Goal: Information Seeking & Learning: Learn about a topic

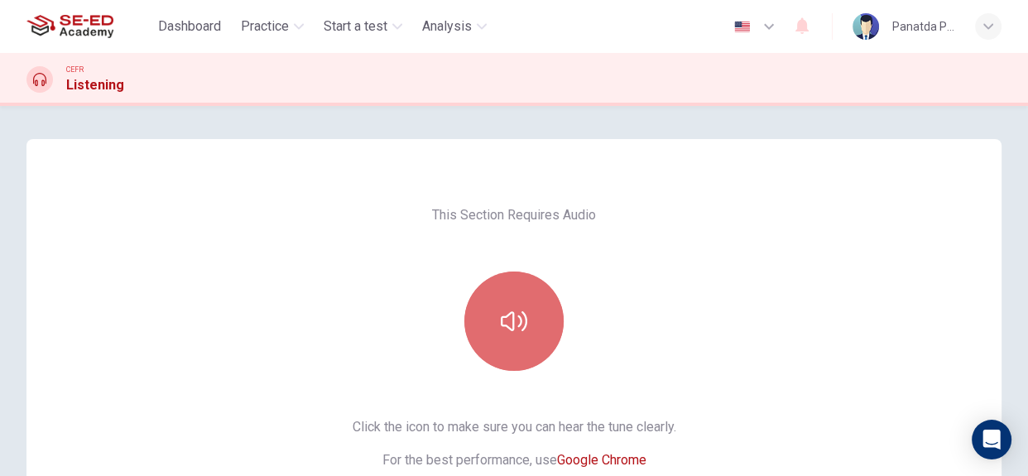
click at [520, 304] on button "button" at bounding box center [513, 320] width 99 height 99
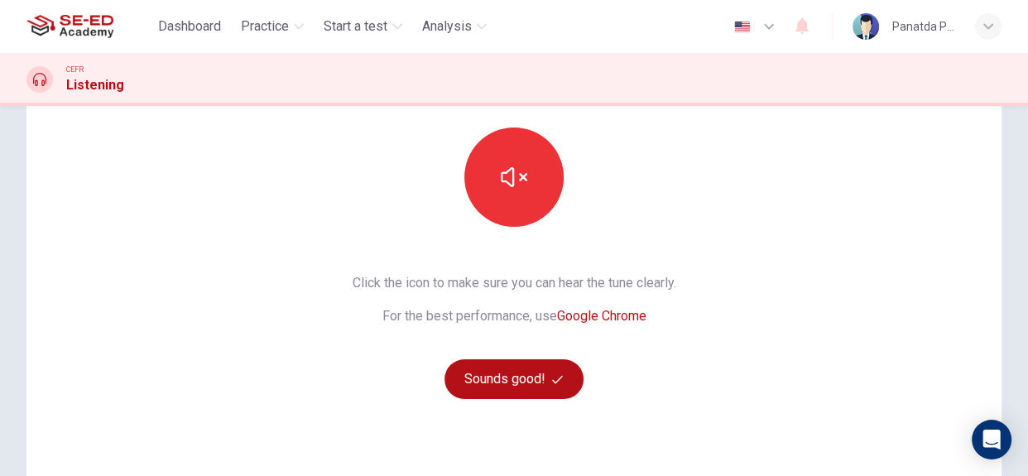
scroll to position [150, 0]
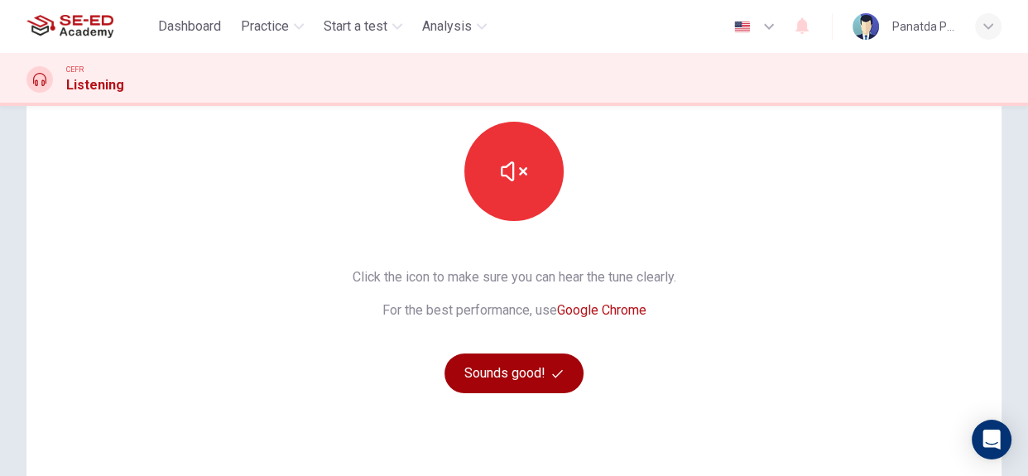
click at [515, 379] on button "Sounds good!" at bounding box center [513, 373] width 139 height 40
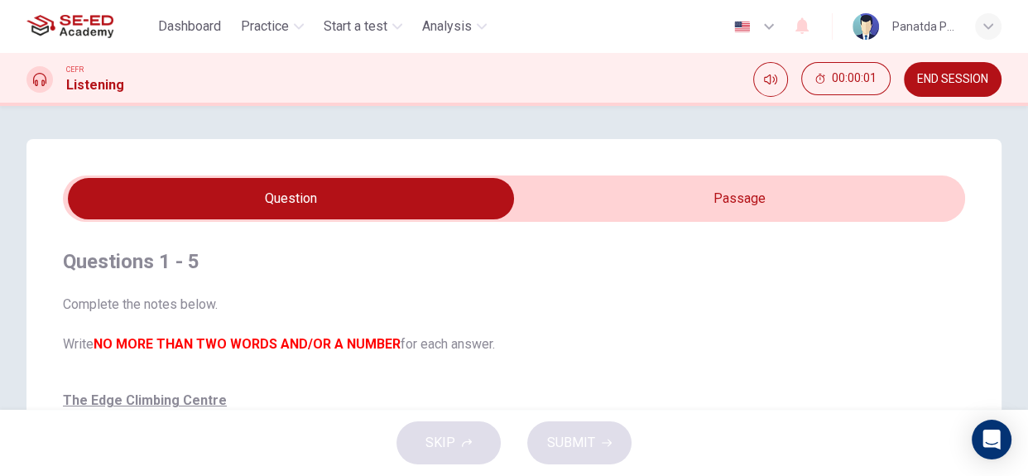
scroll to position [0, 0]
click at [750, 189] on input "checkbox" at bounding box center [290, 198] width 1353 height 41
checkbox input "true"
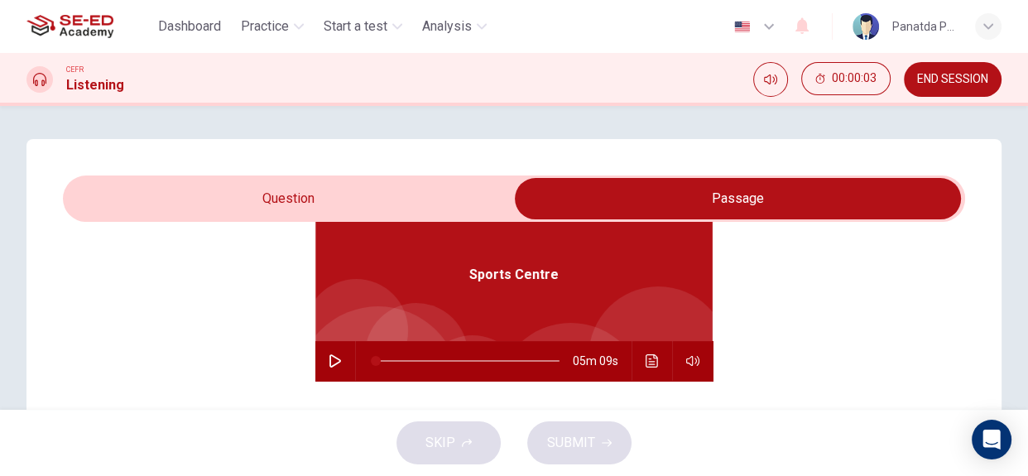
scroll to position [92, 0]
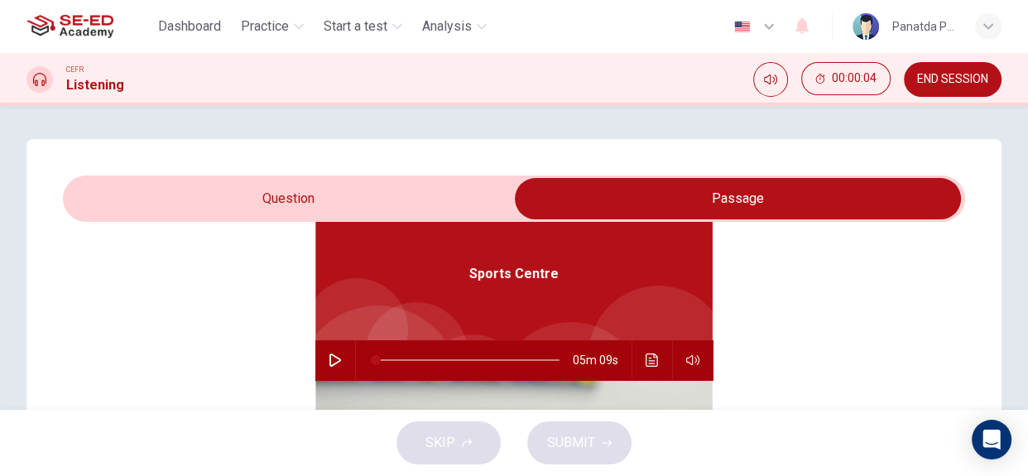
click at [329, 353] on icon "button" at bounding box center [335, 359] width 13 height 13
click at [129, 320] on div "Sports Centre 04m 58s" at bounding box center [514, 449] width 902 height 639
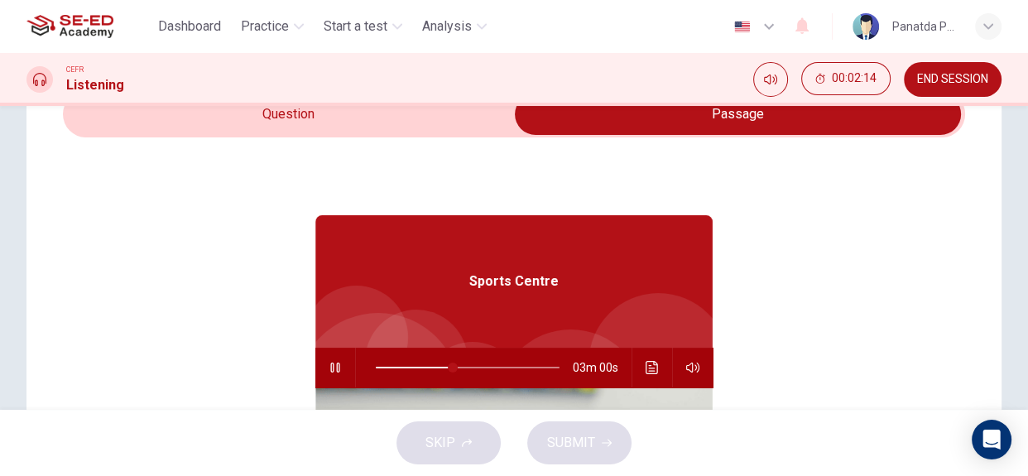
scroll to position [50, 0]
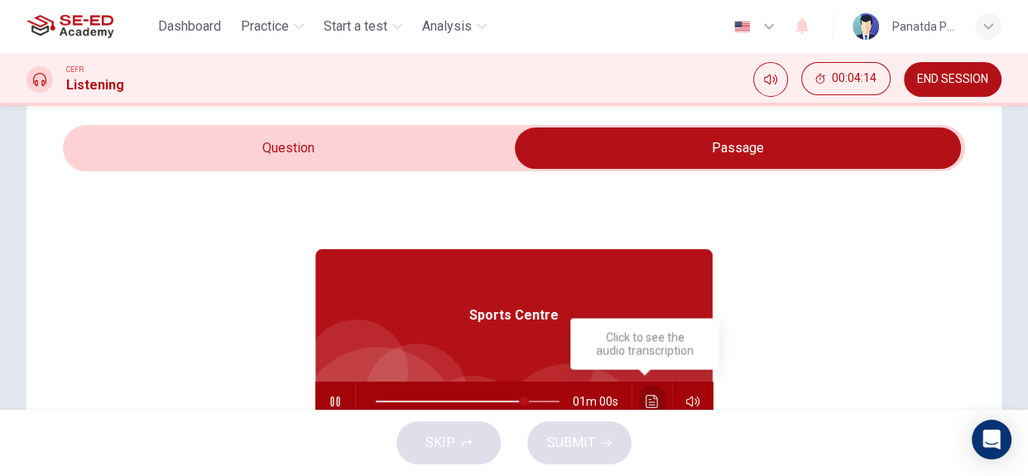
click at [646, 401] on icon "Click to see the audio transcription" at bounding box center [652, 401] width 12 height 13
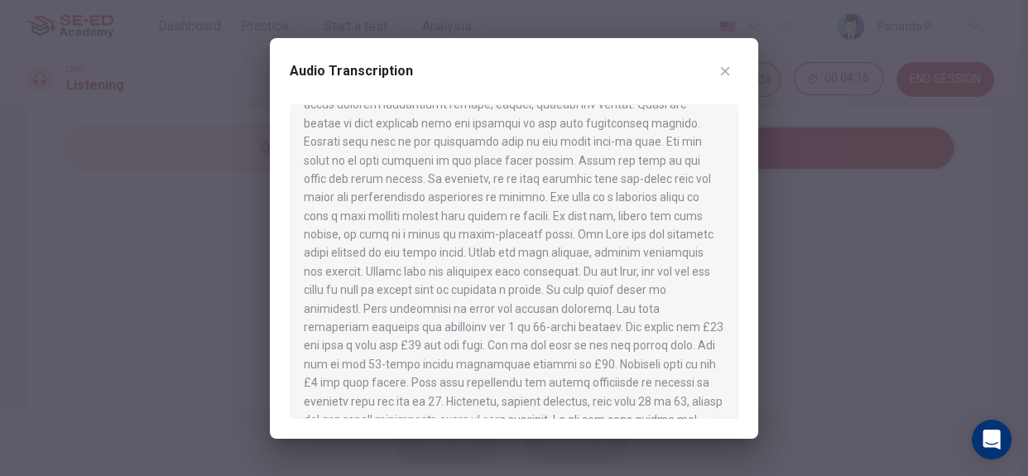
scroll to position [492, 0]
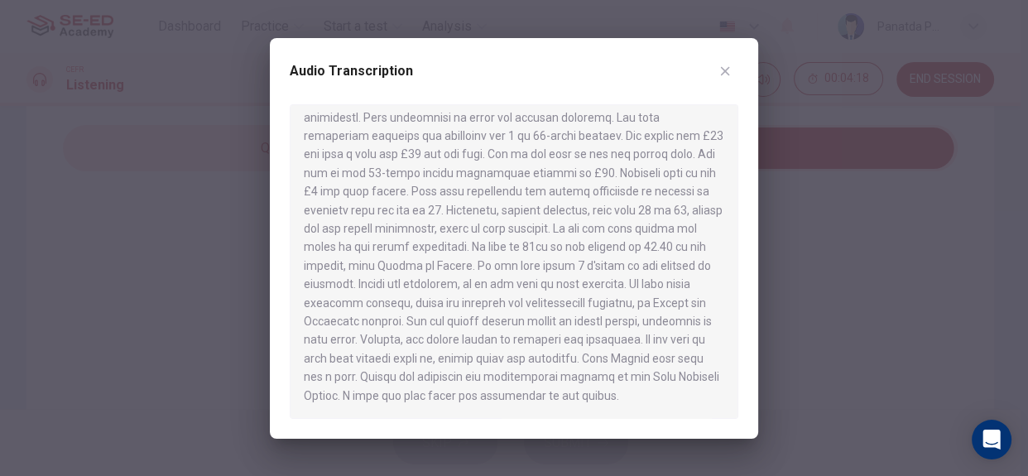
click at [722, 77] on icon "button" at bounding box center [724, 71] width 13 height 13
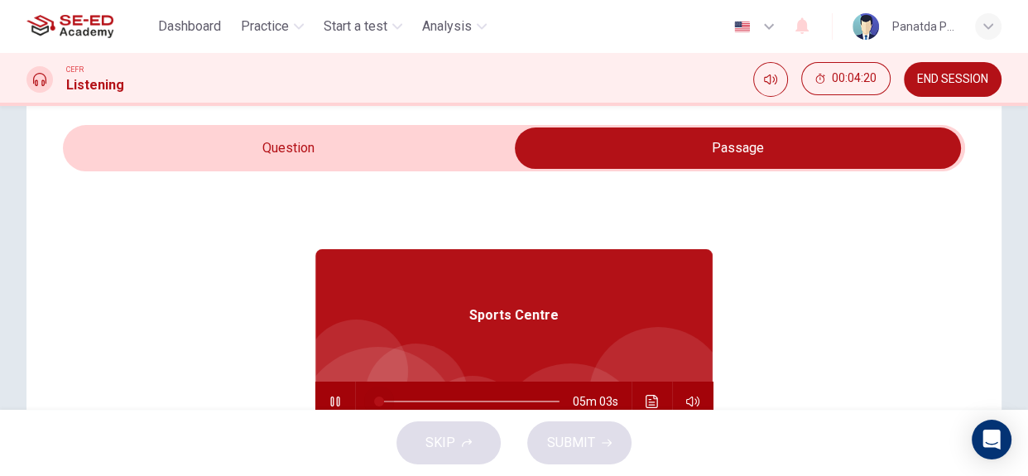
drag, startPoint x: 516, startPoint y: 394, endPoint x: 368, endPoint y: 426, distance: 150.8
click at [368, 426] on div "Dashboard Practice Start a test Analysis English en ​ Panatda Pattala CEFR List…" at bounding box center [514, 238] width 1028 height 476
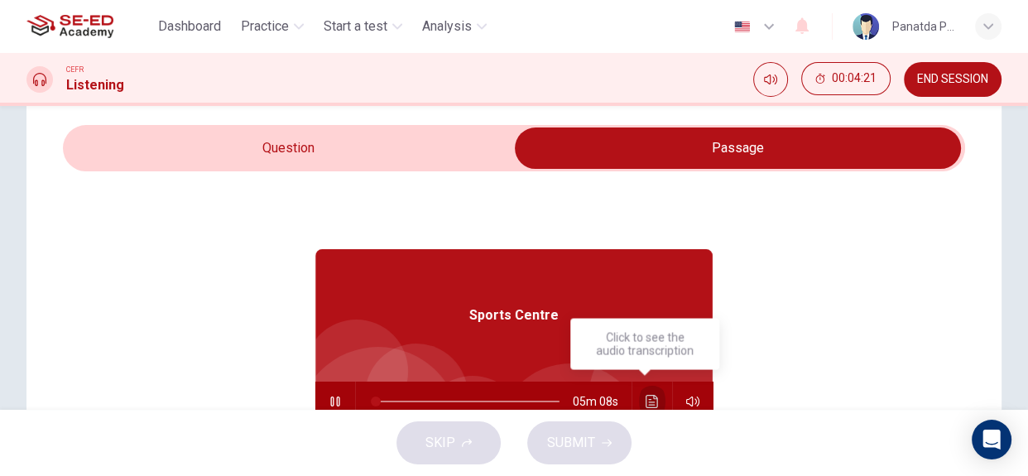
click at [646, 403] on icon "Click to see the audio transcription" at bounding box center [652, 401] width 13 height 13
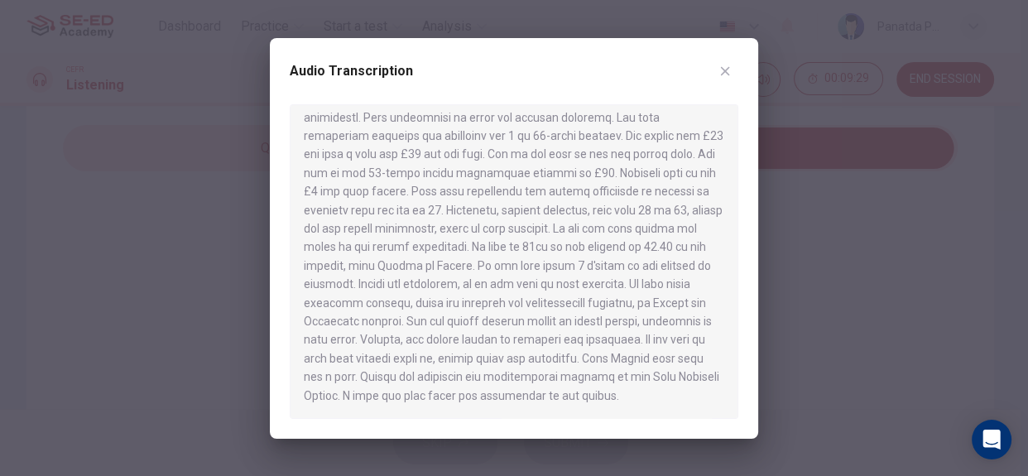
type input "0"
click at [727, 62] on button "button" at bounding box center [725, 71] width 26 height 26
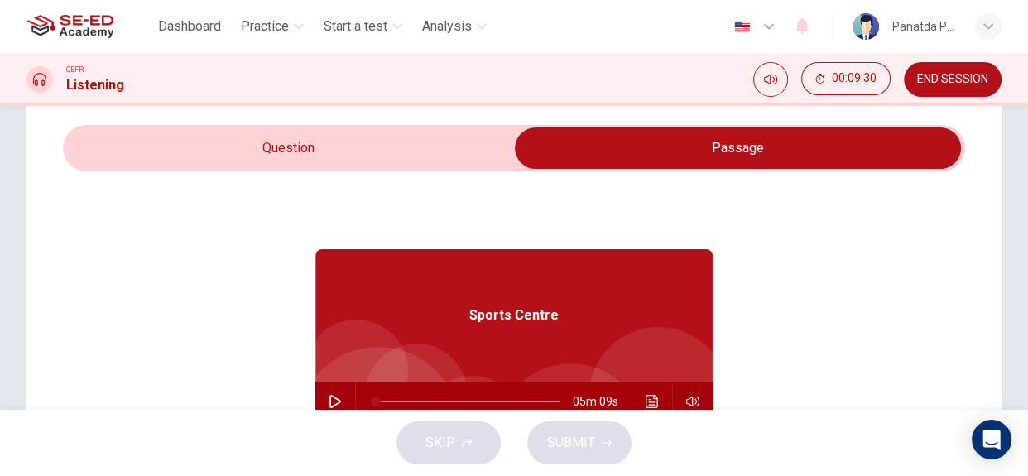
click at [276, 160] on input "checkbox" at bounding box center [737, 147] width 1353 height 41
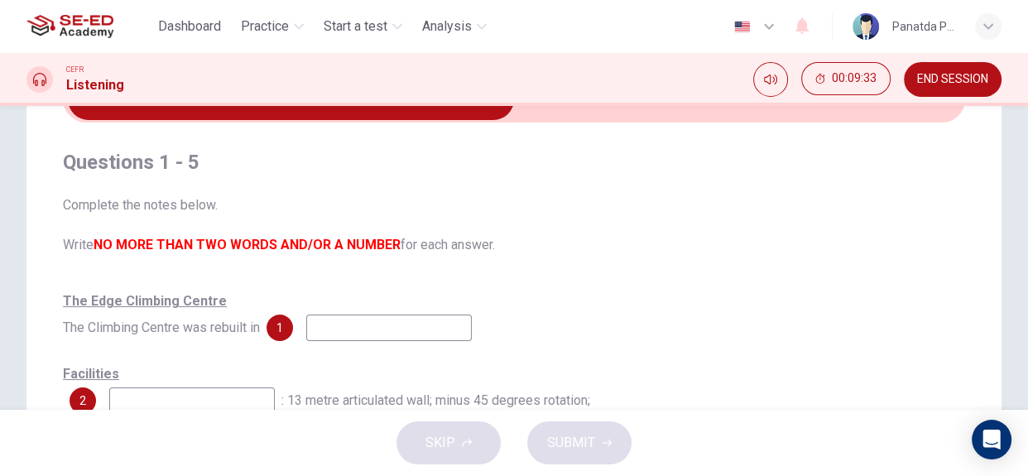
scroll to position [126, 0]
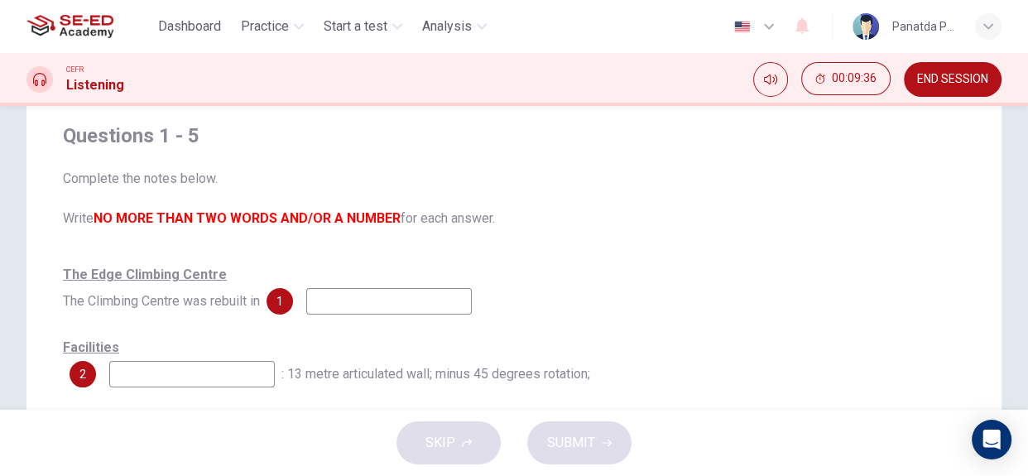
click at [350, 300] on input at bounding box center [389, 301] width 166 height 26
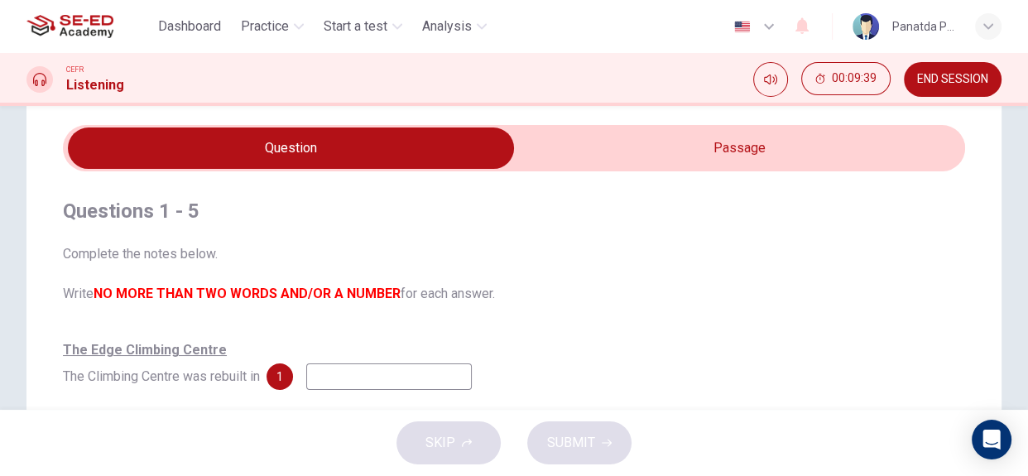
click at [740, 147] on input "checkbox" at bounding box center [290, 147] width 1353 height 41
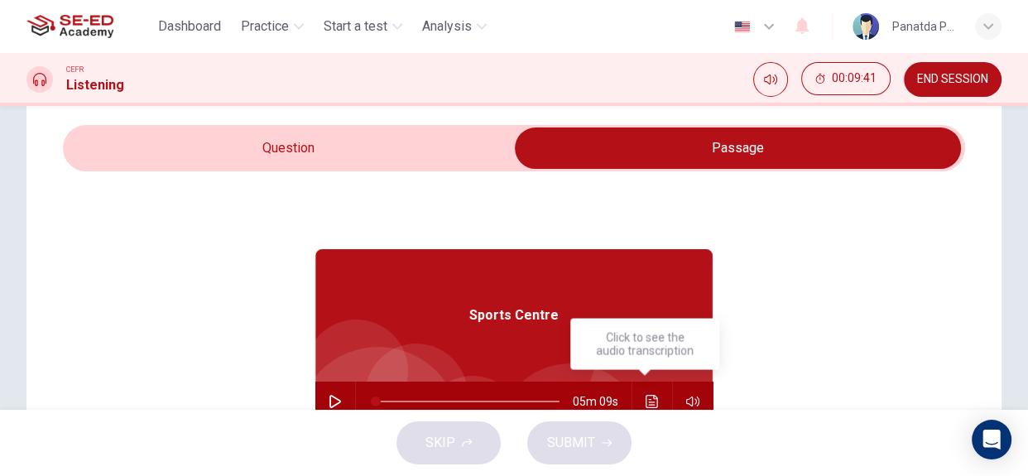
click at [646, 402] on icon "Click to see the audio transcription" at bounding box center [652, 401] width 13 height 13
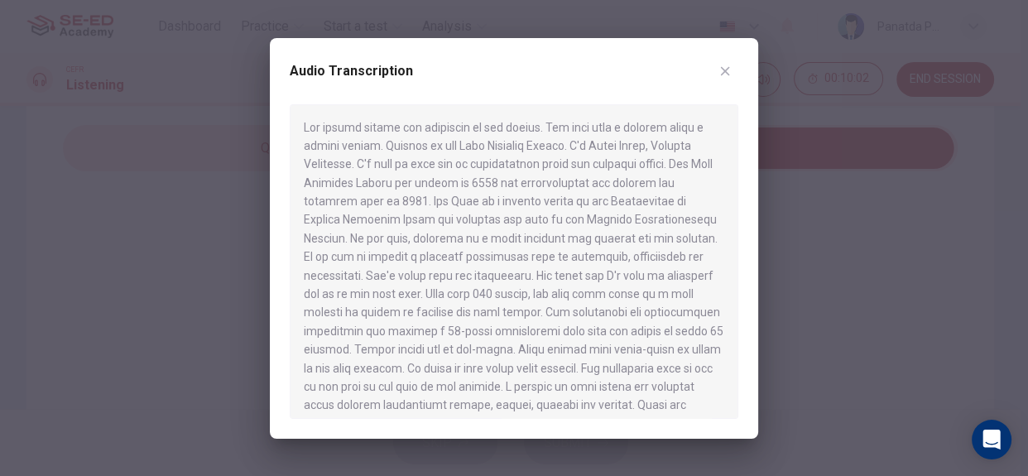
click at [733, 59] on div "Audio Transcription" at bounding box center [514, 81] width 449 height 46
click at [724, 70] on icon "button" at bounding box center [725, 70] width 9 height 9
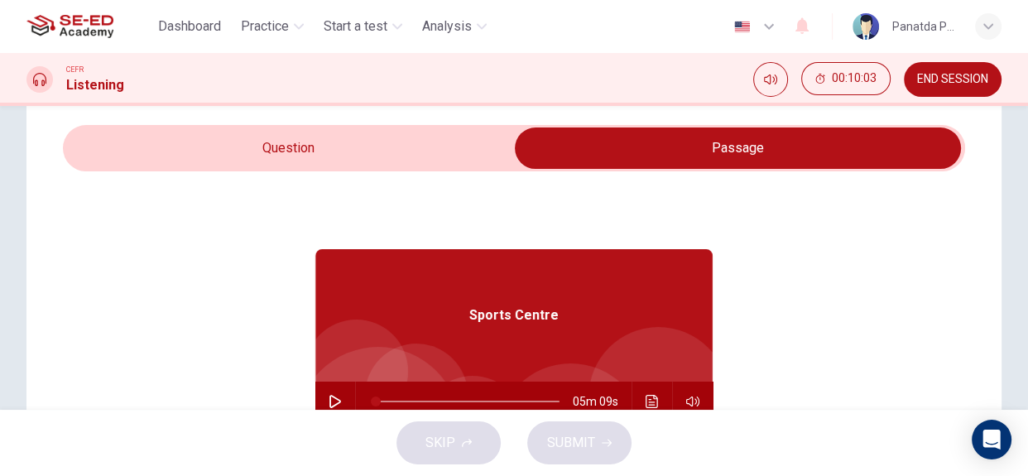
click at [244, 157] on input "checkbox" at bounding box center [737, 147] width 1353 height 41
checkbox input "false"
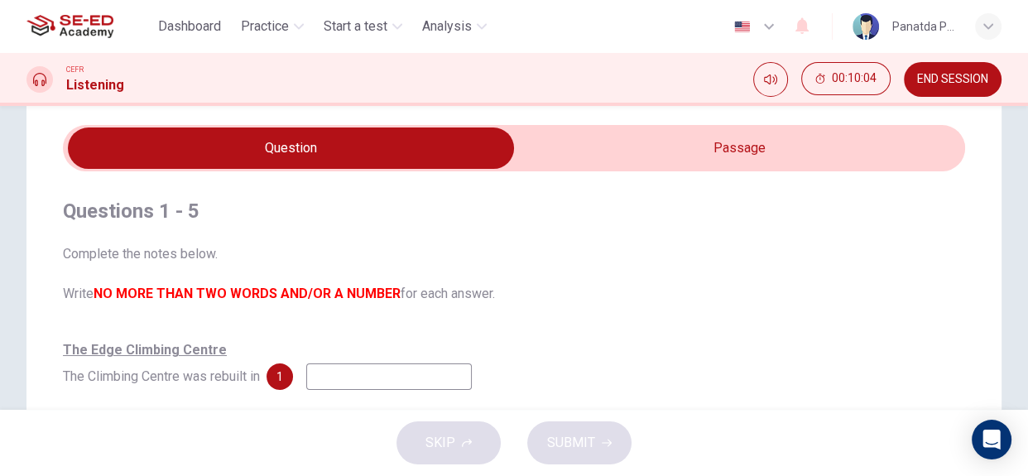
click at [335, 377] on input at bounding box center [389, 376] width 166 height 26
type input "1994"
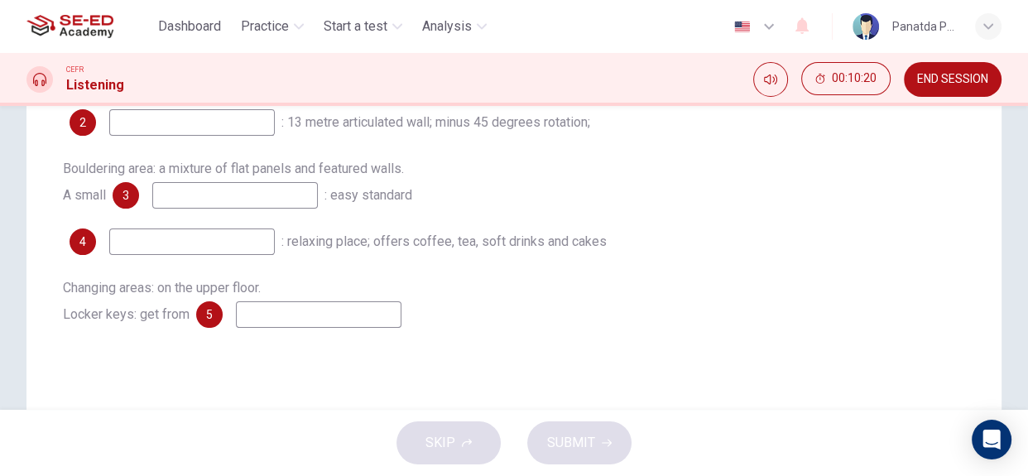
scroll to position [352, 0]
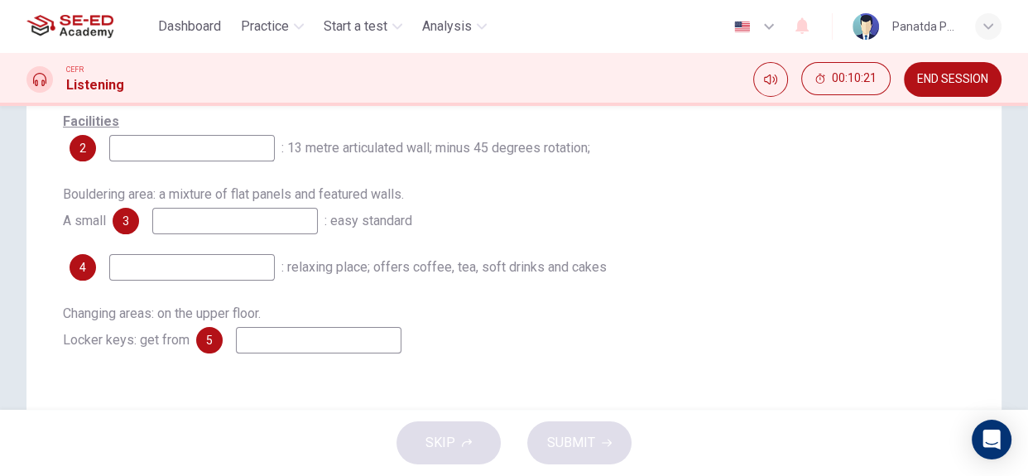
click at [943, 68] on button "END SESSION" at bounding box center [953, 79] width 98 height 35
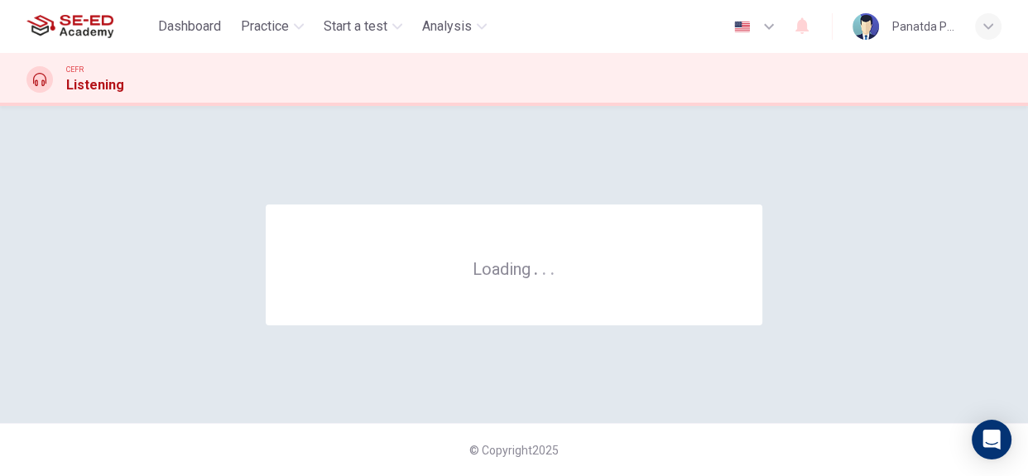
scroll to position [0, 0]
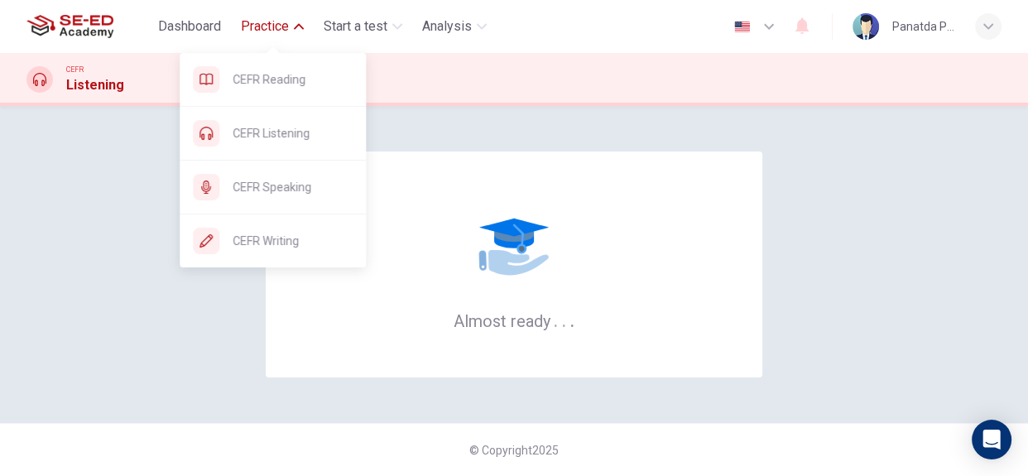
click at [290, 32] on button "Practice" at bounding box center [272, 27] width 76 height 30
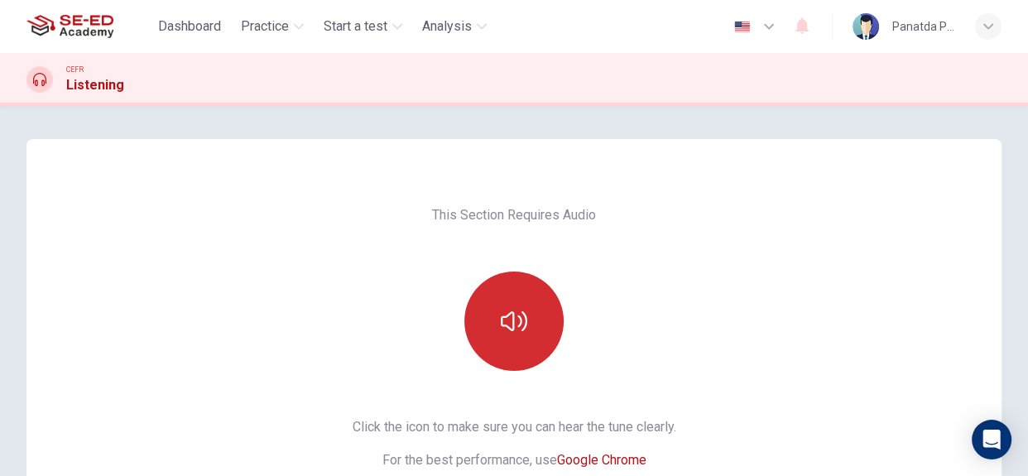
click at [518, 316] on icon "button" at bounding box center [514, 321] width 26 height 26
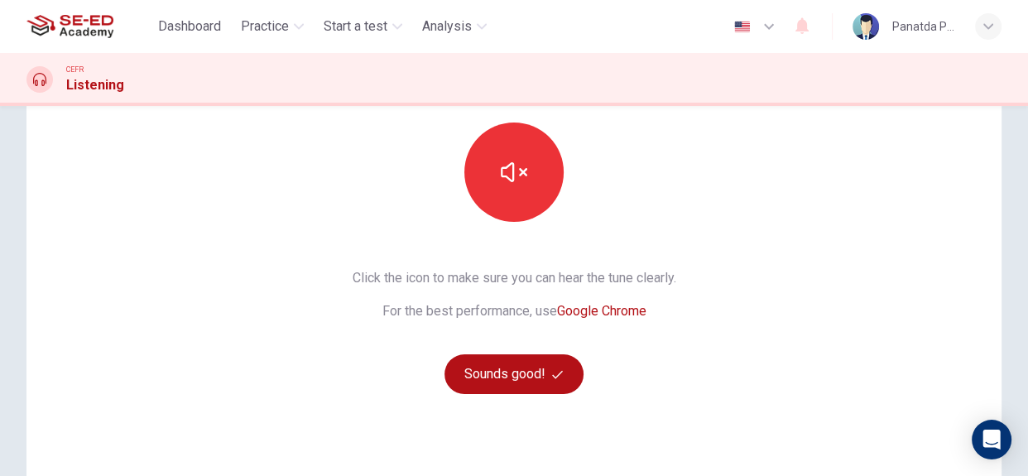
scroll to position [150, 0]
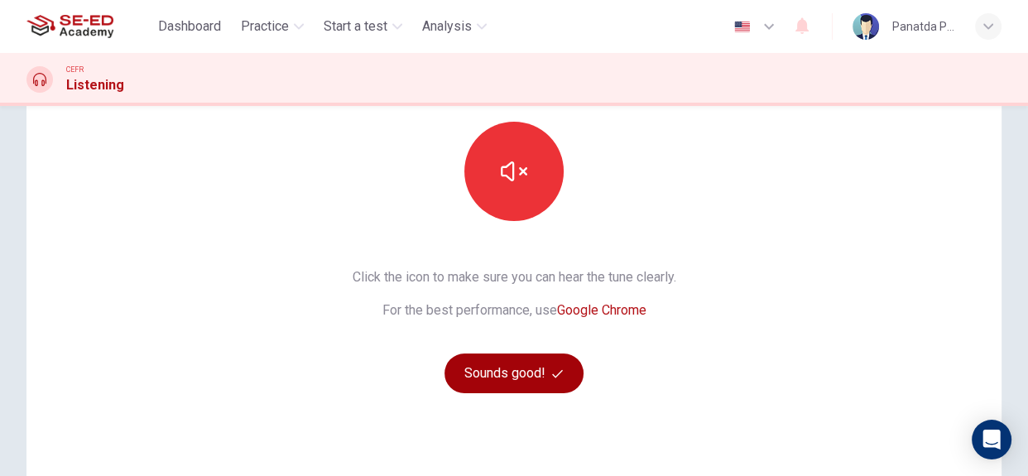
click at [520, 375] on button "Sounds good!" at bounding box center [513, 373] width 139 height 40
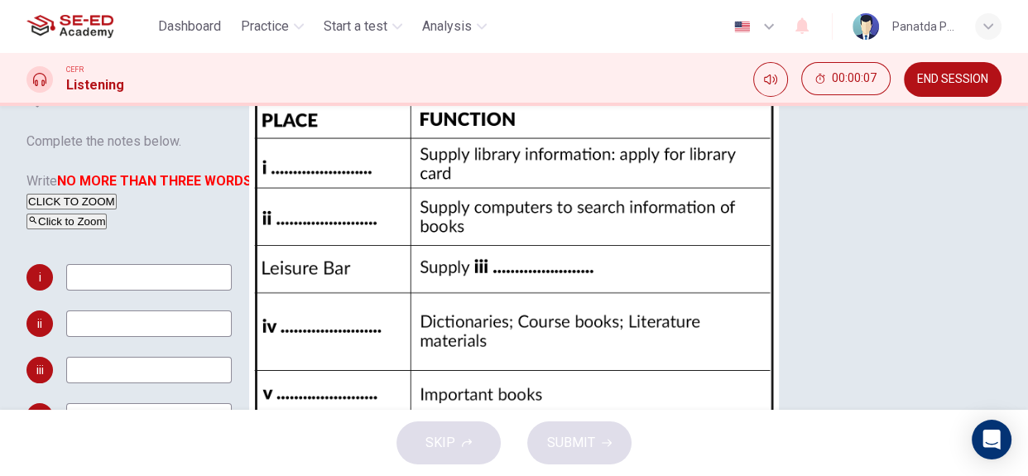
scroll to position [0, 0]
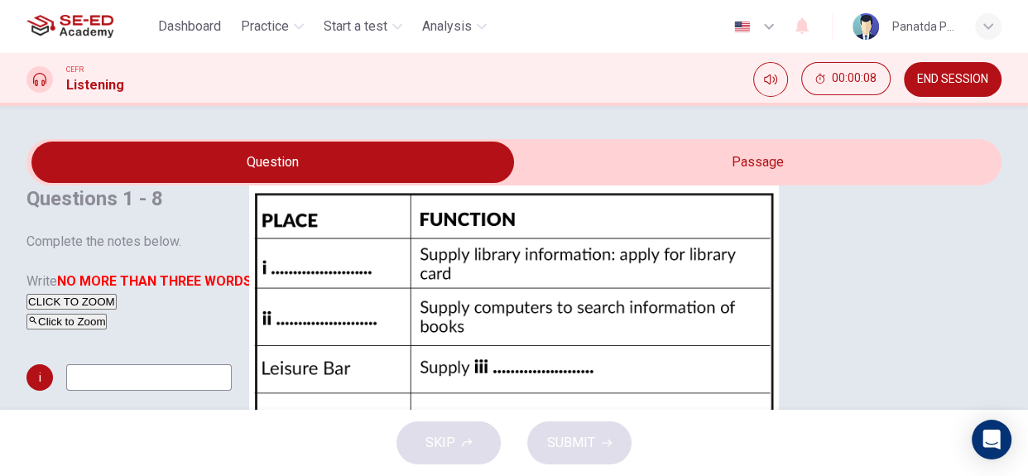
click at [794, 183] on input "checkbox" at bounding box center [273, 162] width 1462 height 41
checkbox input "true"
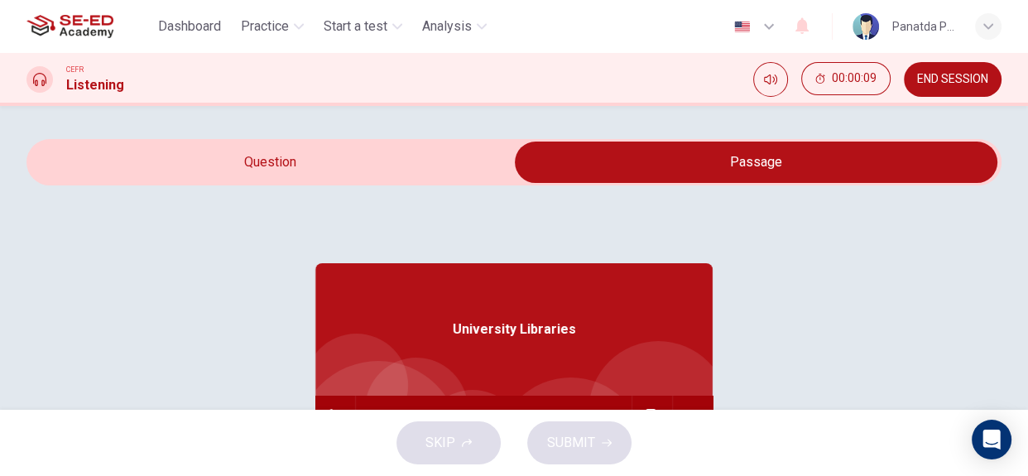
scroll to position [92, 0]
click at [329, 409] on icon "button" at bounding box center [335, 415] width 12 height 13
type input "0"
click at [283, 183] on input "checkbox" at bounding box center [756, 162] width 1462 height 41
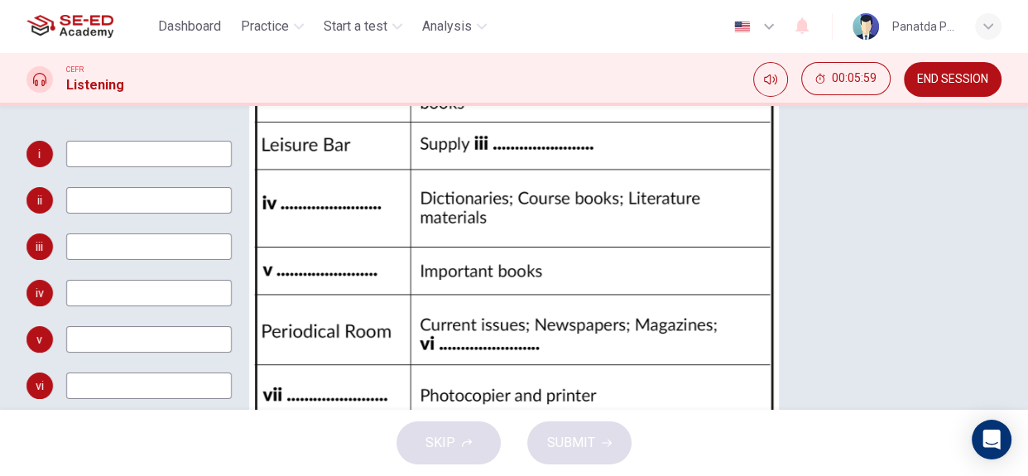
scroll to position [201, 0]
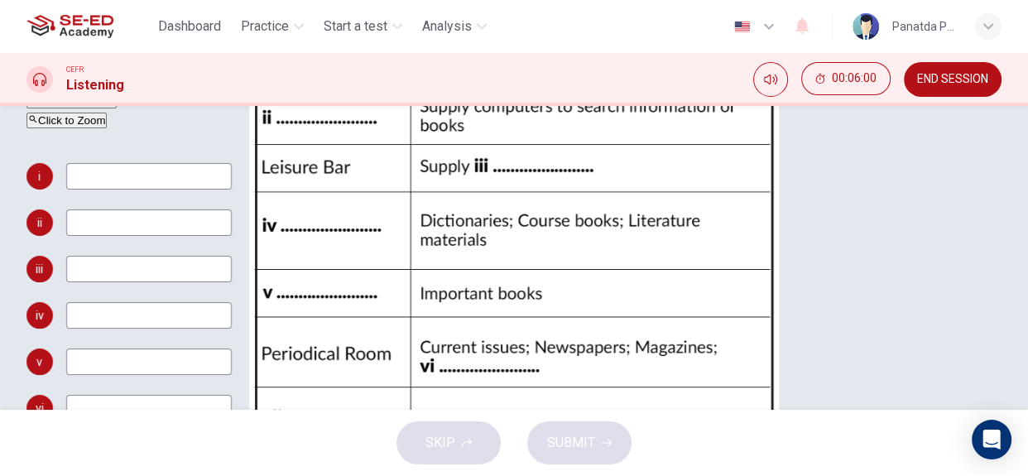
click at [876, 130] on div "Click to Zoom" at bounding box center [513, 120] width 975 height 20
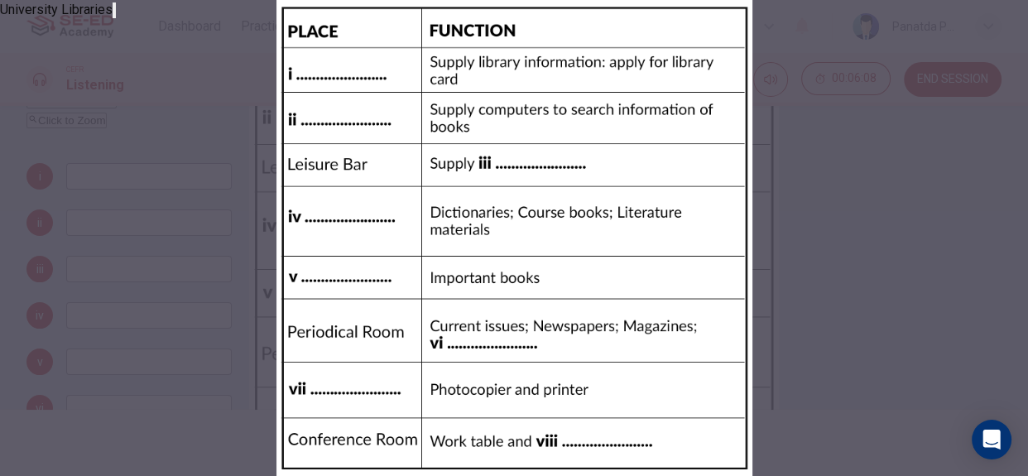
click at [116, 18] on button "button" at bounding box center [114, 10] width 3 height 16
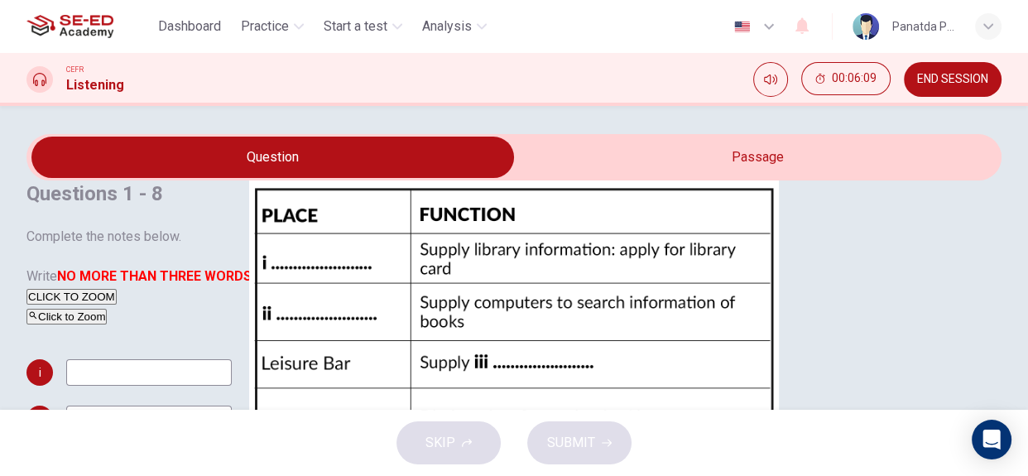
scroll to position [0, 0]
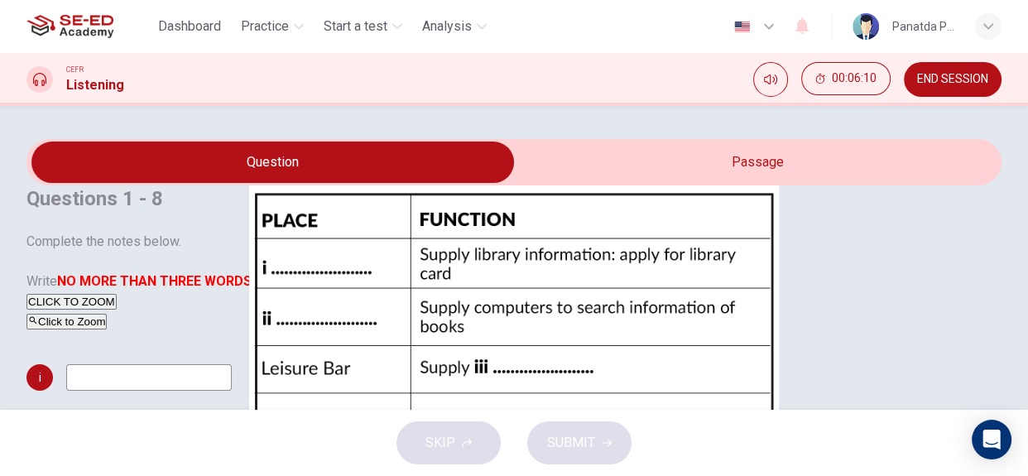
click at [725, 183] on input "checkbox" at bounding box center [273, 162] width 1462 height 41
checkbox input "true"
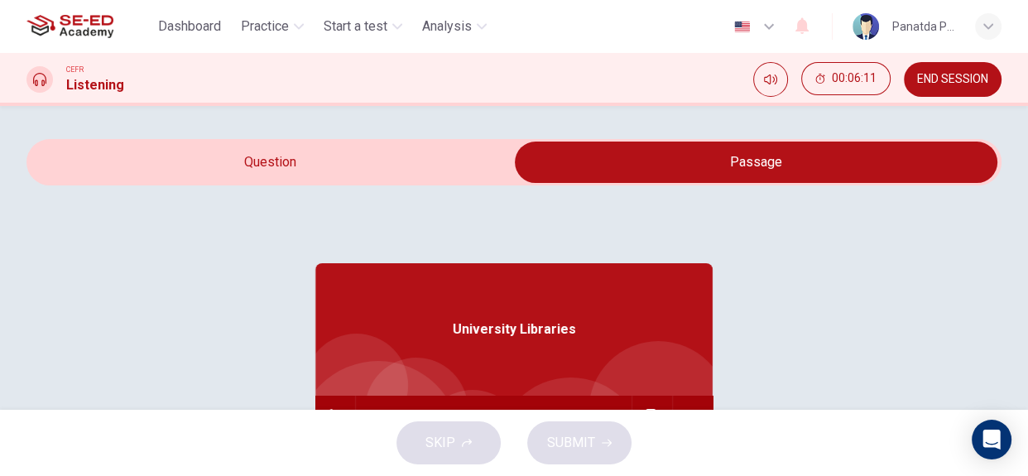
scroll to position [92, 0]
click at [329, 409] on icon "button" at bounding box center [335, 415] width 12 height 13
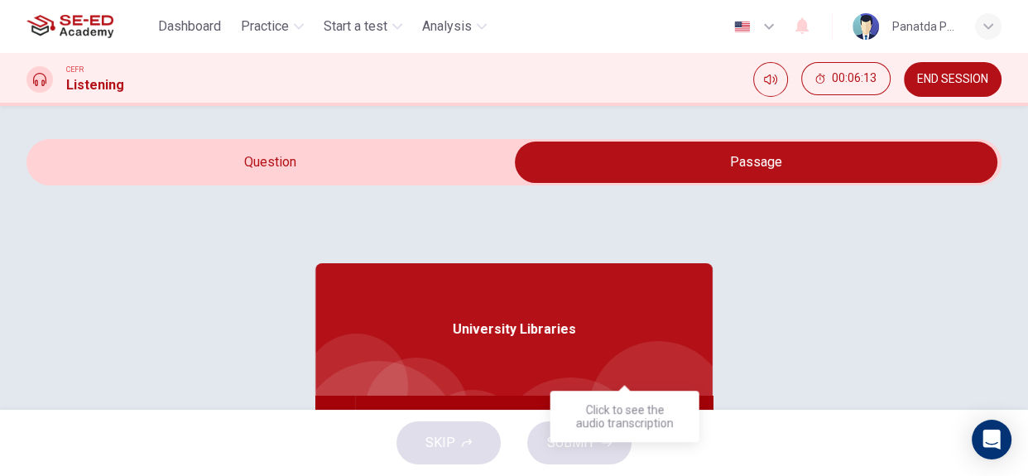
click at [646, 409] on icon "Click to see the audio transcription" at bounding box center [652, 415] width 12 height 13
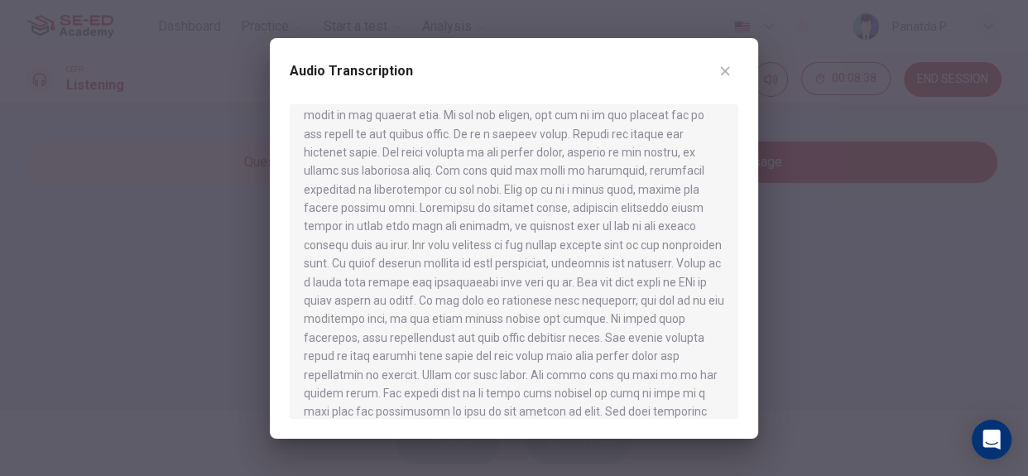
scroll to position [376, 0]
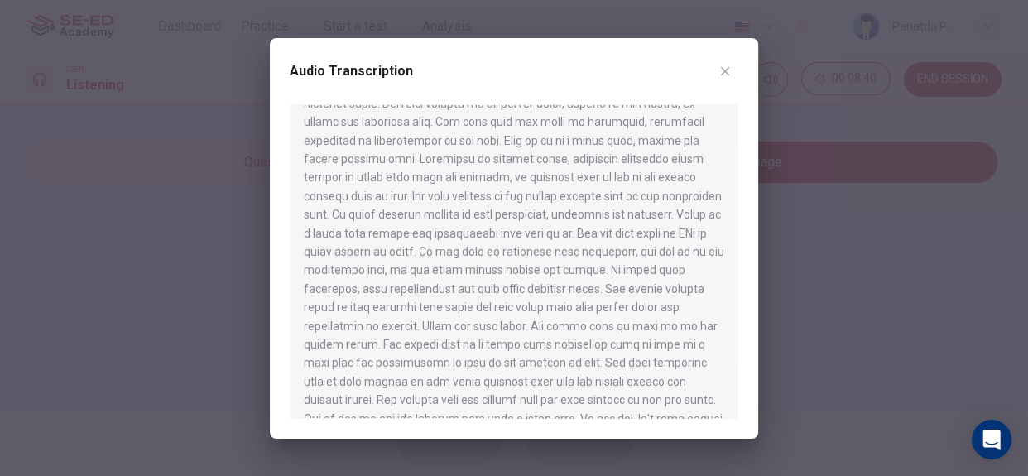
click at [835, 198] on div at bounding box center [514, 238] width 1028 height 476
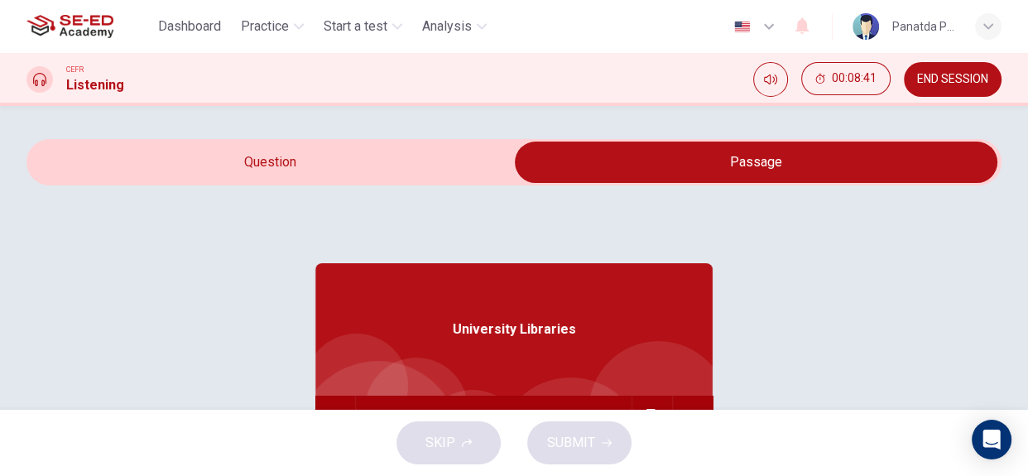
type input "44"
click at [326, 181] on input "checkbox" at bounding box center [756, 162] width 1462 height 41
checkbox input "false"
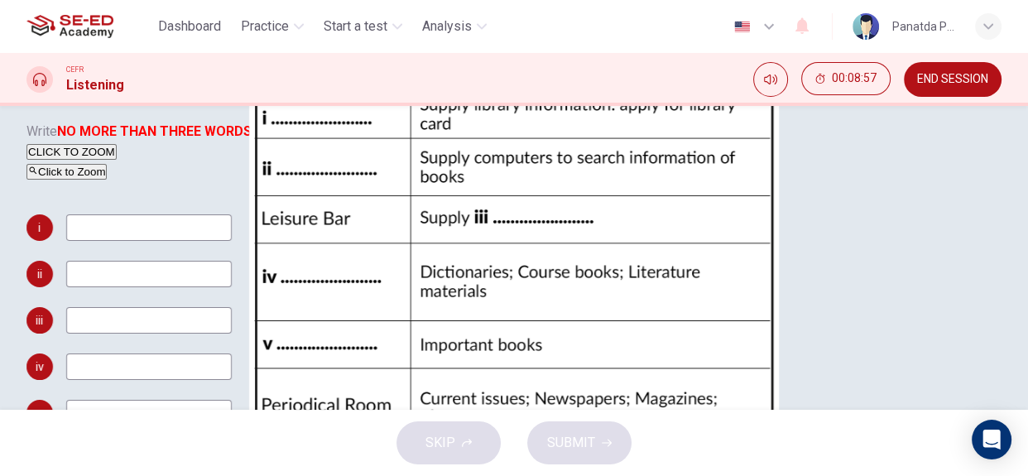
scroll to position [0, 0]
type input "48"
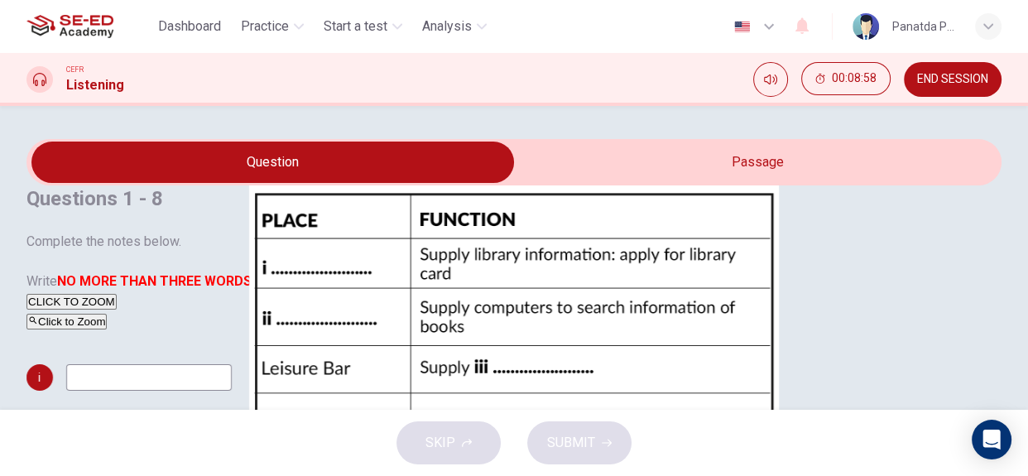
click at [707, 181] on input "checkbox" at bounding box center [273, 162] width 1462 height 41
checkbox input "true"
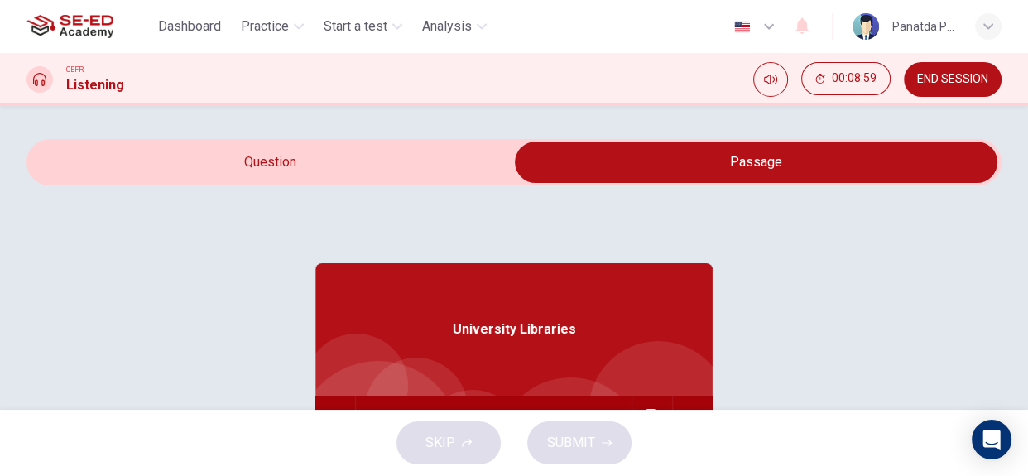
scroll to position [92, 0]
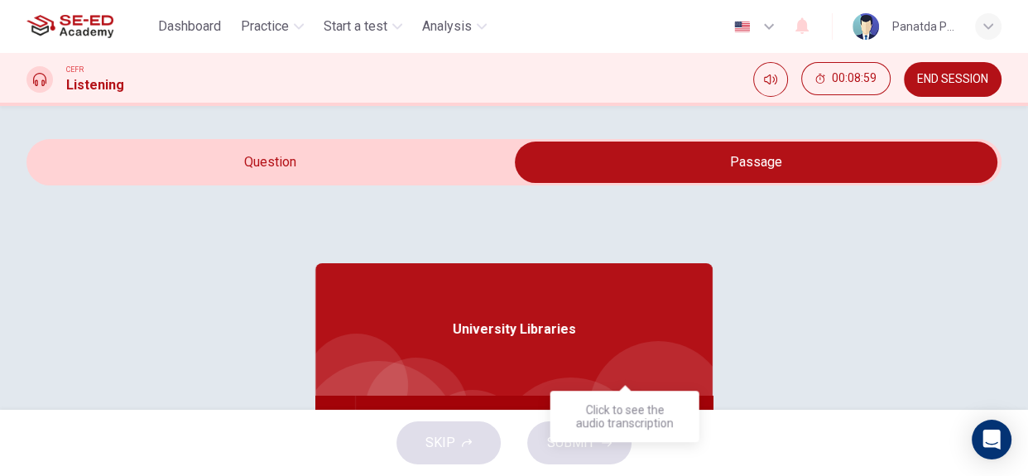
click at [646, 409] on icon "Click to see the audio transcription" at bounding box center [652, 415] width 13 height 13
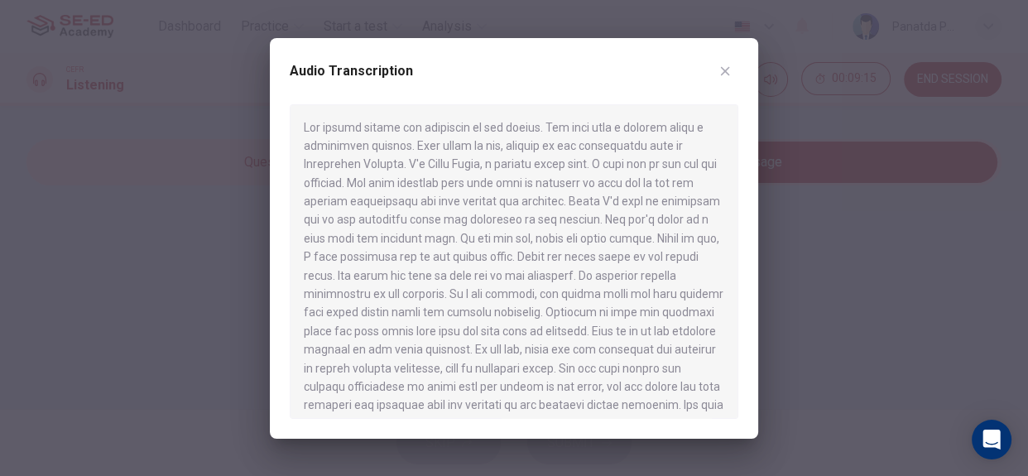
click at [199, 247] on div at bounding box center [514, 238] width 1028 height 476
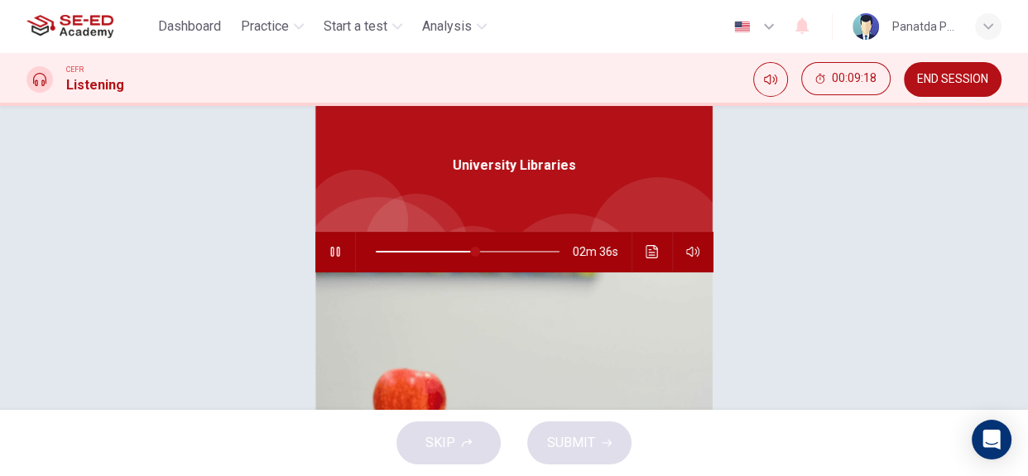
scroll to position [8, 0]
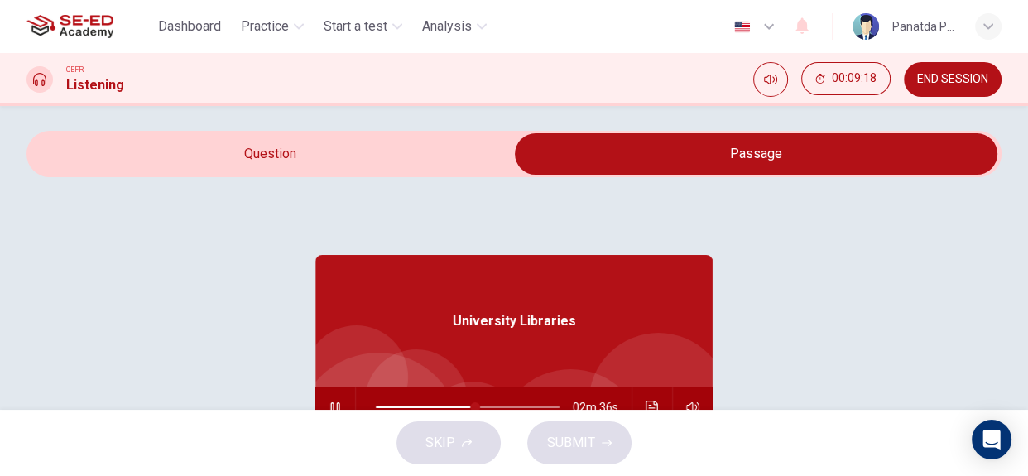
type input "54"
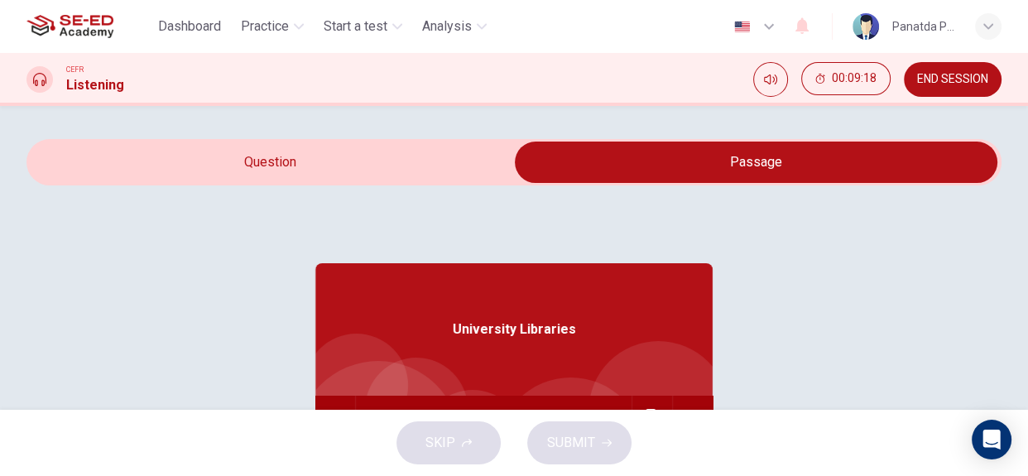
click at [321, 183] on input "checkbox" at bounding box center [756, 162] width 1462 height 41
checkbox input "false"
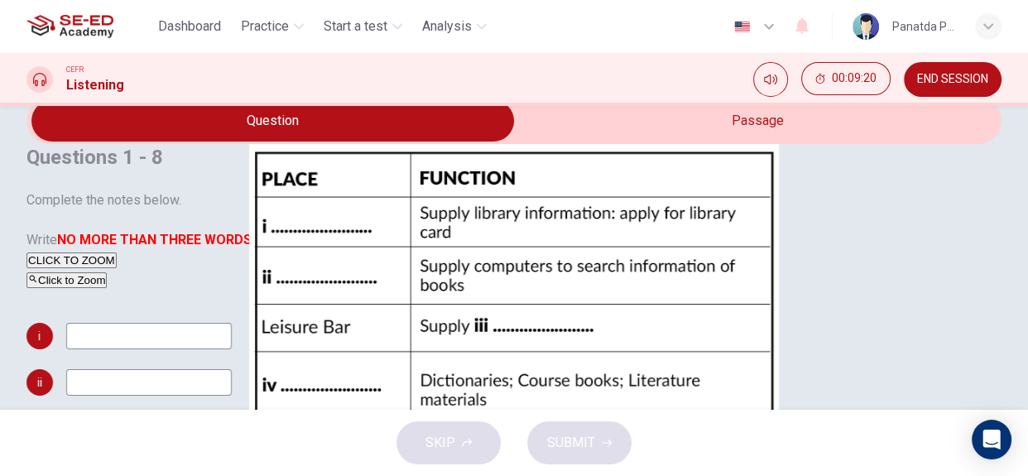
scroll to position [74, 0]
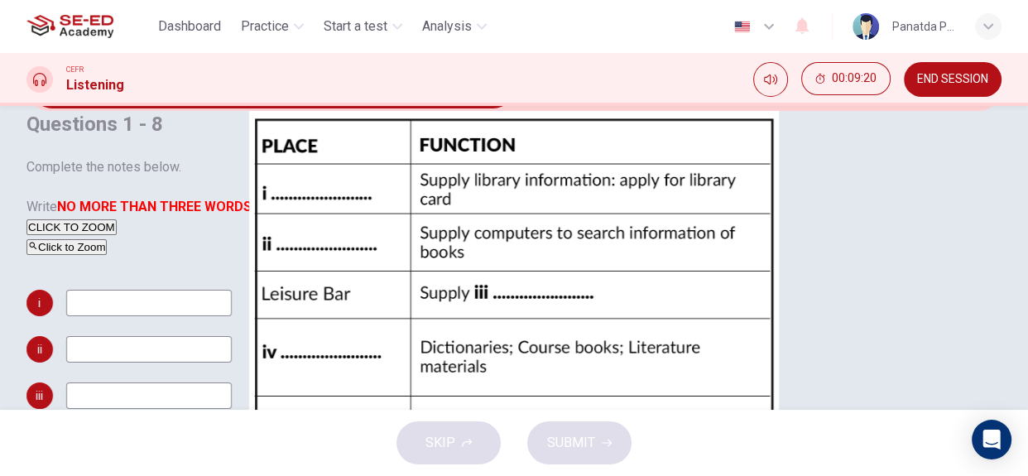
click at [190, 316] on input at bounding box center [149, 303] width 166 height 26
type input "three floor"
type input "58"
type input "three floor"
click at [705, 108] on input "checkbox" at bounding box center [273, 87] width 1462 height 41
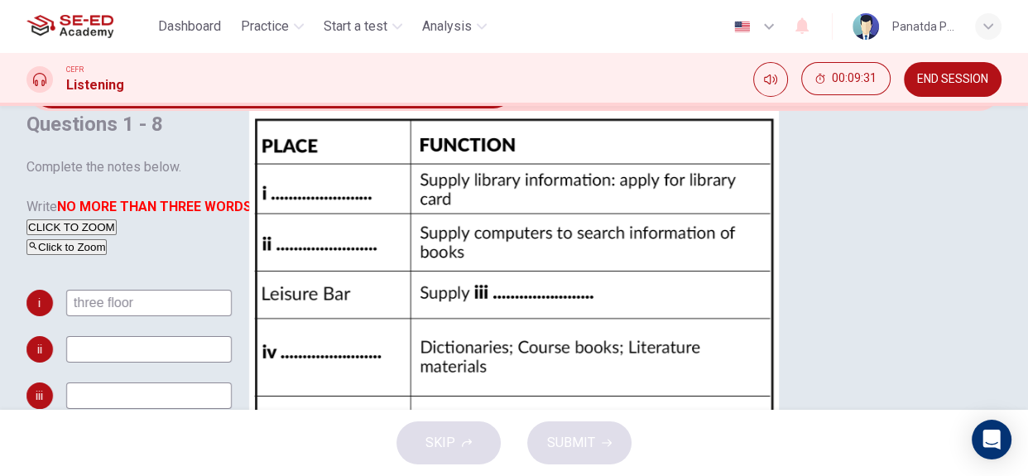
checkbox input "true"
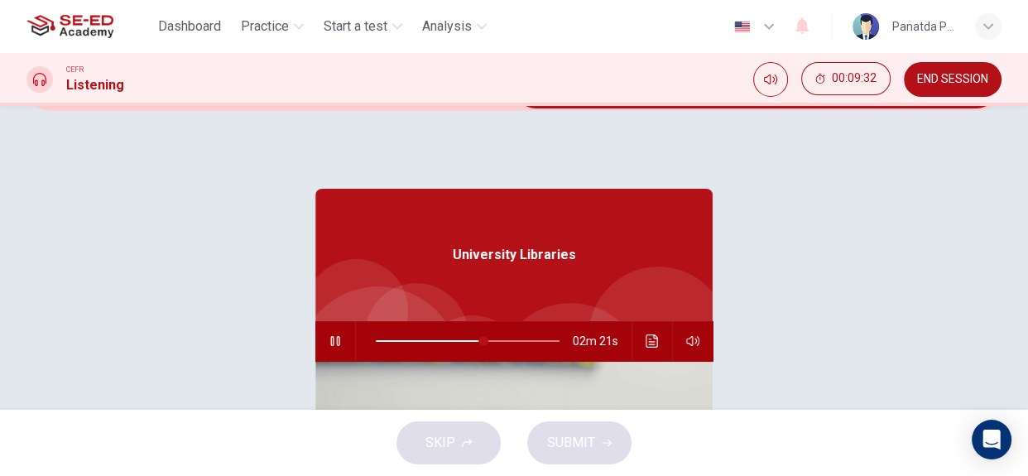
click at [646, 334] on icon "Click to see the audio transcription" at bounding box center [652, 340] width 13 height 13
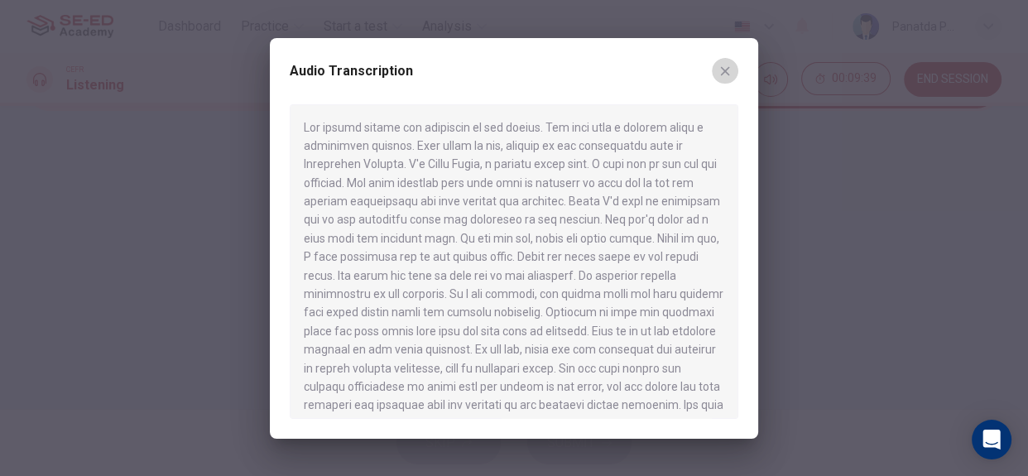
click at [730, 59] on button "button" at bounding box center [725, 71] width 26 height 26
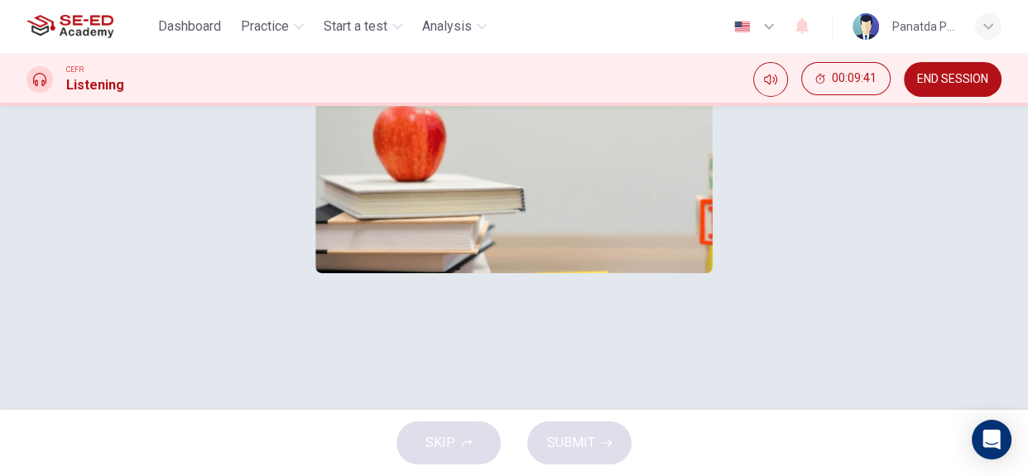
scroll to position [0, 0]
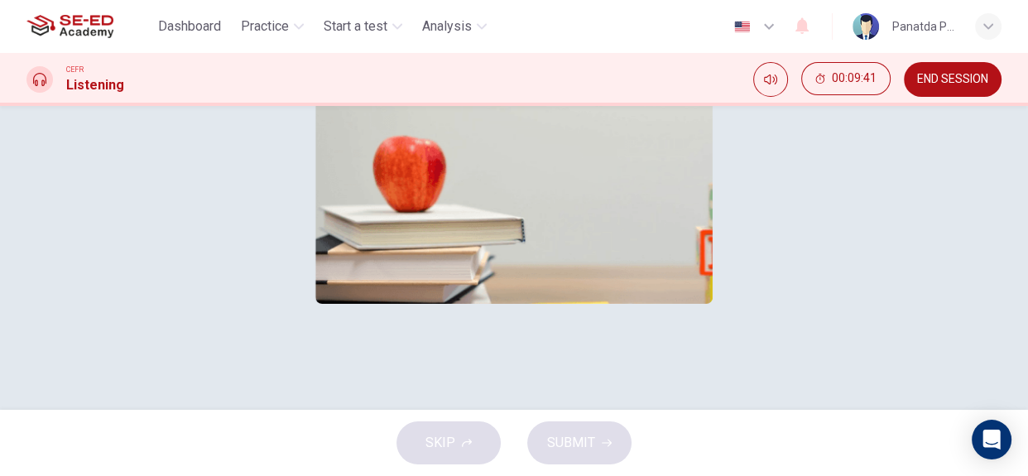
type input "61"
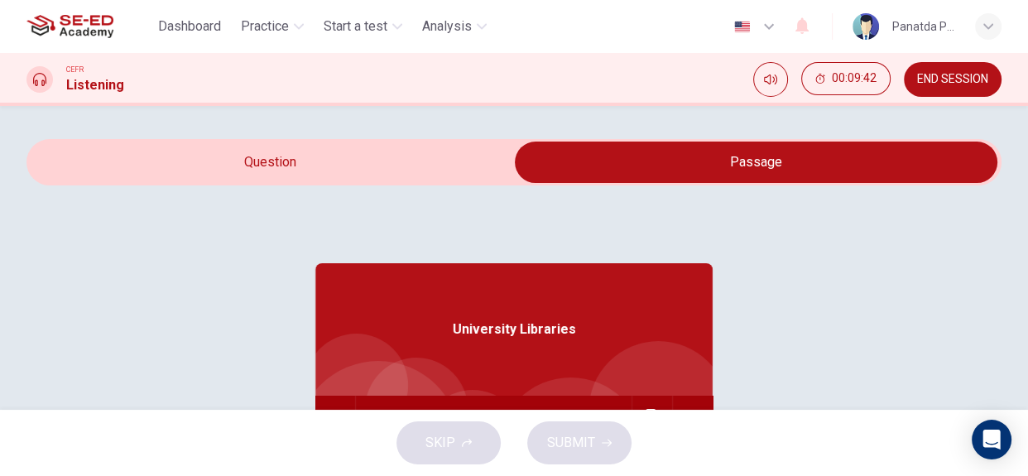
click at [295, 183] on input "checkbox" at bounding box center [756, 162] width 1462 height 41
checkbox input "false"
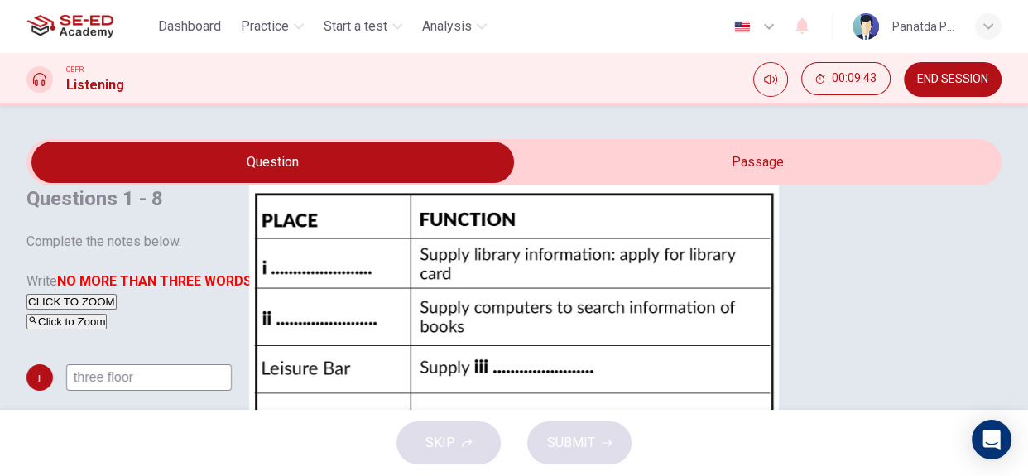
scroll to position [314, 0]
click at [205, 391] on input "three floor" at bounding box center [149, 377] width 166 height 26
type input "three floors"
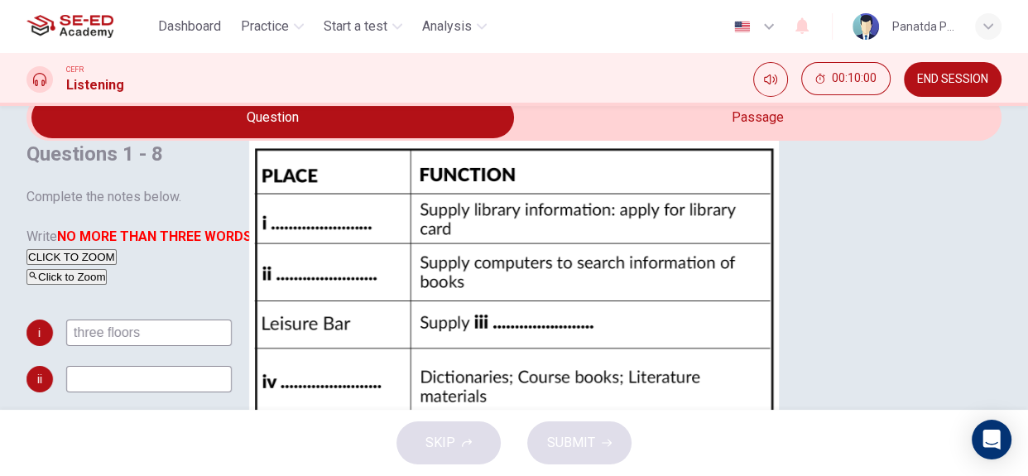
scroll to position [1, 0]
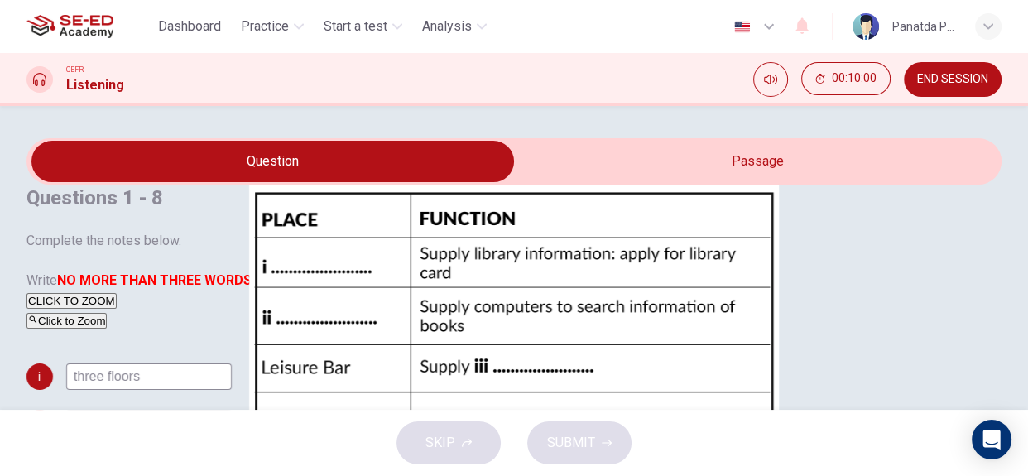
type input "67"
type input "three floors"
click at [761, 182] on input "checkbox" at bounding box center [273, 161] width 1462 height 41
checkbox input "true"
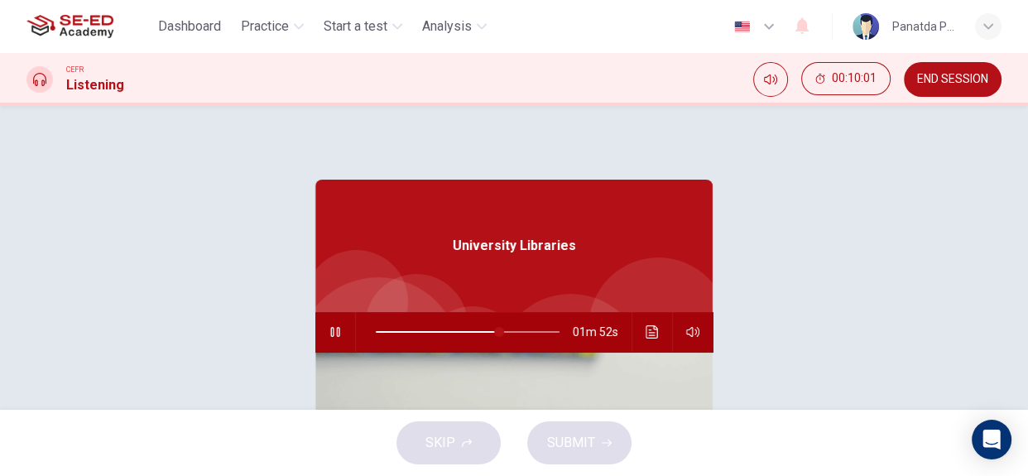
scroll to position [227, 0]
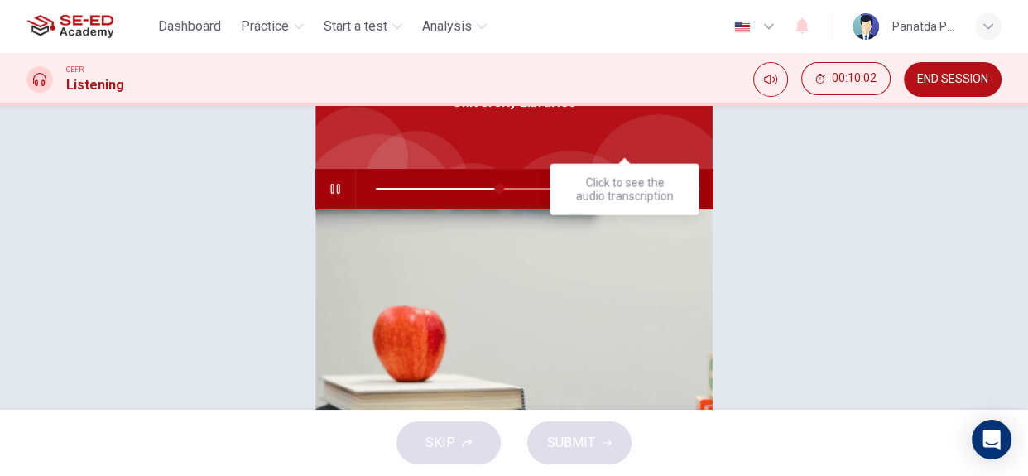
click at [639, 169] on button "Click to see the audio transcription" at bounding box center [652, 189] width 26 height 40
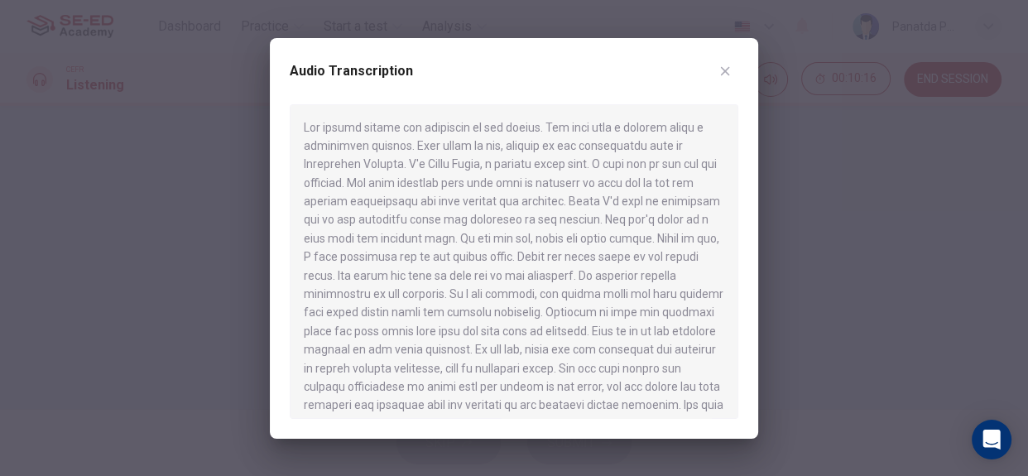
click at [880, 218] on div at bounding box center [514, 238] width 1028 height 476
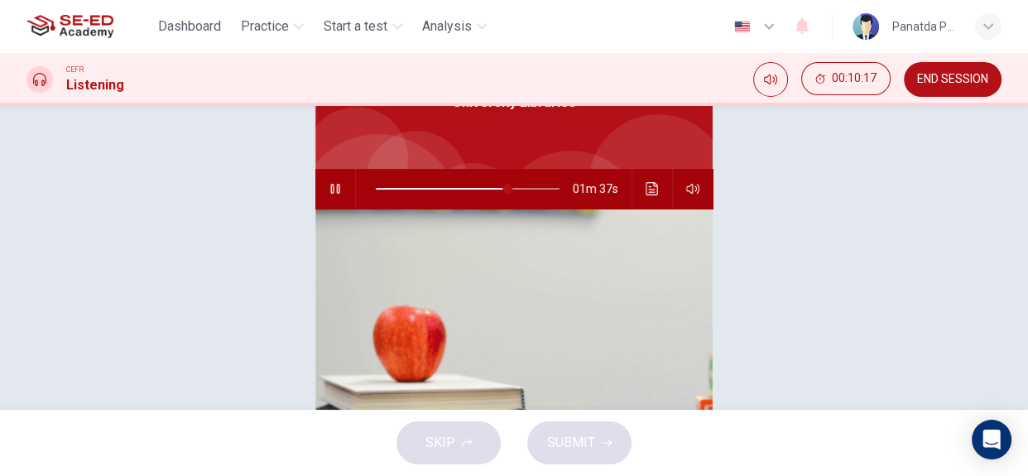
scroll to position [0, 0]
type input "72"
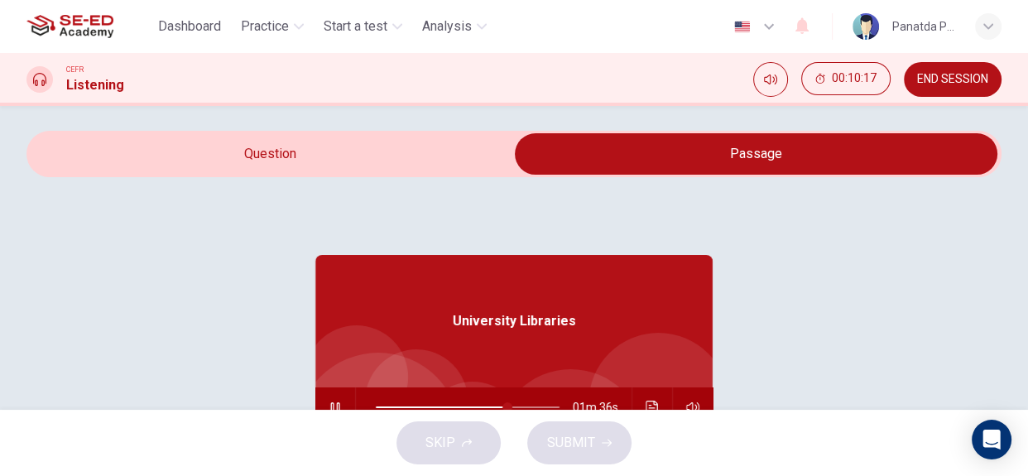
scroll to position [1, 0]
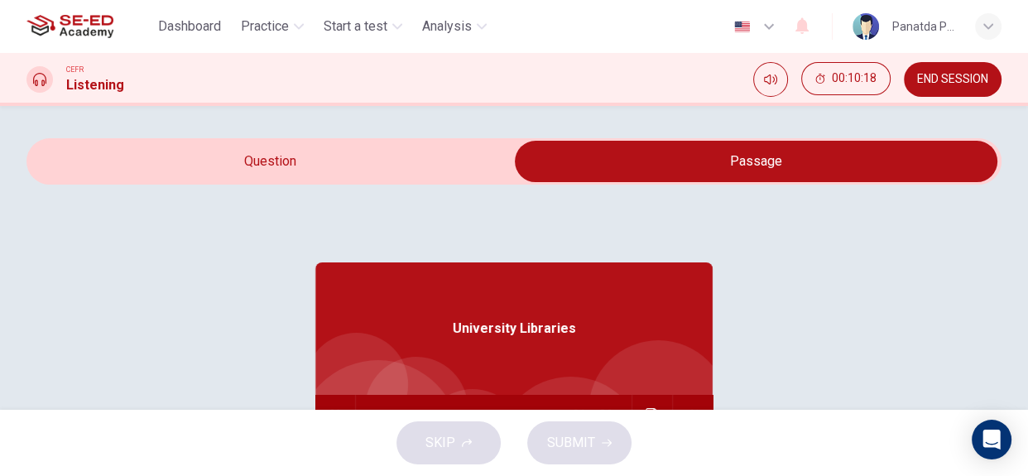
click at [340, 182] on input "checkbox" at bounding box center [756, 161] width 1462 height 41
checkbox input "false"
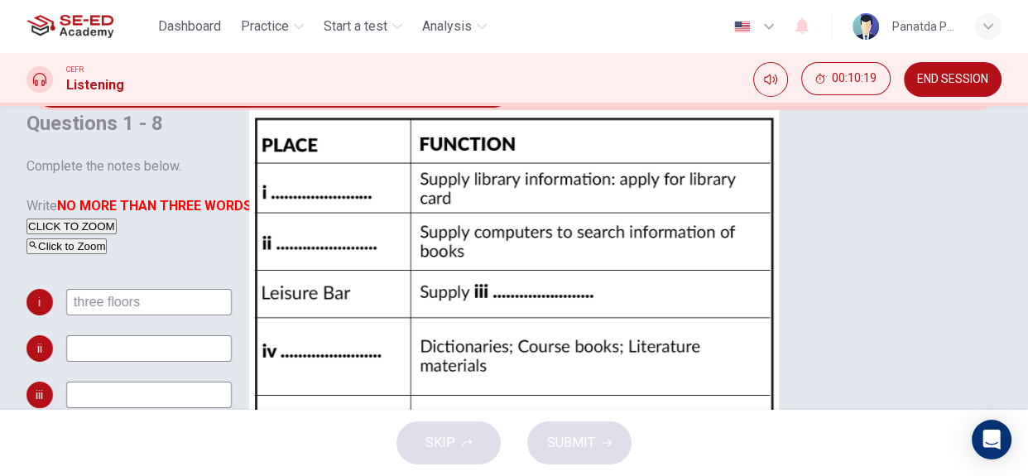
scroll to position [76, 0]
click at [160, 361] on input at bounding box center [149, 347] width 166 height 26
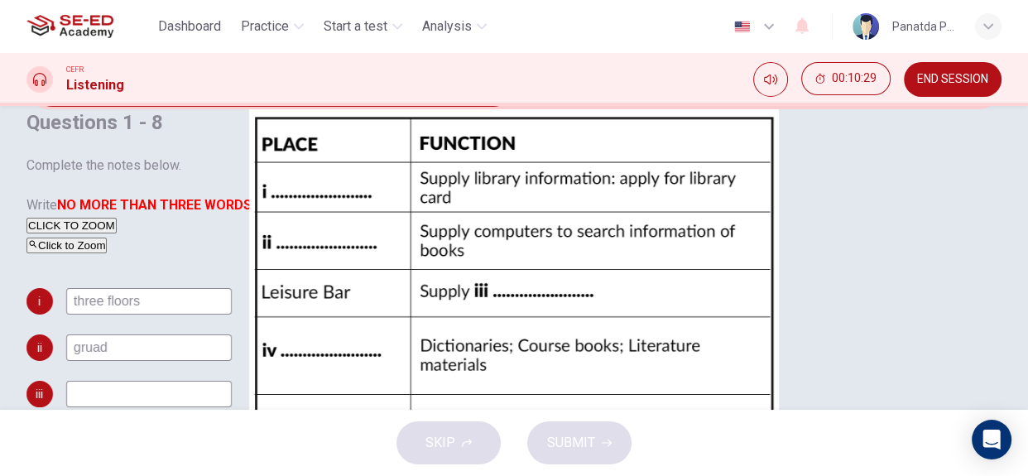
type input "grua"
type input "76"
type input "grua"
click at [730, 107] on input "checkbox" at bounding box center [273, 85] width 1462 height 41
checkbox input "true"
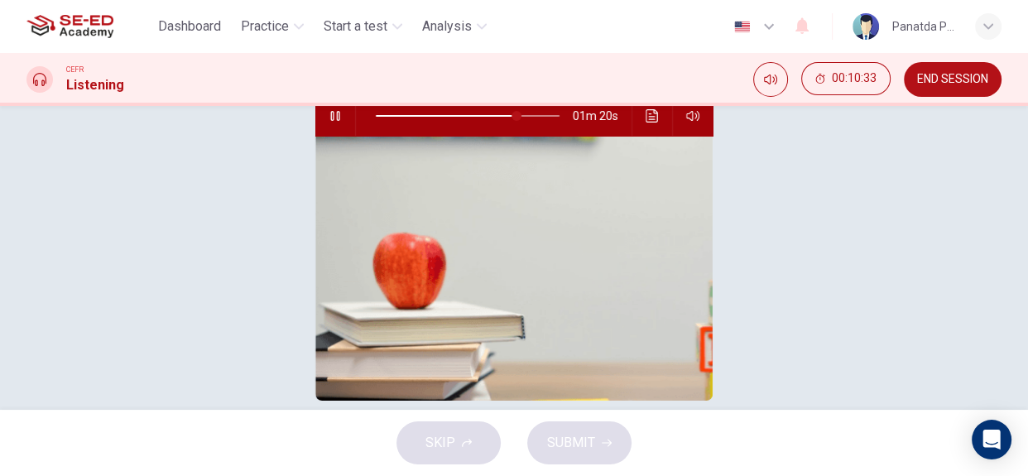
scroll to position [227, 0]
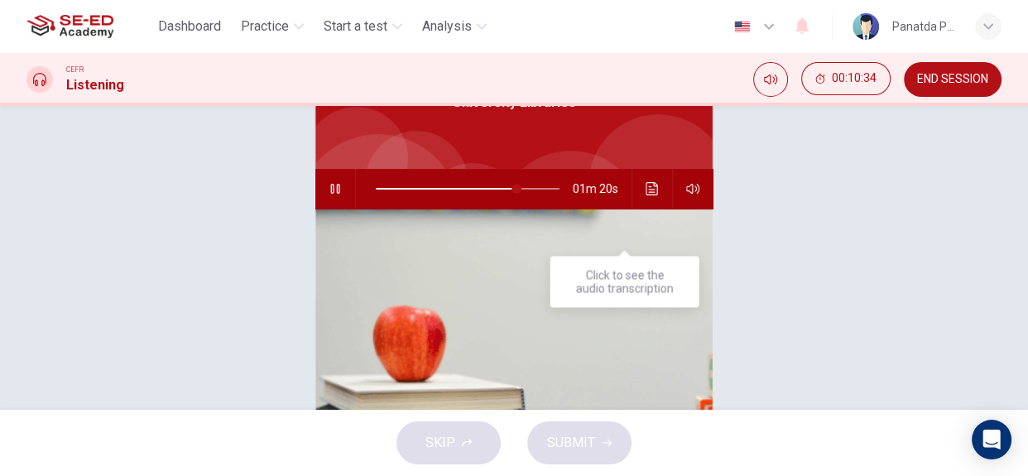
click at [639, 209] on button "Click to see the audio transcription" at bounding box center [652, 189] width 26 height 40
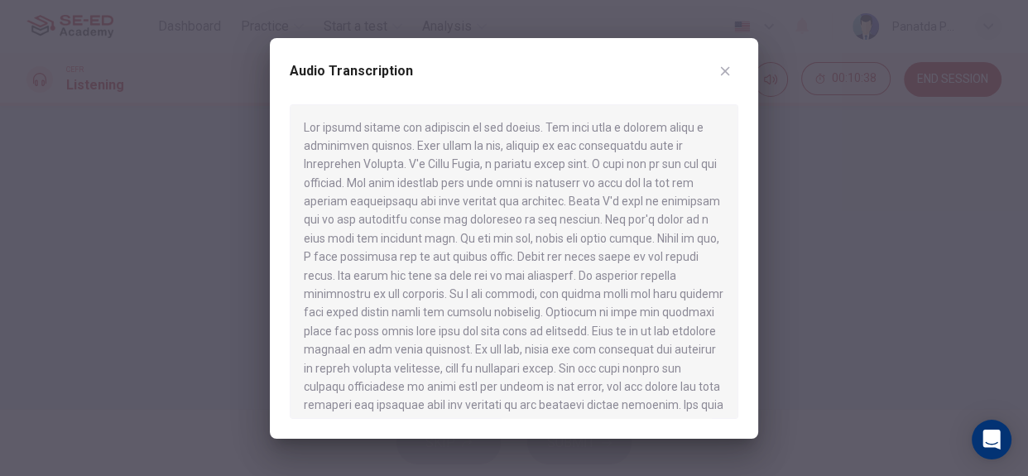
click at [156, 248] on div at bounding box center [514, 238] width 1028 height 476
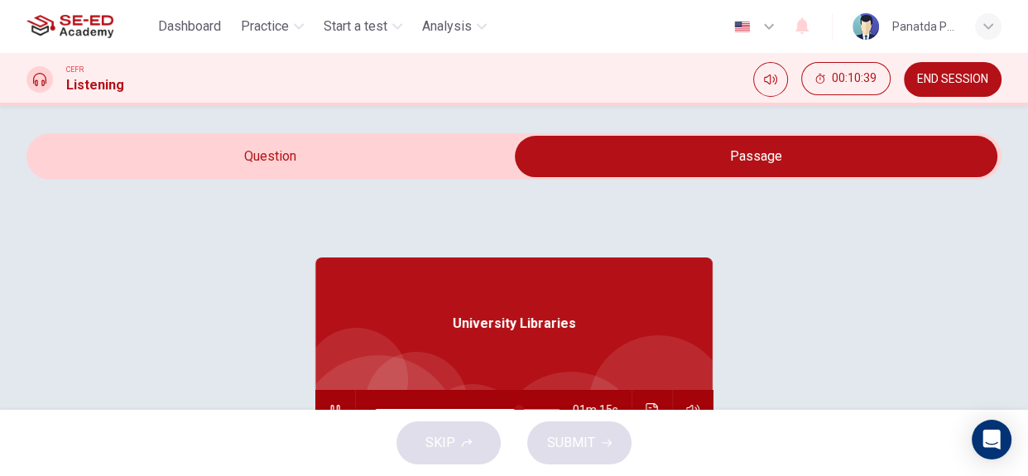
scroll to position [0, 0]
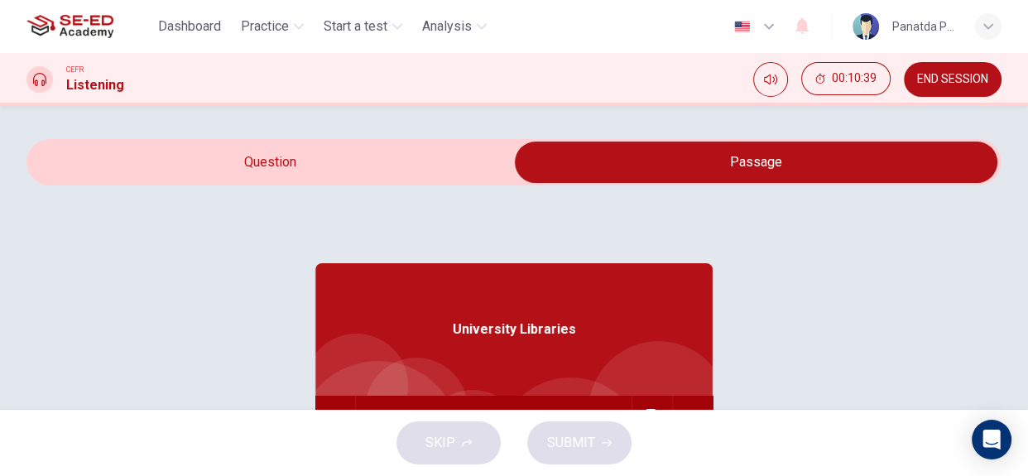
type input "78"
click at [399, 183] on input "checkbox" at bounding box center [756, 162] width 1462 height 41
checkbox input "false"
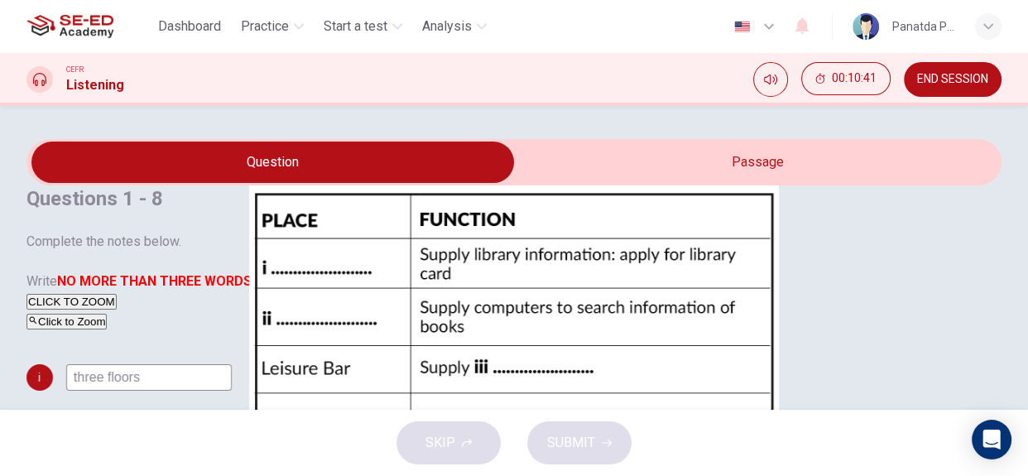
scroll to position [150, 0]
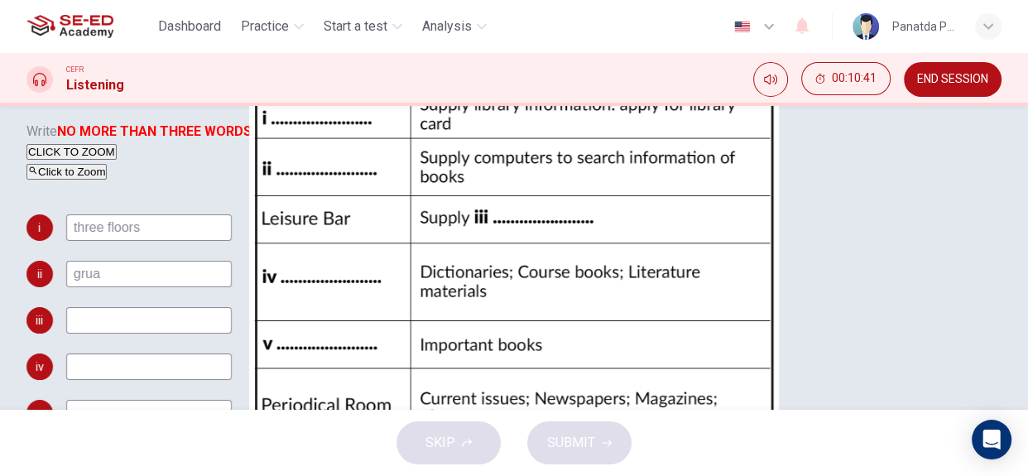
click at [156, 287] on input "grua" at bounding box center [149, 274] width 166 height 26
type input "ground floors"
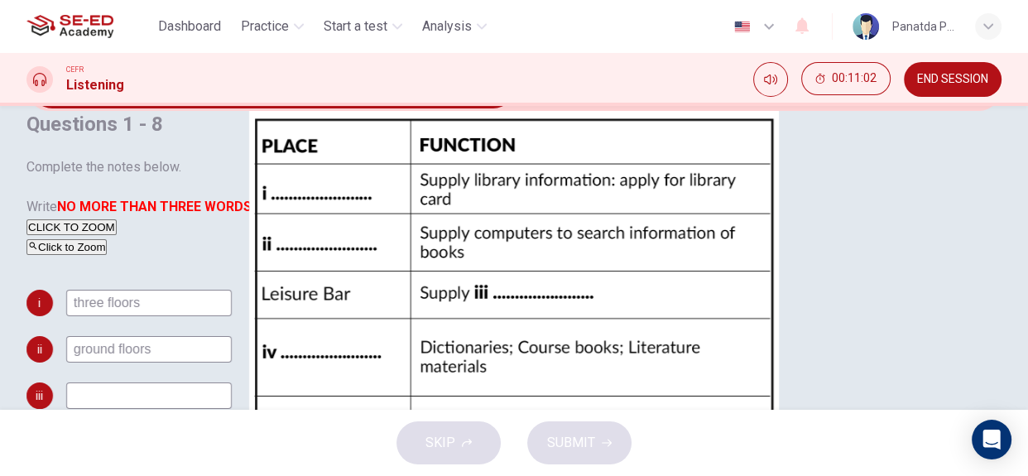
type input "85"
type input "ground floors"
click at [715, 108] on input "checkbox" at bounding box center [273, 87] width 1462 height 41
checkbox input "true"
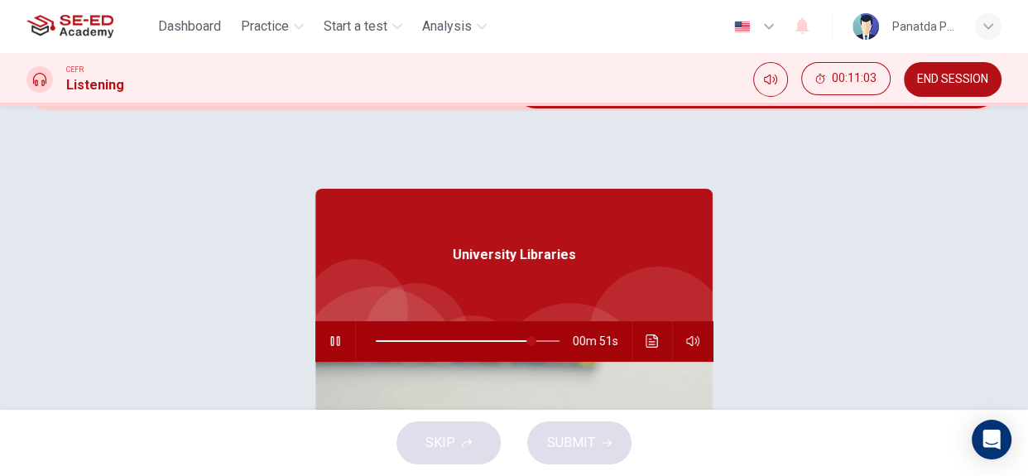
scroll to position [92, 0]
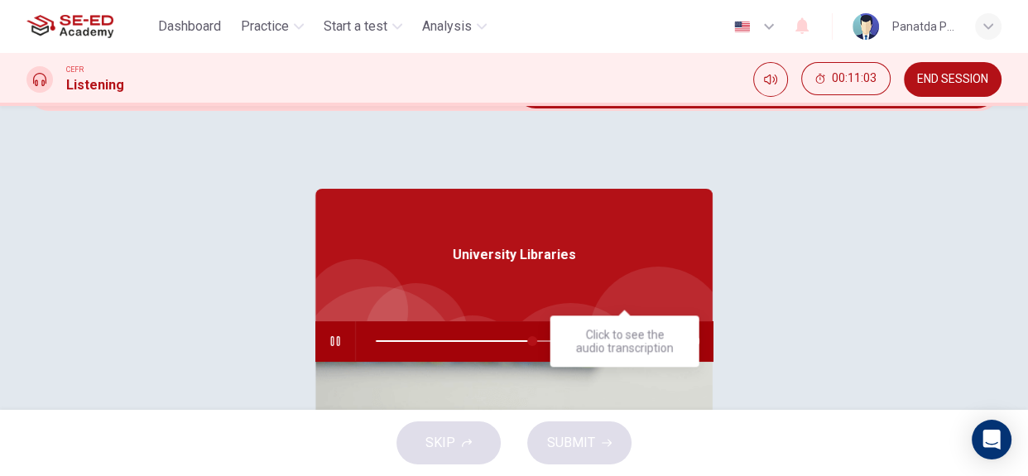
click at [646, 334] on icon "Click to see the audio transcription" at bounding box center [652, 340] width 13 height 13
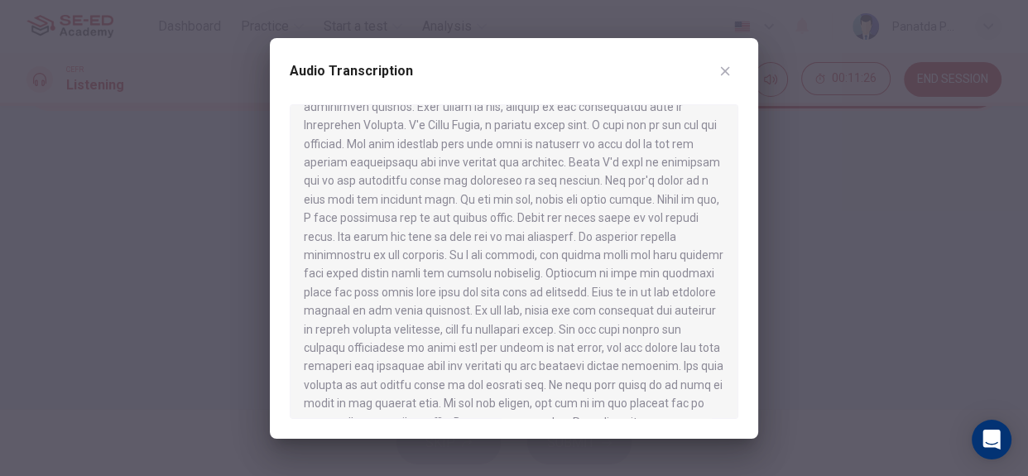
scroll to position [150, 0]
type input "0"
click at [727, 74] on icon "button" at bounding box center [724, 71] width 13 height 13
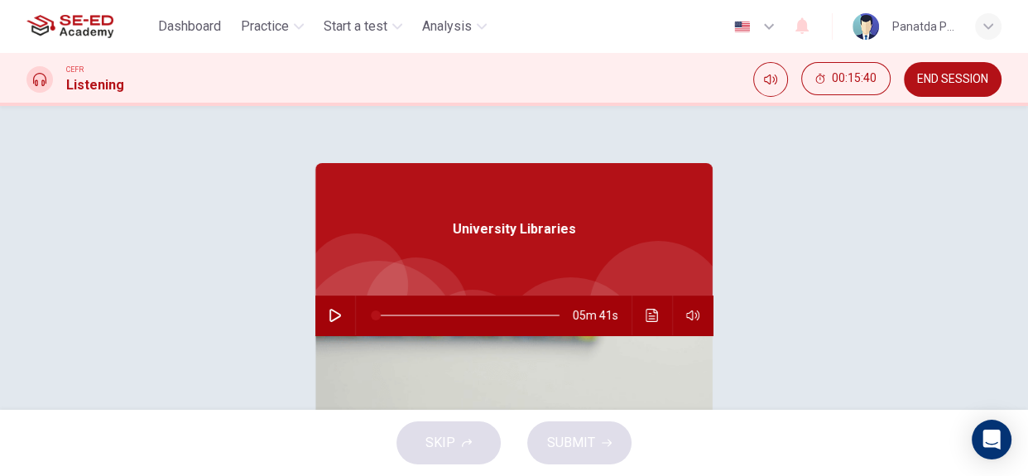
scroll to position [0, 0]
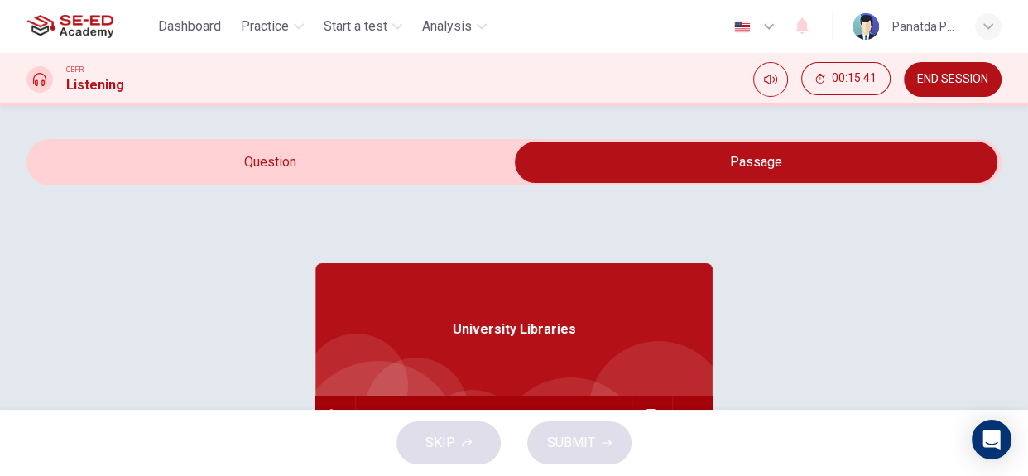
click at [306, 183] on input "checkbox" at bounding box center [756, 162] width 1462 height 41
checkbox input "false"
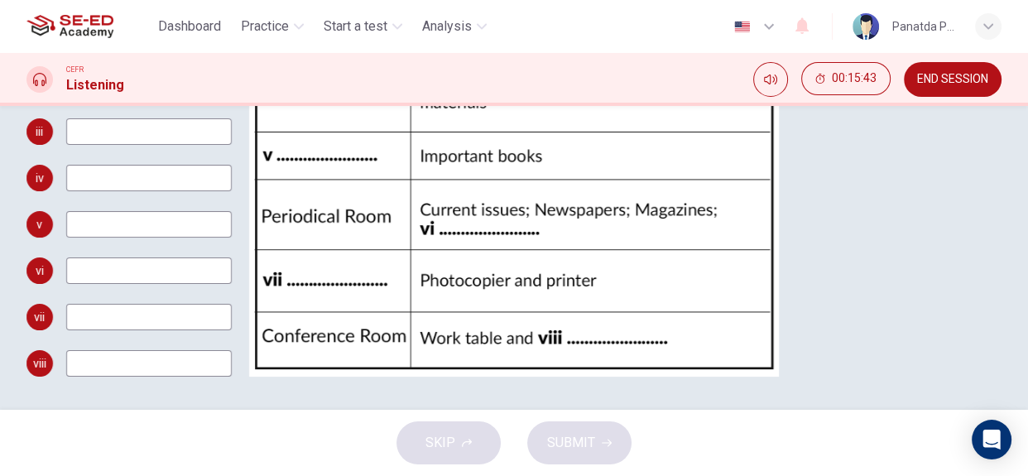
scroll to position [240, 0]
click at [215, 145] on input at bounding box center [149, 131] width 166 height 26
type input "f"
click at [139, 191] on input at bounding box center [149, 178] width 166 height 26
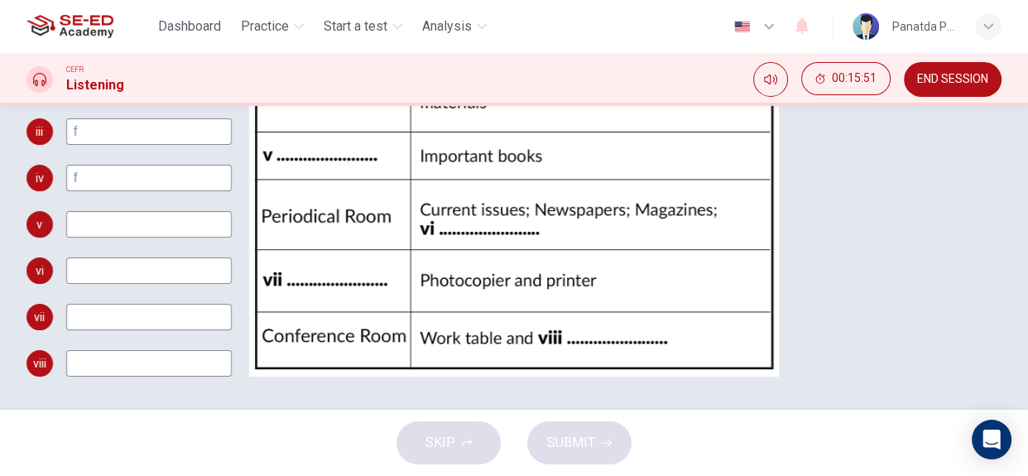
type input "f"
click at [130, 238] on input at bounding box center [149, 224] width 166 height 26
type input "f"
click at [137, 257] on input at bounding box center [149, 270] width 166 height 26
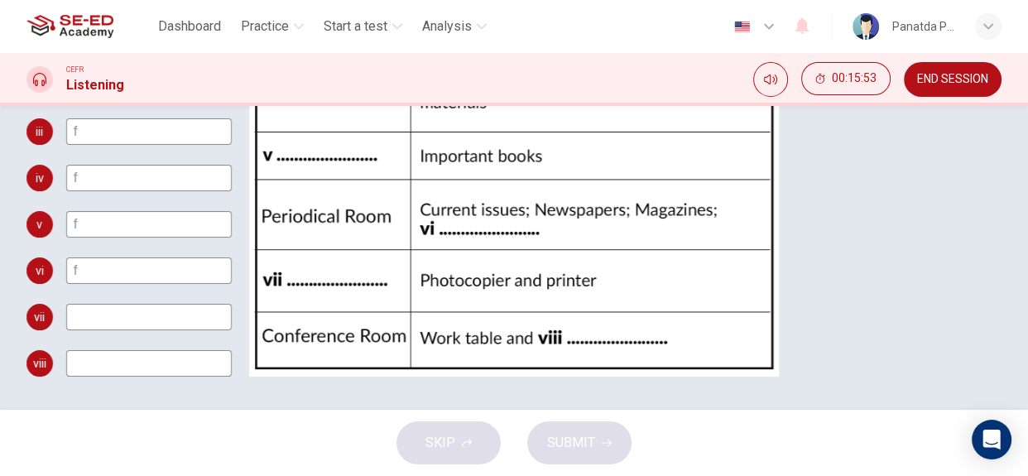
type input "f"
click at [141, 304] on input at bounding box center [149, 317] width 166 height 26
type input "f"
click at [141, 350] on input at bounding box center [149, 363] width 166 height 26
type input "f"
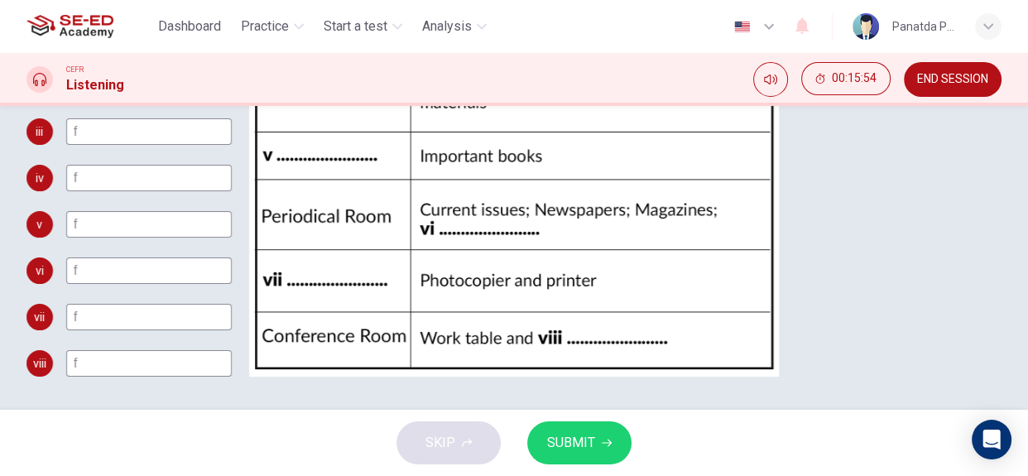
click at [590, 453] on span "SUBMIT" at bounding box center [571, 442] width 48 height 23
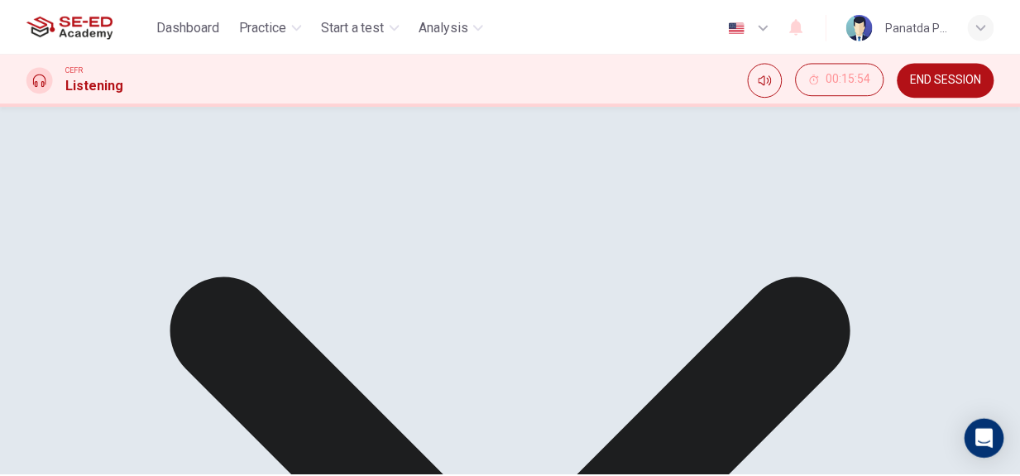
scroll to position [14, 0]
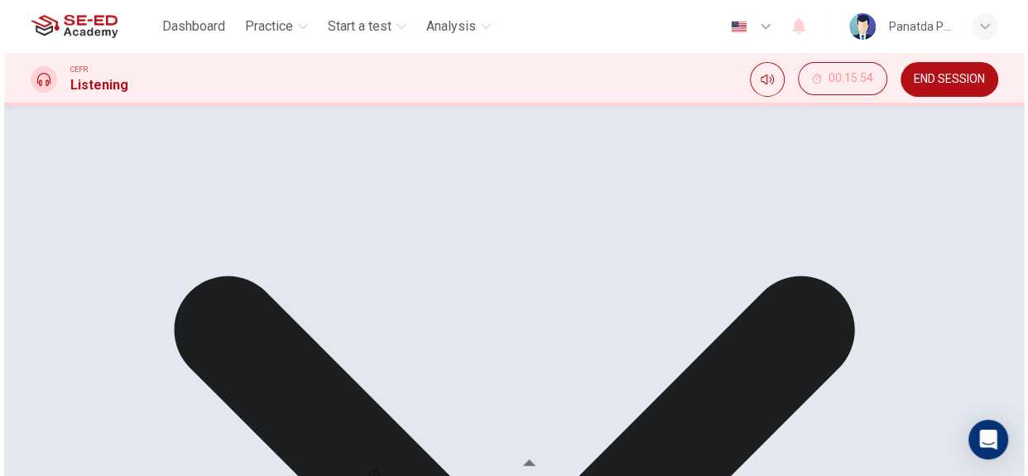
scroll to position [314, 0]
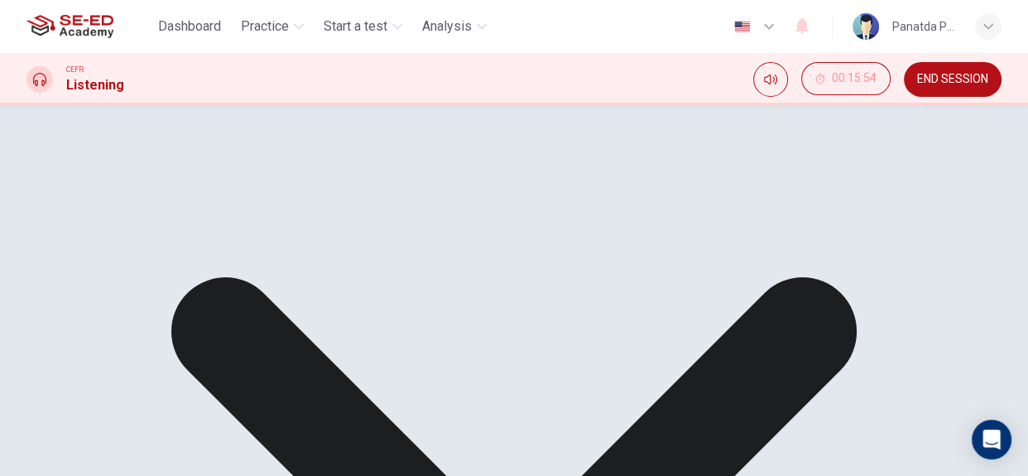
scroll to position [0, 0]
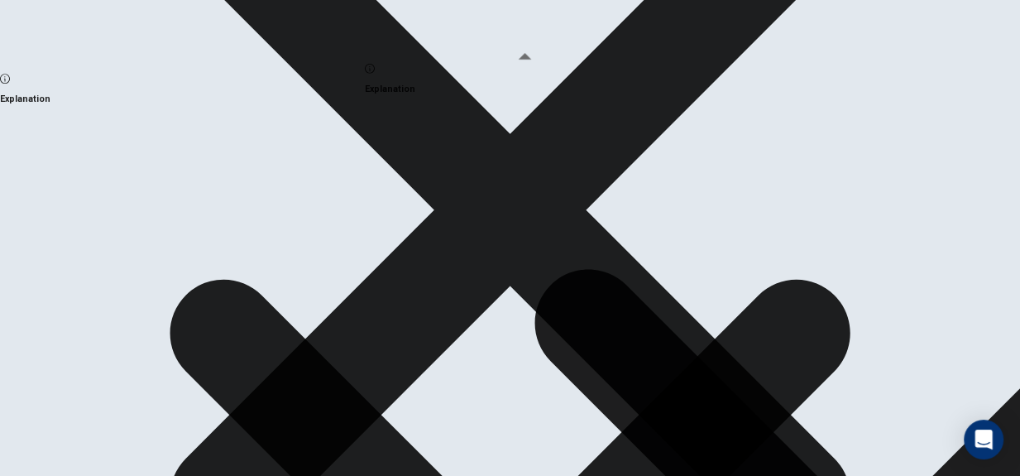
scroll to position [424, 0]
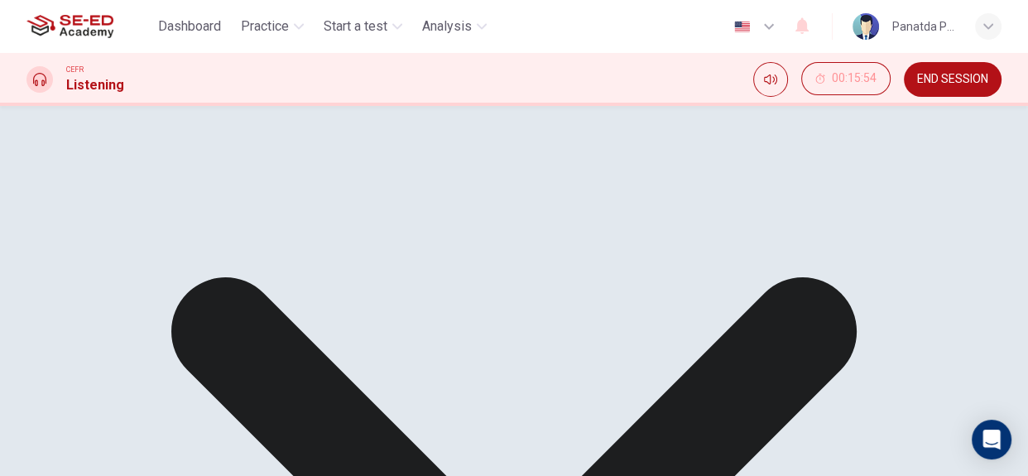
scroll to position [0, 0]
click at [943, 83] on span "END SESSION" at bounding box center [952, 79] width 71 height 13
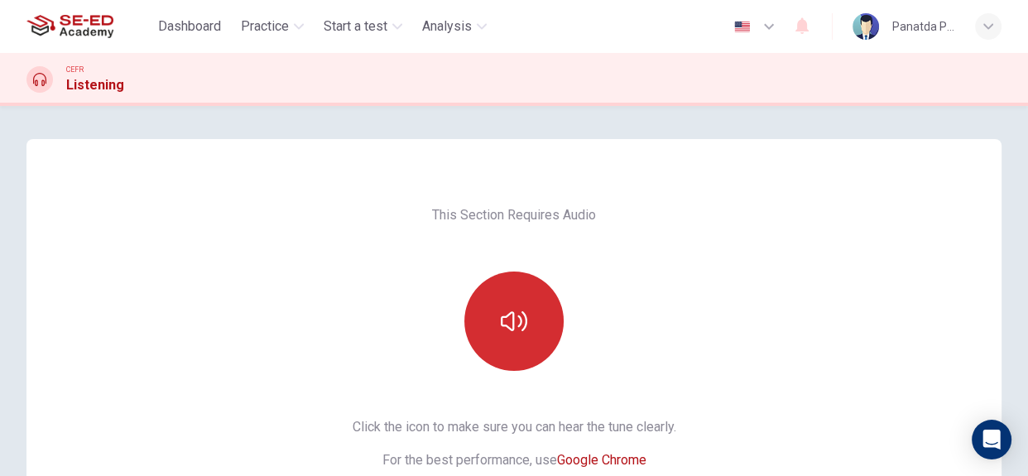
click at [502, 290] on button "button" at bounding box center [513, 320] width 99 height 99
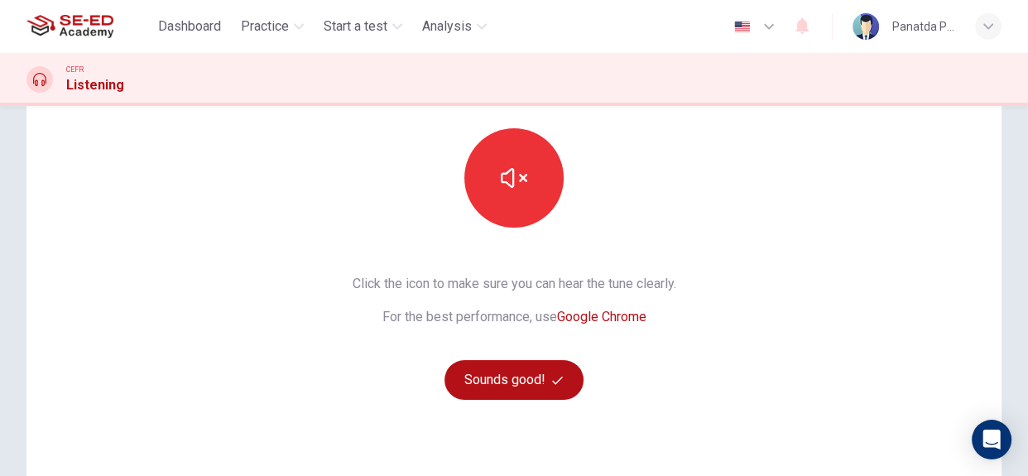
scroll to position [150, 0]
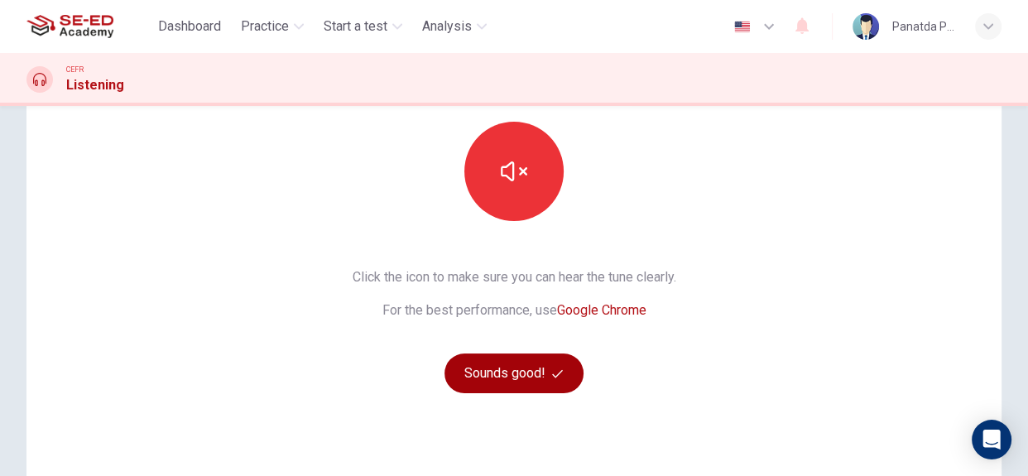
click at [506, 363] on button "Sounds good!" at bounding box center [513, 373] width 139 height 40
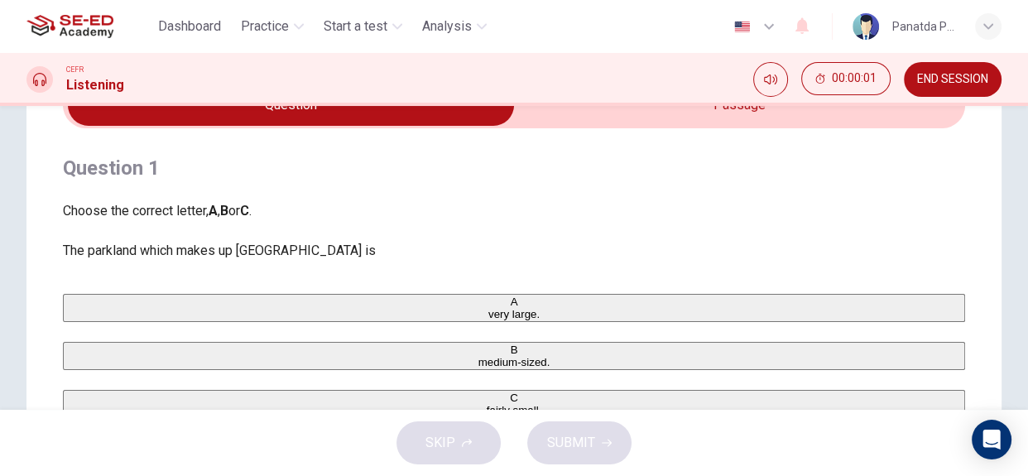
scroll to position [0, 0]
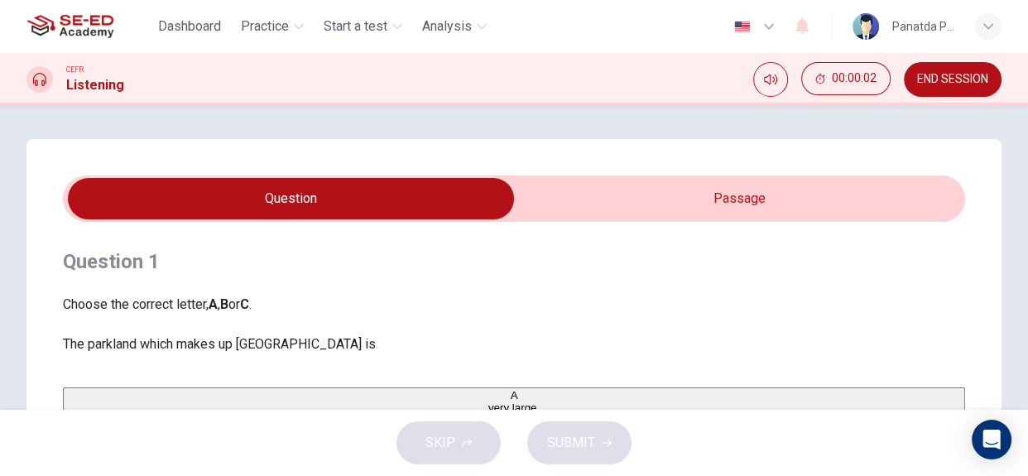
click at [695, 215] on input "checkbox" at bounding box center [290, 198] width 1353 height 41
checkbox input "true"
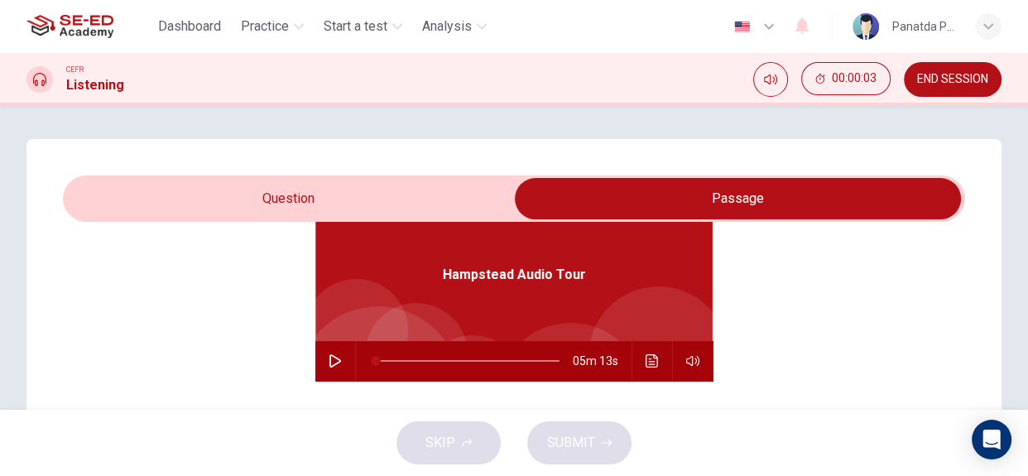
scroll to position [92, 0]
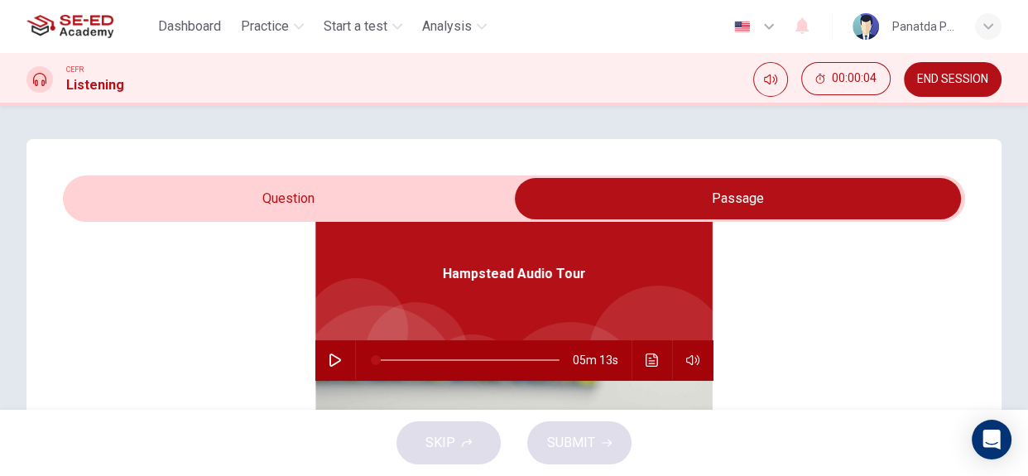
click at [329, 355] on icon "button" at bounding box center [335, 359] width 12 height 13
click at [329, 351] on button "button" at bounding box center [335, 360] width 26 height 40
click at [336, 361] on button "button" at bounding box center [335, 360] width 26 height 40
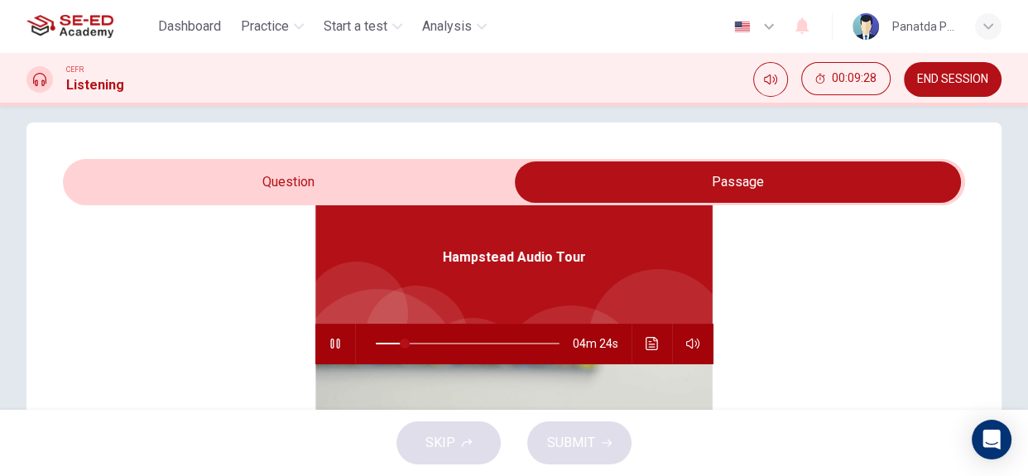
scroll to position [0, 0]
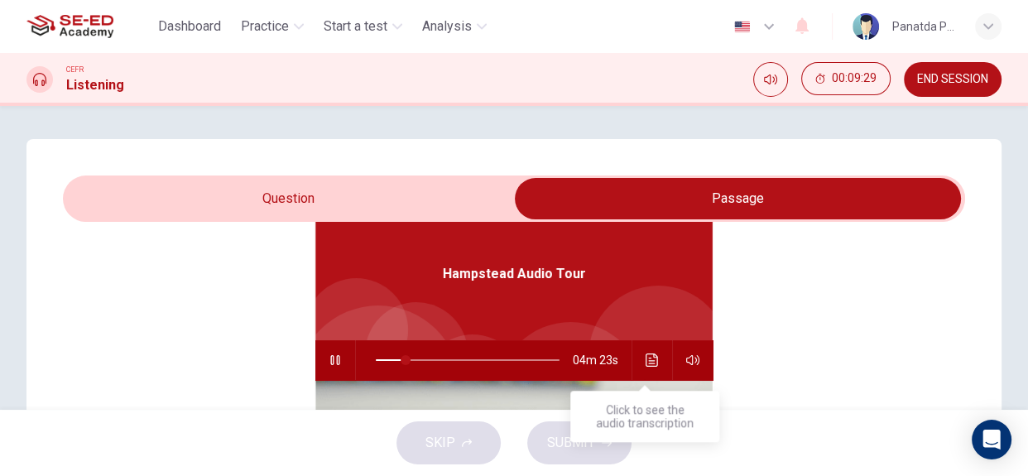
click at [646, 362] on icon "Click to see the audio transcription" at bounding box center [652, 359] width 12 height 13
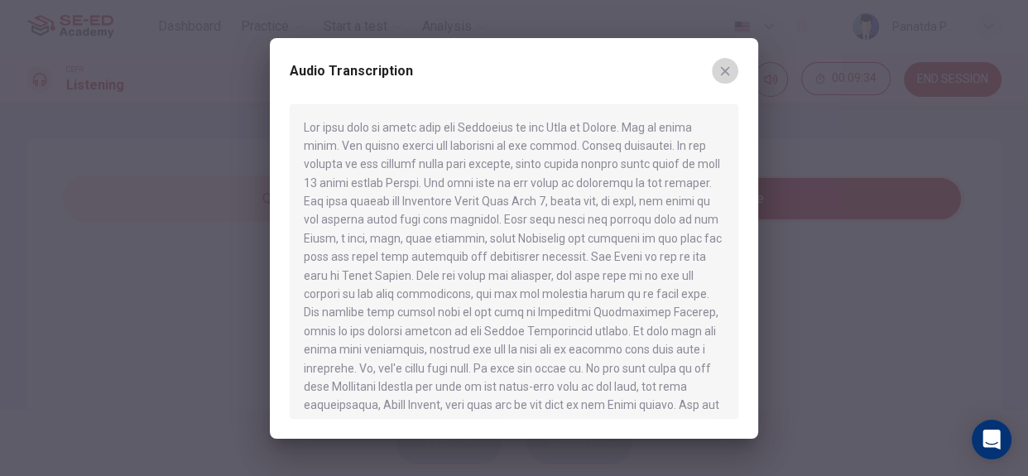
click at [729, 73] on icon "button" at bounding box center [724, 71] width 13 height 13
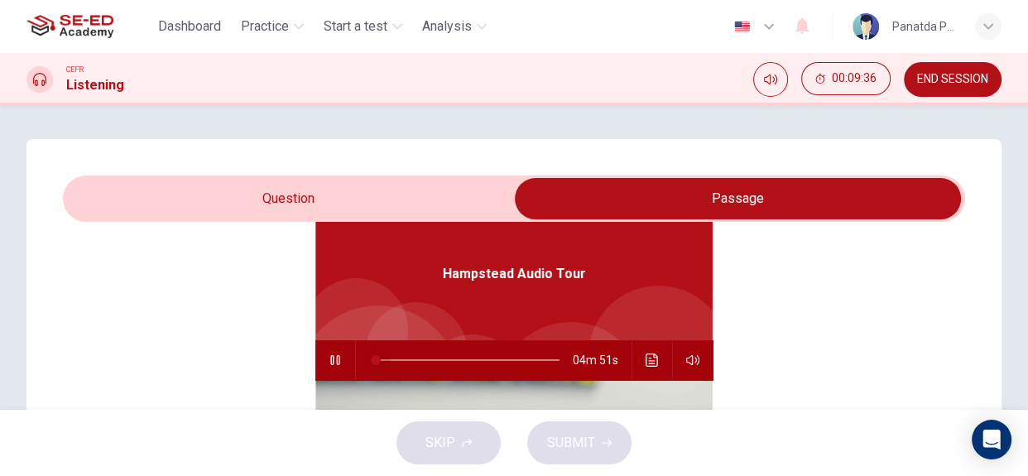
drag, startPoint x: 402, startPoint y: 360, endPoint x: 331, endPoint y: 372, distance: 72.1
click at [331, 372] on div "04m 51s" at bounding box center [513, 360] width 397 height 40
click at [330, 362] on icon "button" at bounding box center [334, 360] width 9 height 10
click at [329, 360] on icon "button" at bounding box center [335, 359] width 13 height 13
click at [718, 134] on div "Question 1 Choose the correct letter, A , B or C . The parkland which makes up …" at bounding box center [514, 258] width 1028 height 304
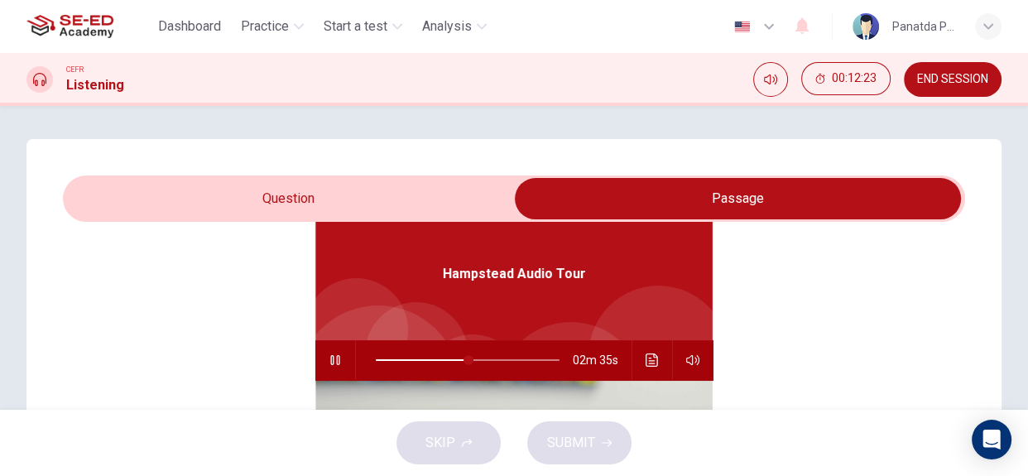
click at [646, 361] on icon "Click to see the audio transcription" at bounding box center [652, 359] width 13 height 13
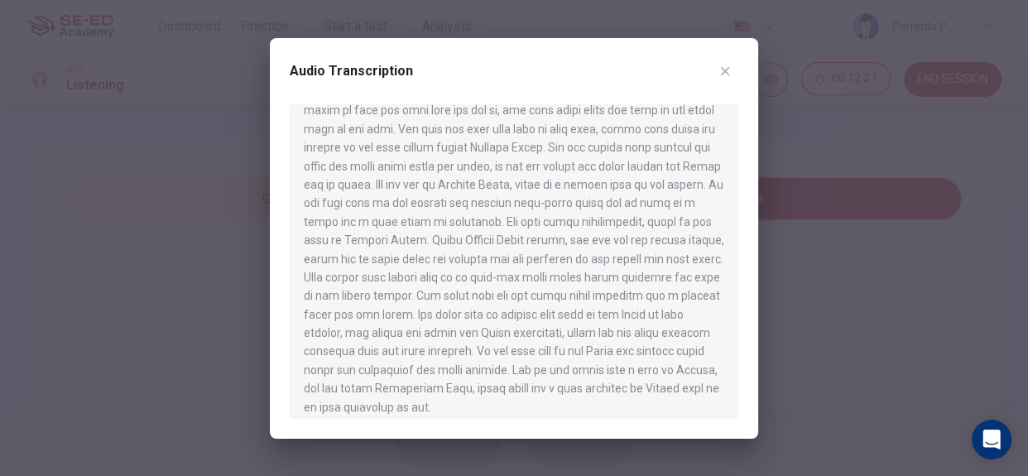
scroll to position [640, 0]
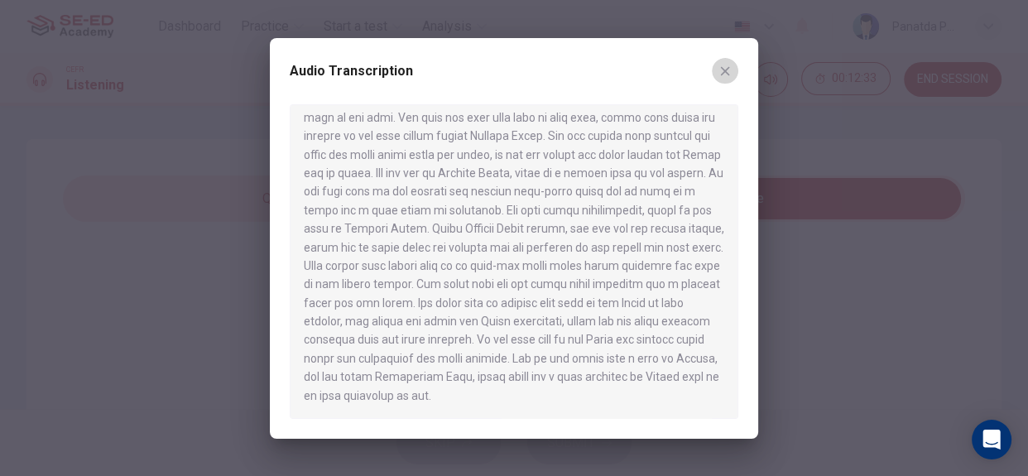
click at [720, 65] on icon "button" at bounding box center [724, 71] width 13 height 13
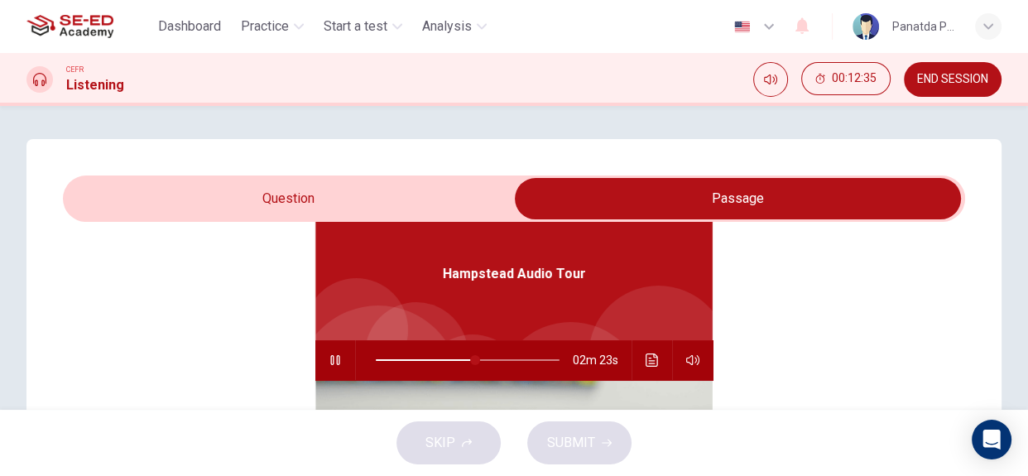
type input "55"
click at [322, 198] on input "checkbox" at bounding box center [737, 198] width 1353 height 41
checkbox input "false"
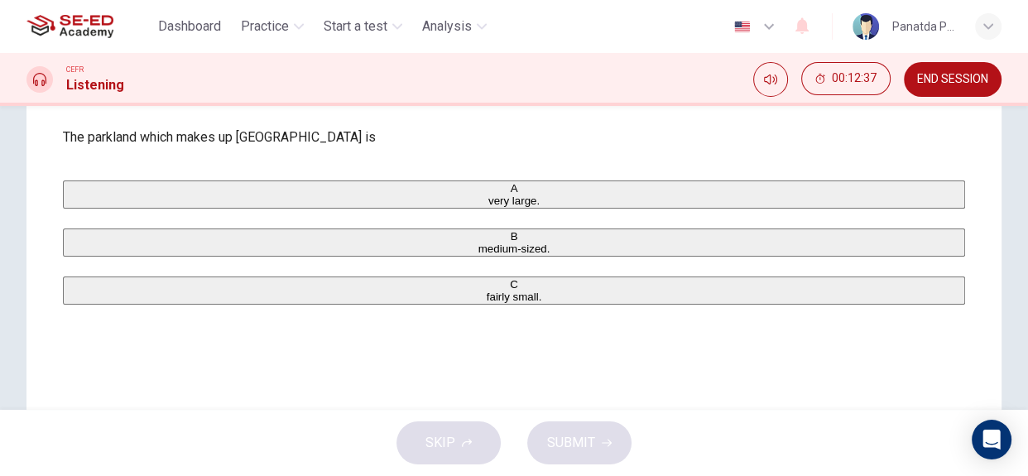
scroll to position [225, 0]
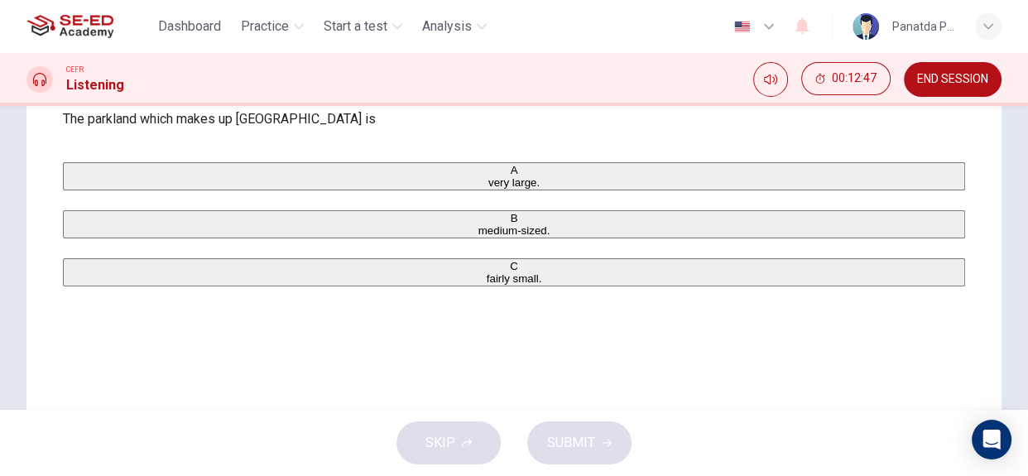
click at [195, 184] on button "A very large." at bounding box center [514, 176] width 902 height 28
click at [589, 443] on span "SUBMIT" at bounding box center [571, 442] width 48 height 23
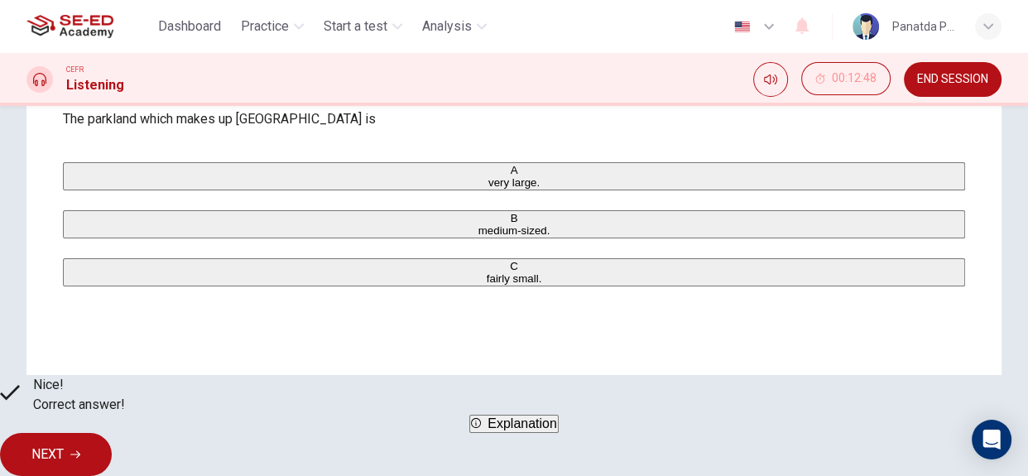
click at [64, 443] on span "NEXT" at bounding box center [47, 454] width 32 height 23
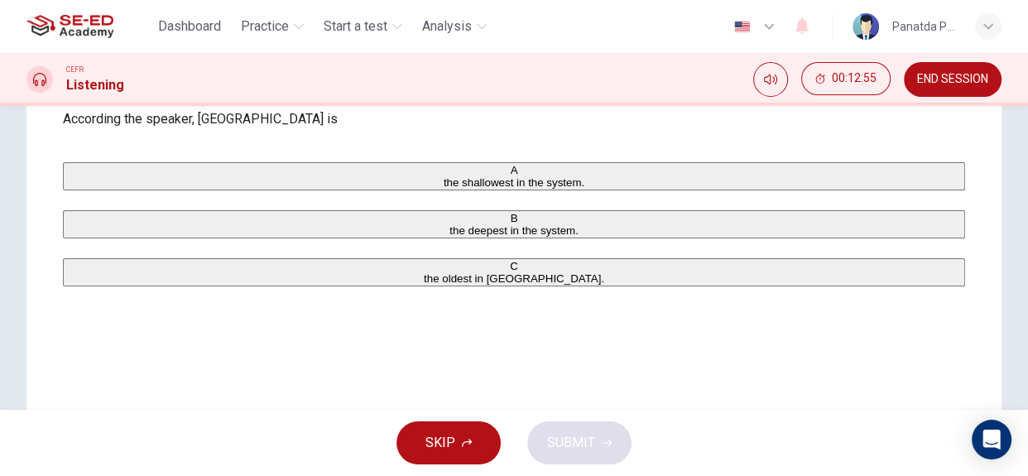
scroll to position [0, 0]
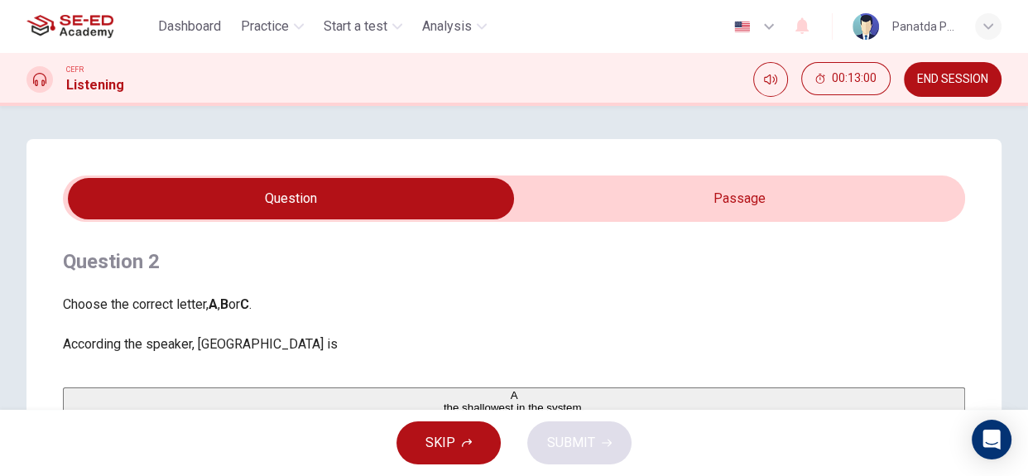
type input "64"
click at [692, 204] on input "checkbox" at bounding box center [290, 198] width 1353 height 41
checkbox input "true"
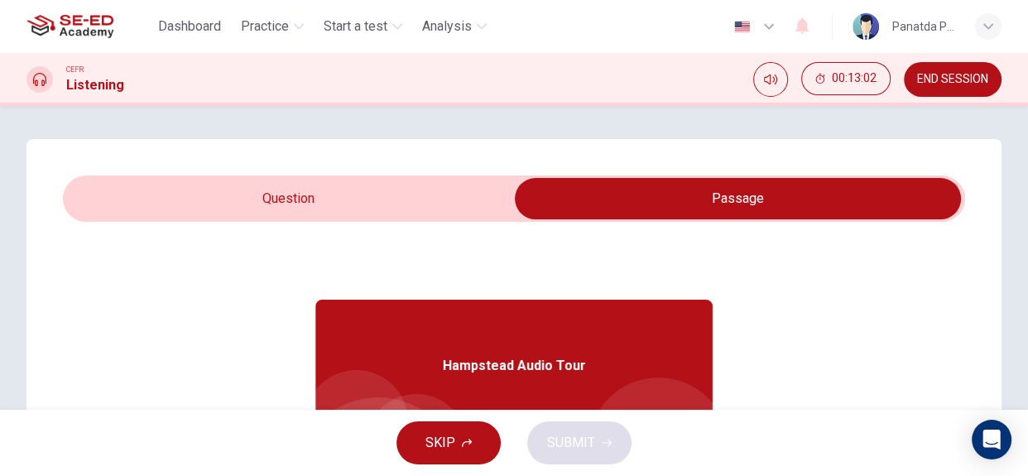
scroll to position [74, 0]
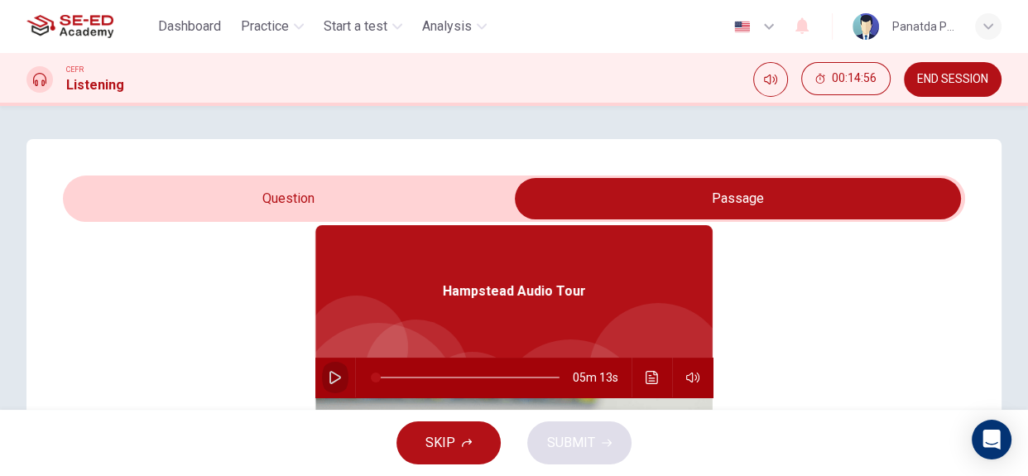
click at [329, 380] on icon "button" at bounding box center [335, 377] width 13 height 13
click at [651, 375] on icon "Click to see the audio transcription" at bounding box center [652, 377] width 13 height 13
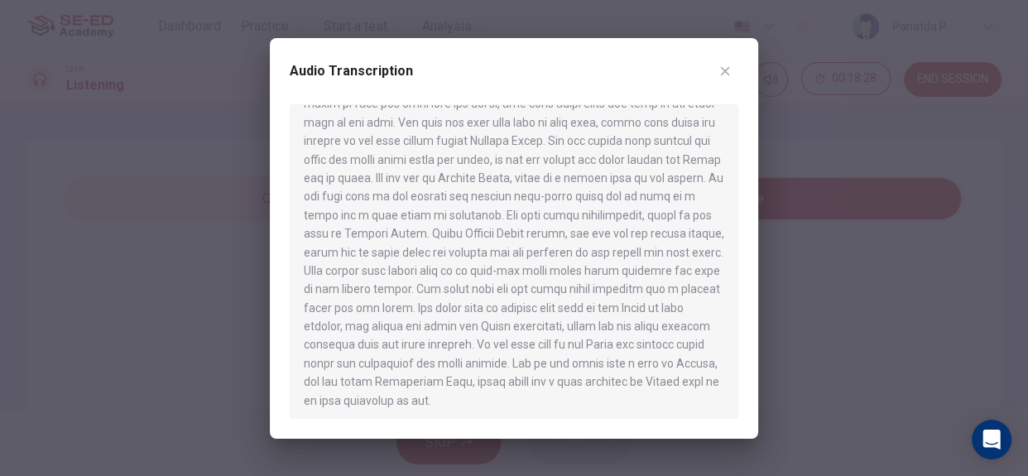
scroll to position [640, 0]
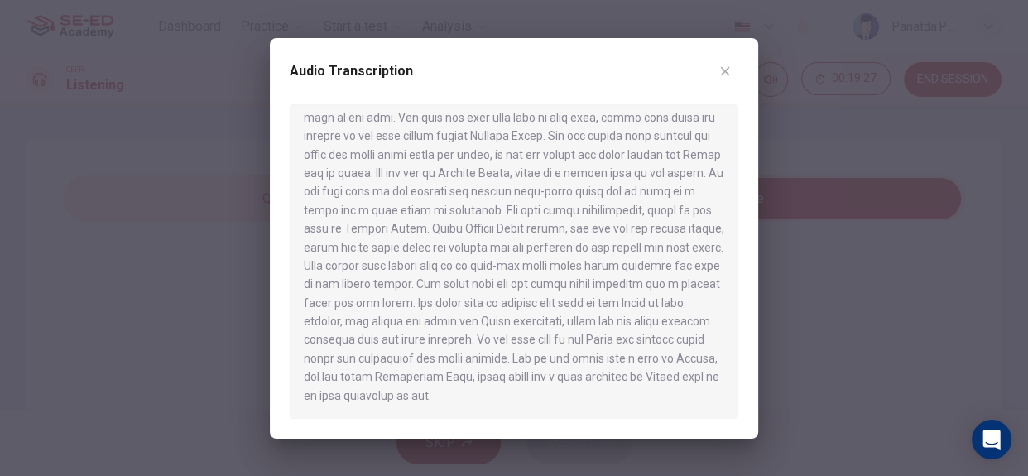
click at [32, 127] on div at bounding box center [514, 238] width 1028 height 476
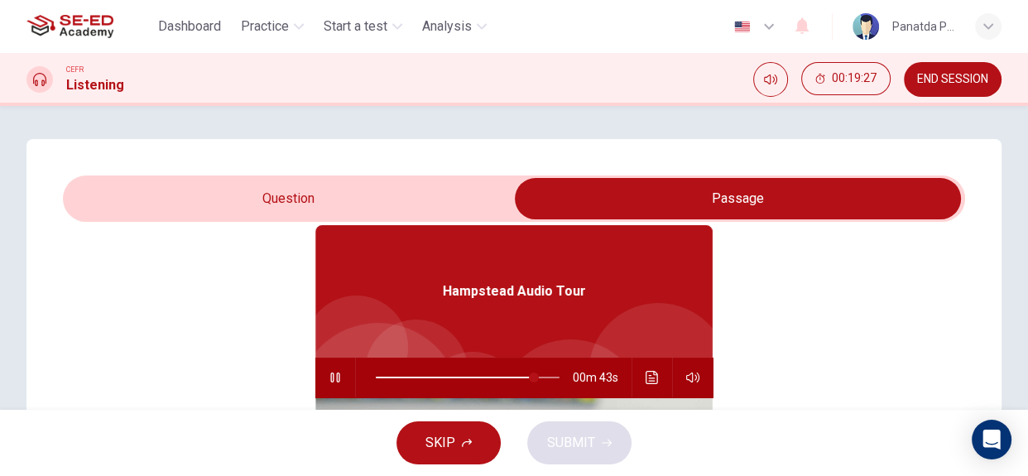
type input "86"
click at [304, 196] on input "checkbox" at bounding box center [737, 198] width 1353 height 41
checkbox input "false"
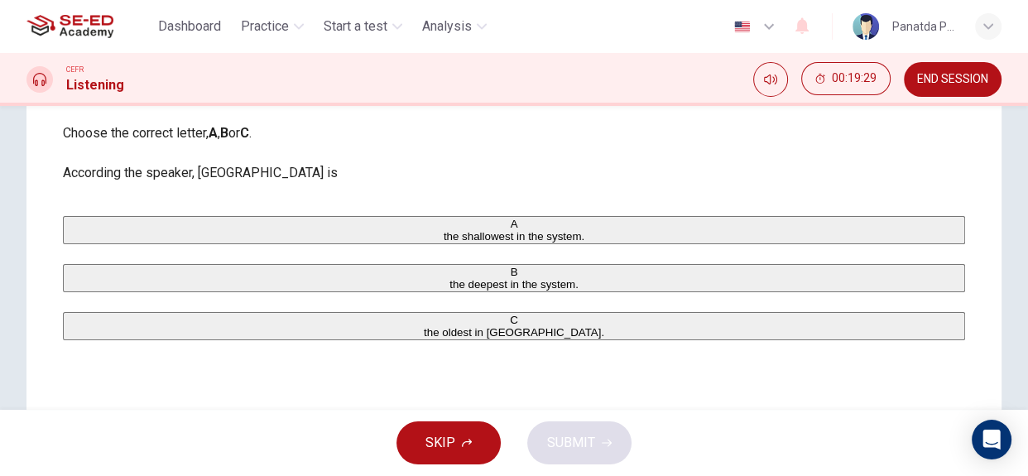
scroll to position [150, 0]
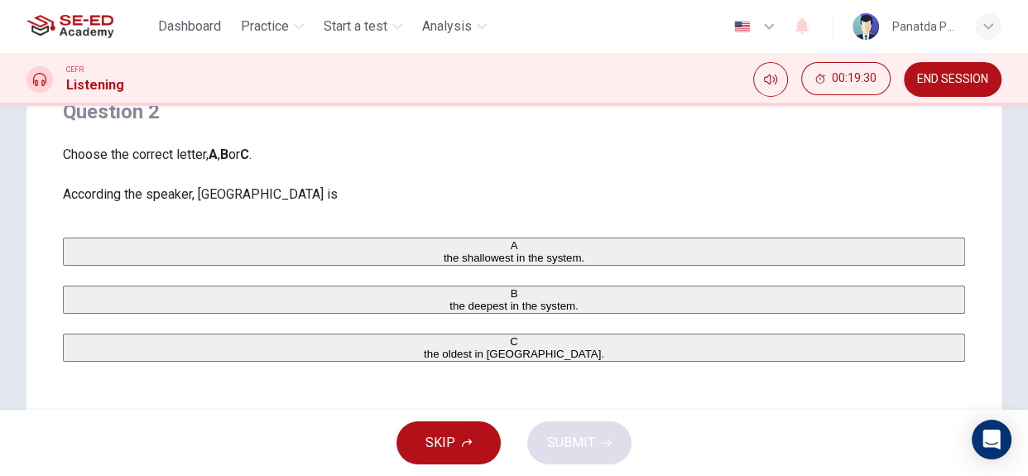
click at [240, 303] on button "B the deepest in the system." at bounding box center [514, 300] width 902 height 28
click at [564, 436] on span "SUBMIT" at bounding box center [571, 442] width 48 height 23
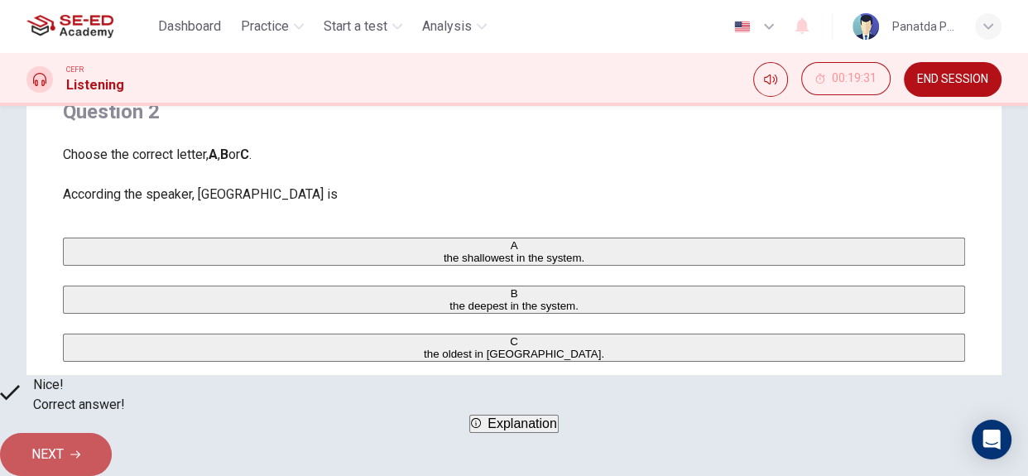
click at [112, 439] on button "NEXT" at bounding box center [56, 454] width 112 height 43
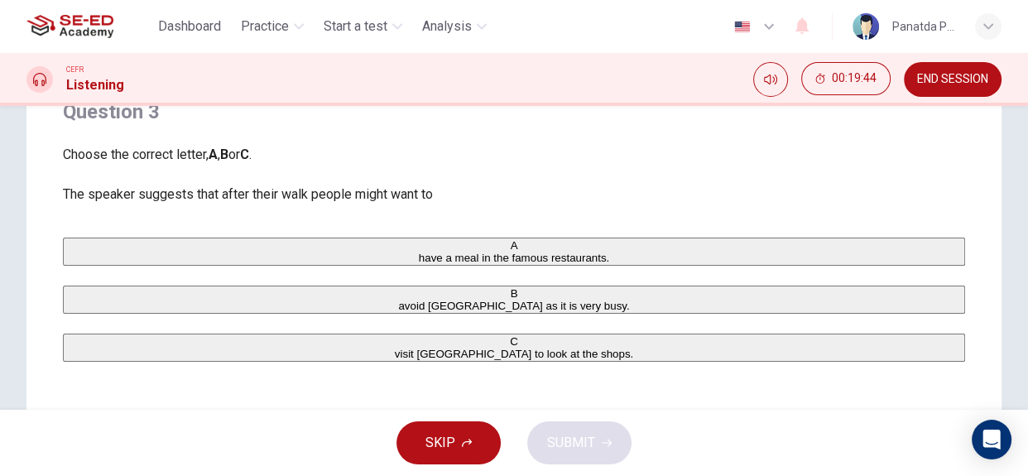
click at [398, 312] on span "avoid Hampstead village as it is very busy." at bounding box center [513, 306] width 231 height 12
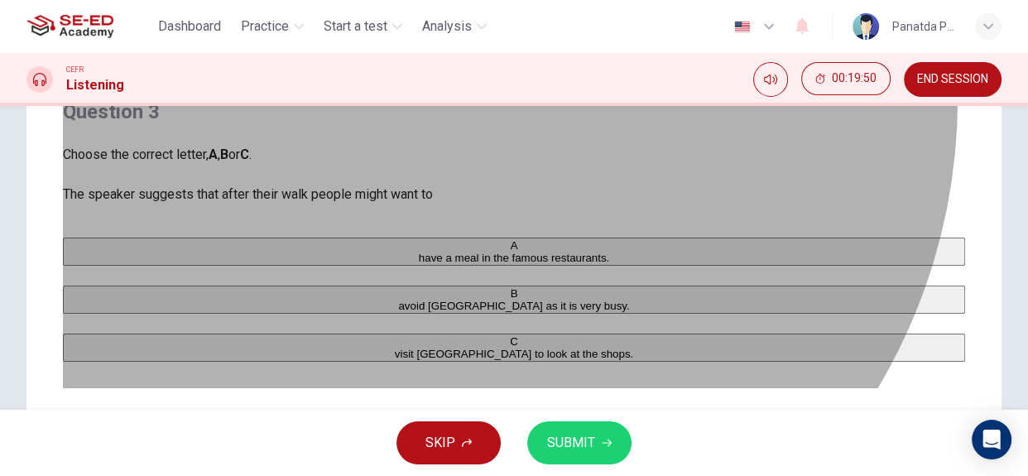
click at [391, 362] on button "C visit Hampstead village to look at the shops." at bounding box center [514, 348] width 902 height 28
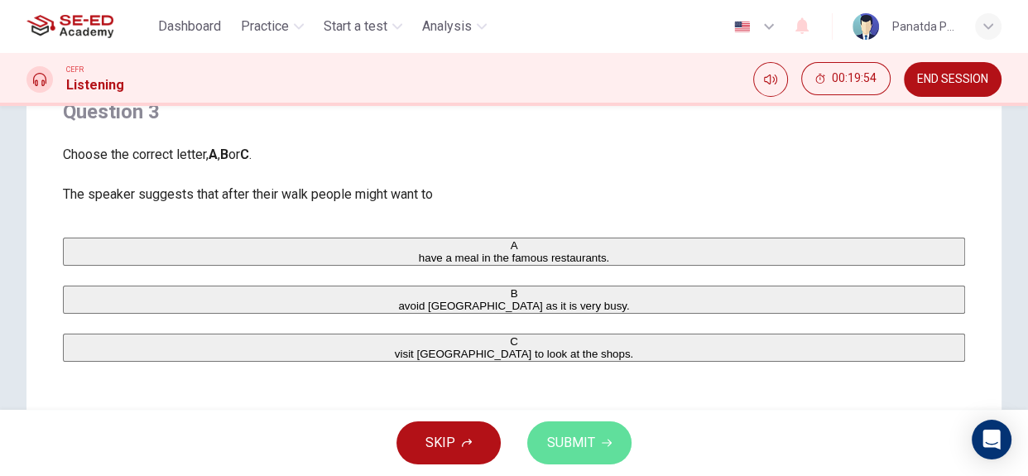
click at [586, 434] on span "SUBMIT" at bounding box center [571, 442] width 48 height 23
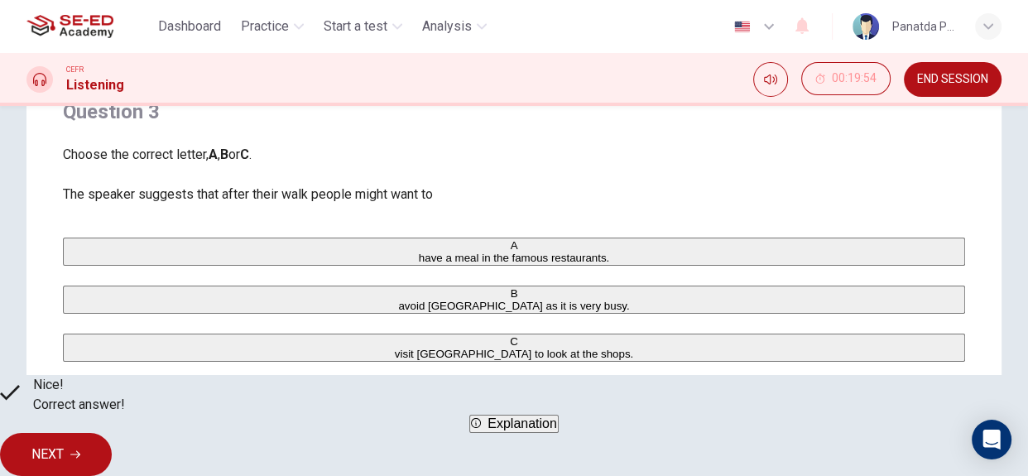
click at [112, 457] on button "NEXT" at bounding box center [56, 454] width 112 height 43
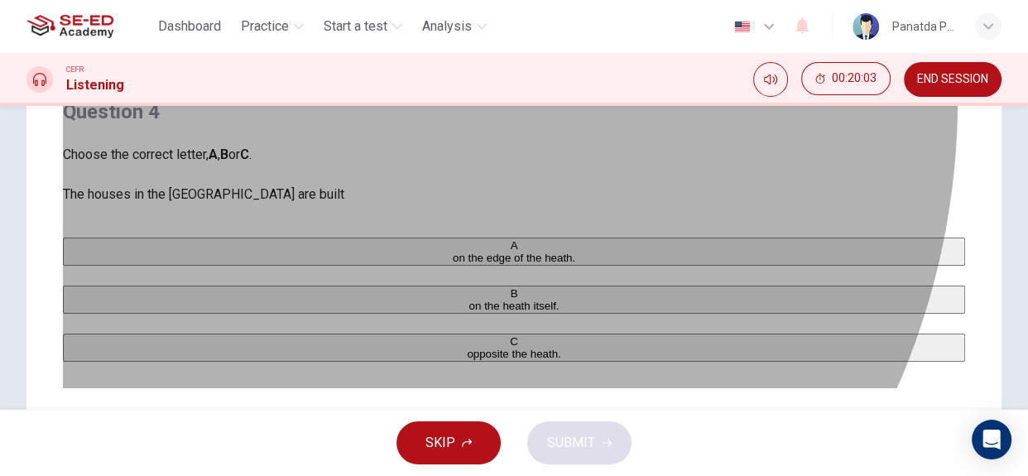
click at [453, 264] on span "on the edge of the heath." at bounding box center [514, 258] width 122 height 12
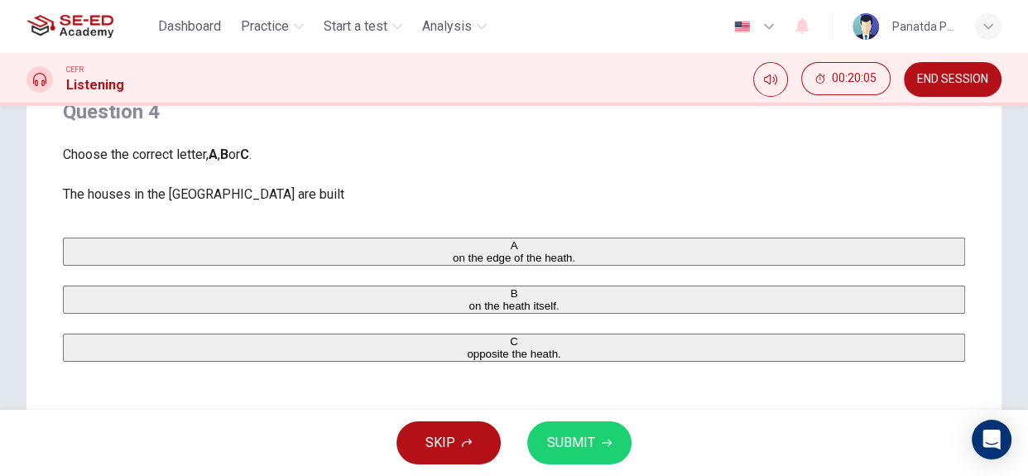
click at [578, 442] on span "SUBMIT" at bounding box center [571, 442] width 48 height 23
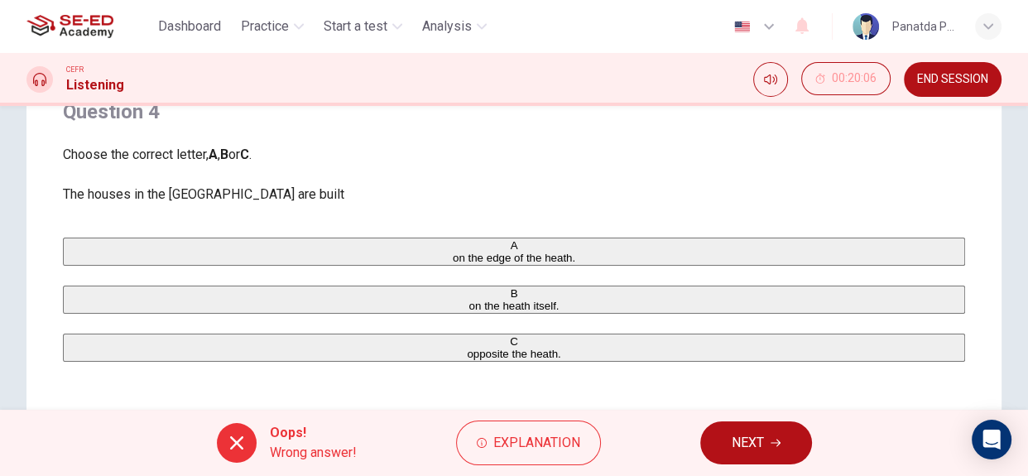
click at [769, 448] on button "NEXT" at bounding box center [756, 442] width 112 height 43
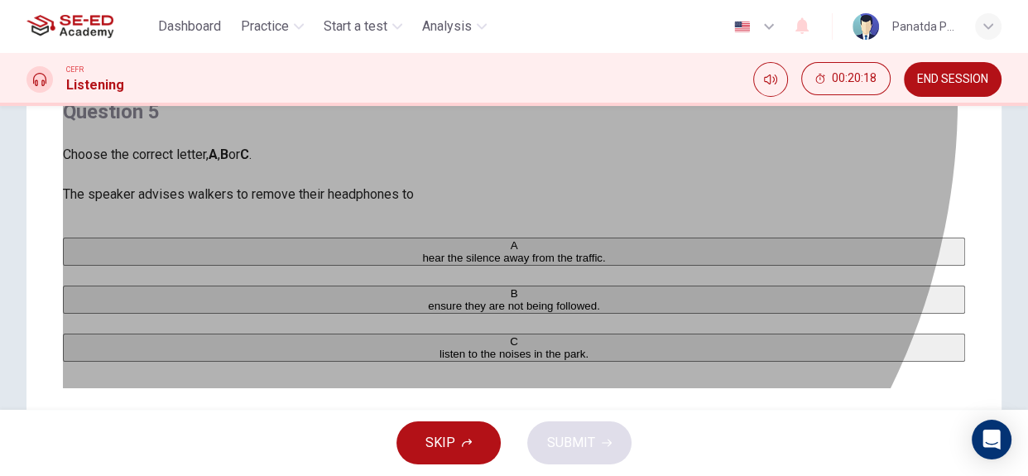
click at [422, 263] on span "hear the silence away from the traffic." at bounding box center [513, 258] width 183 height 12
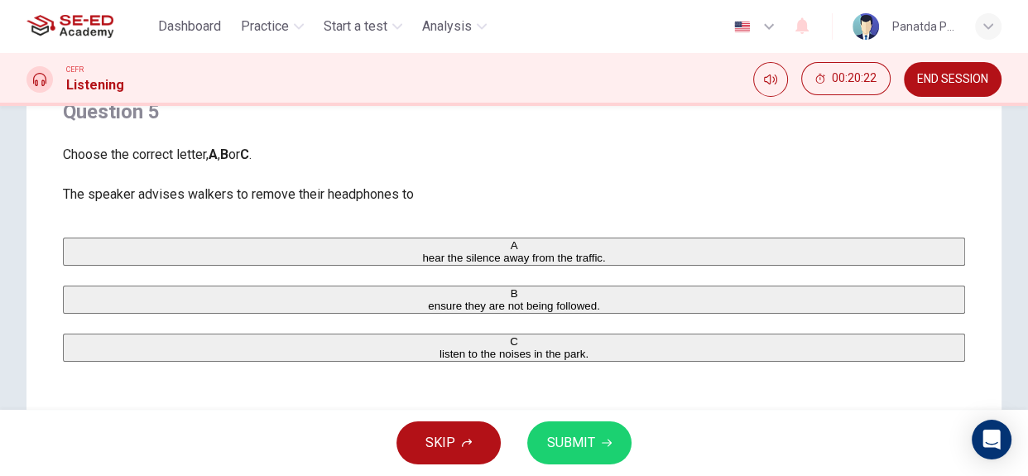
click at [590, 436] on span "SUBMIT" at bounding box center [571, 442] width 48 height 23
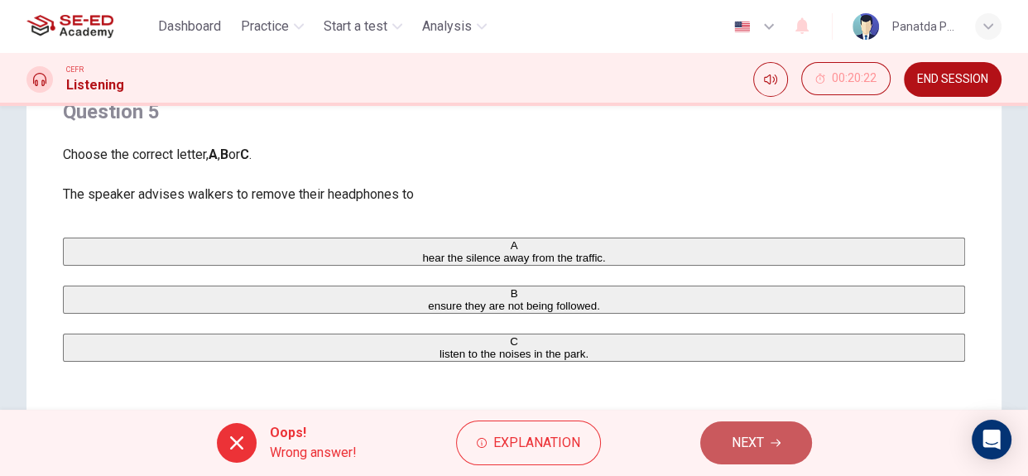
click at [770, 452] on button "NEXT" at bounding box center [756, 442] width 112 height 43
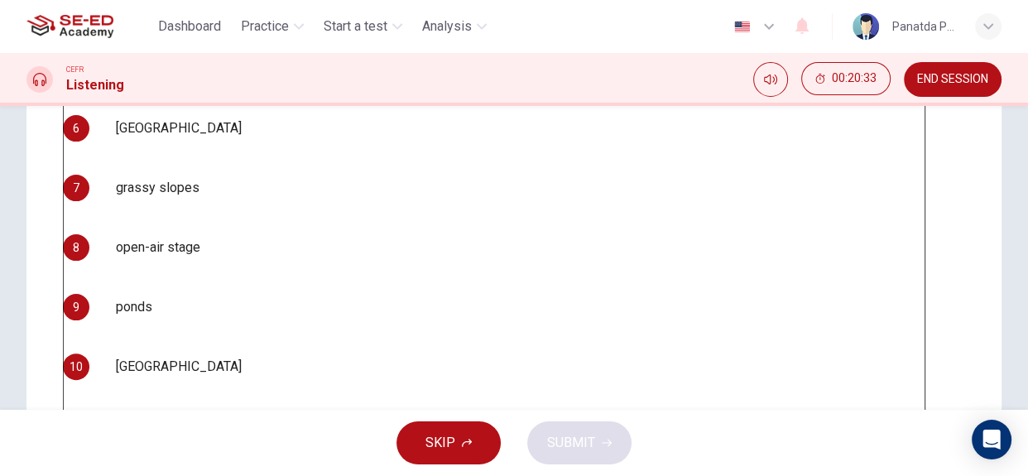
scroll to position [427, 0]
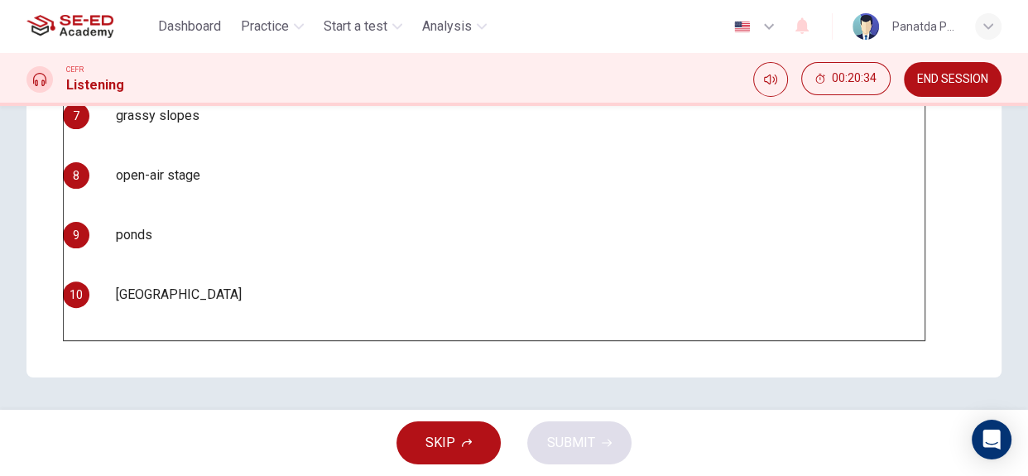
click at [129, 284] on body "This site uses cookies, as explained in our Privacy Policy . If you agree to th…" at bounding box center [514, 238] width 1028 height 476
click at [455, 475] on div at bounding box center [514, 476] width 1028 height 0
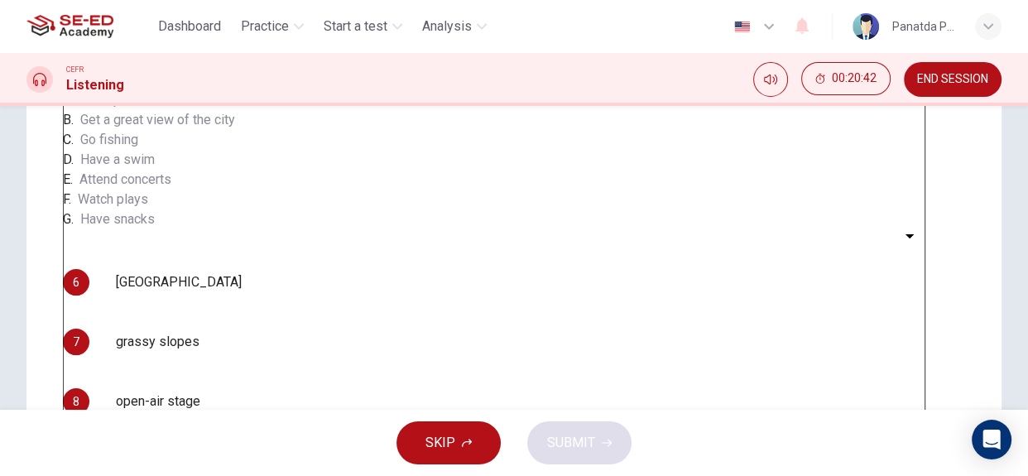
scroll to position [168, 0]
click at [438, 453] on span "SKIP" at bounding box center [440, 442] width 30 height 23
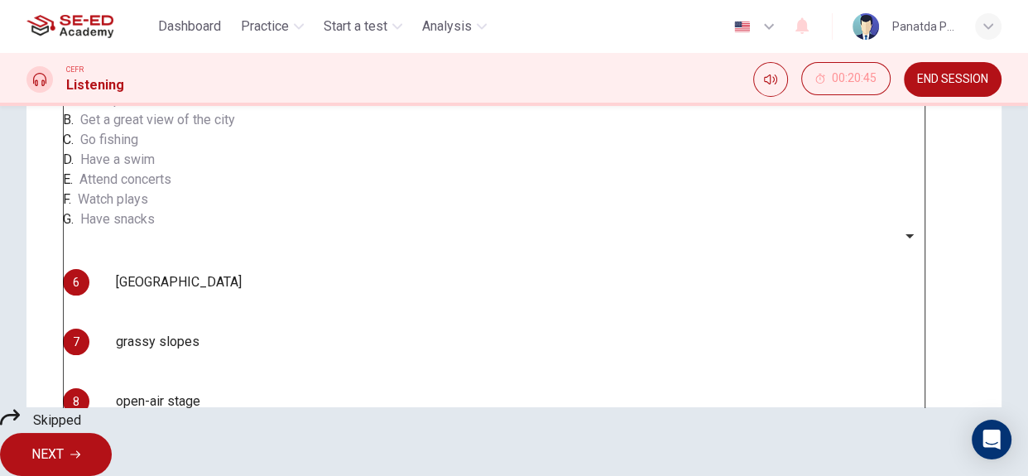
scroll to position [9, 0]
click at [64, 443] on span "NEXT" at bounding box center [47, 454] width 32 height 23
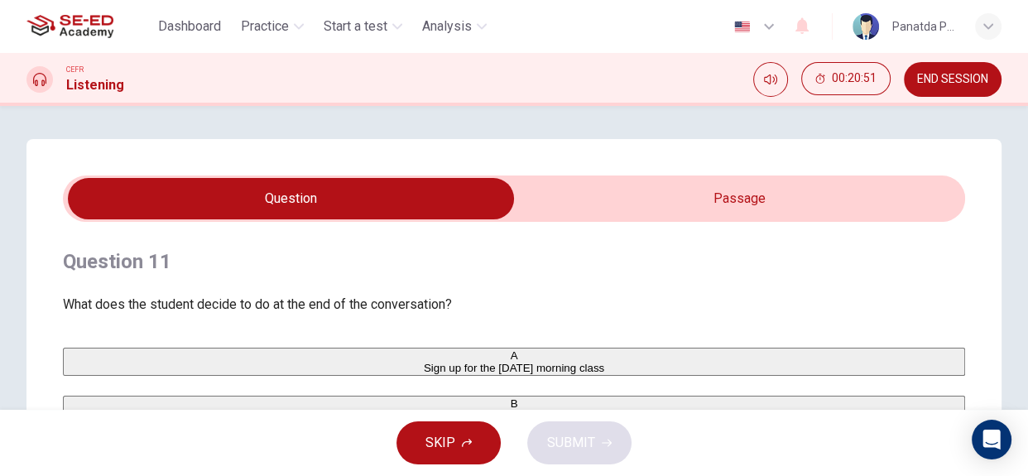
scroll to position [0, 0]
click at [723, 199] on input "checkbox" at bounding box center [290, 198] width 1353 height 41
checkbox input "true"
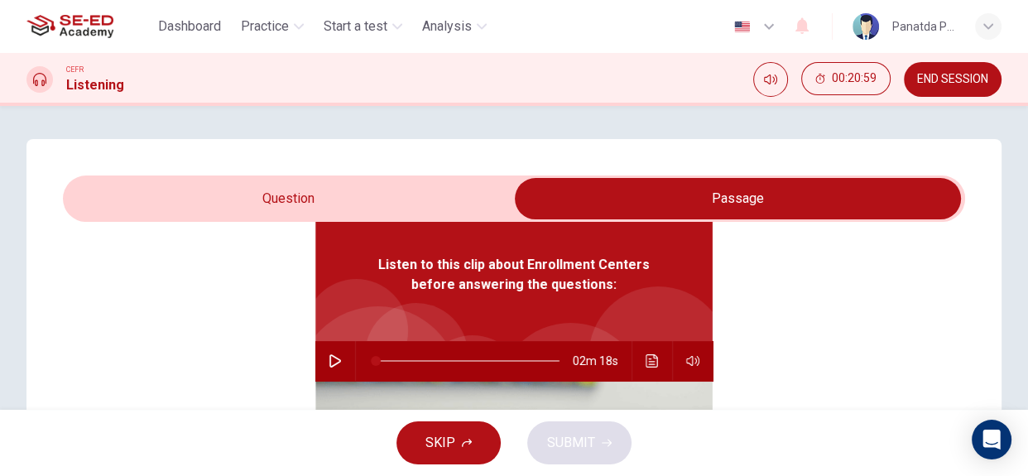
scroll to position [92, 0]
click at [337, 360] on button "button" at bounding box center [335, 360] width 26 height 40
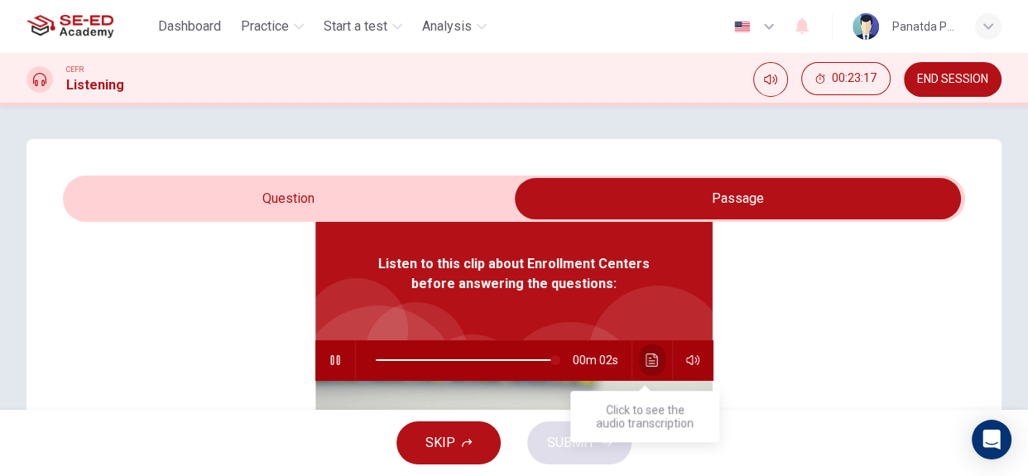
click at [646, 354] on icon "Click to see the audio transcription" at bounding box center [652, 359] width 13 height 13
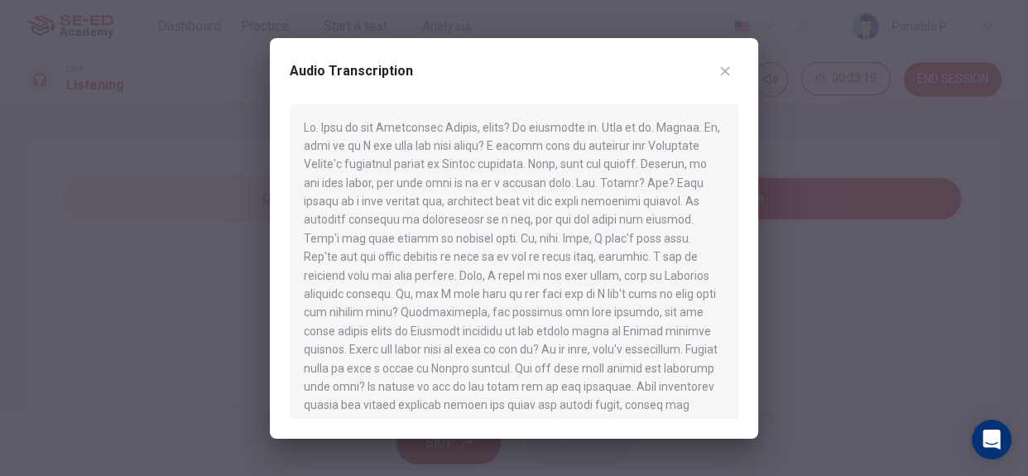
click at [722, 76] on icon "button" at bounding box center [724, 71] width 13 height 13
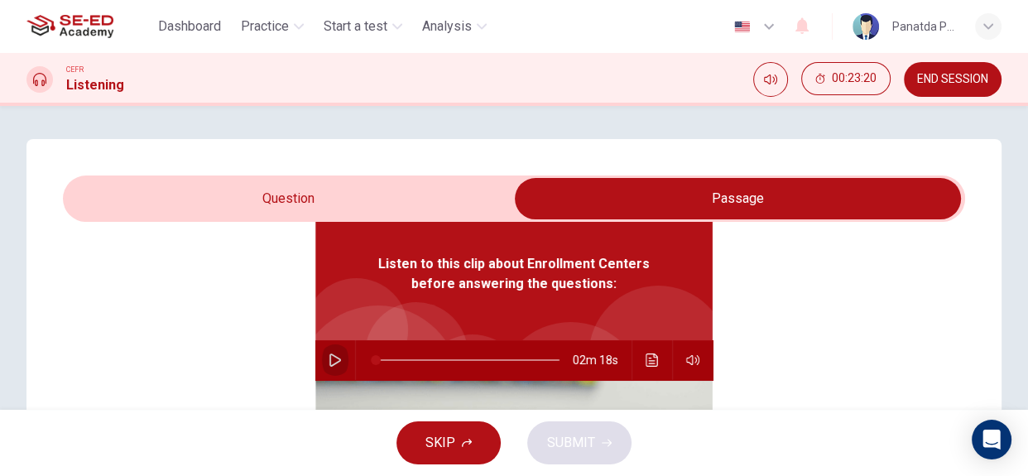
click at [329, 356] on icon "button" at bounding box center [335, 359] width 13 height 13
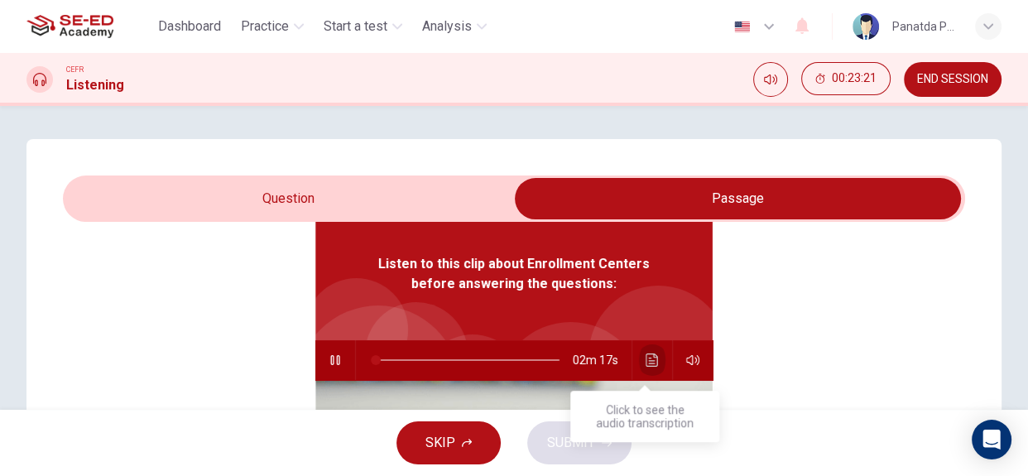
click at [648, 356] on icon "Click to see the audio transcription" at bounding box center [652, 359] width 12 height 13
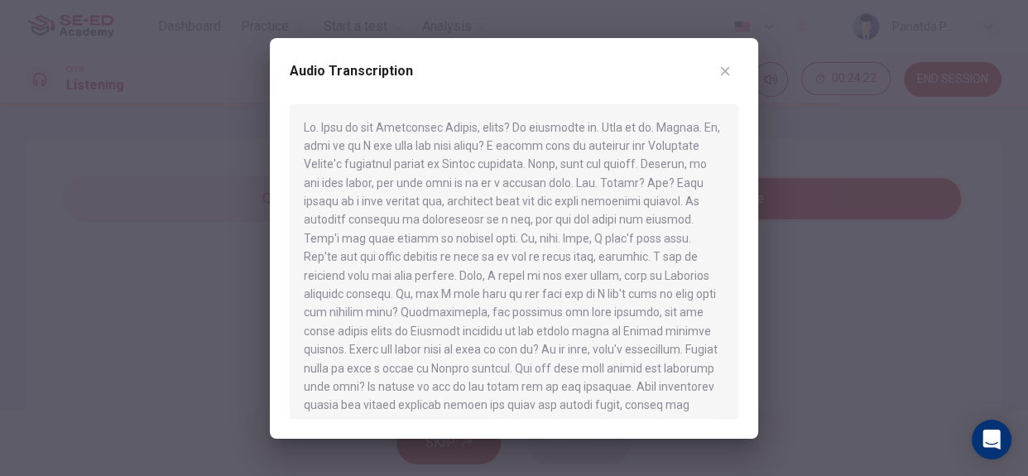
click at [719, 73] on icon "button" at bounding box center [724, 71] width 13 height 13
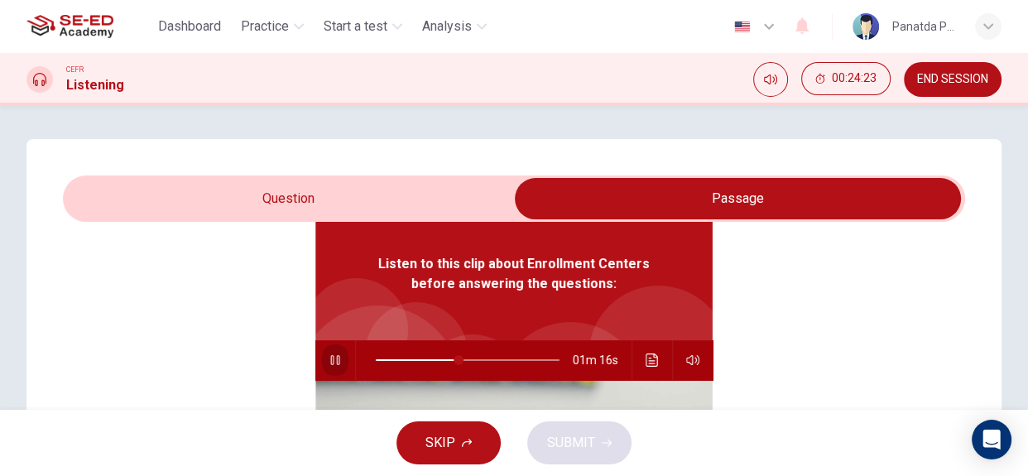
click at [329, 356] on icon "button" at bounding box center [335, 359] width 13 height 13
click at [329, 356] on icon "button" at bounding box center [335, 359] width 12 height 13
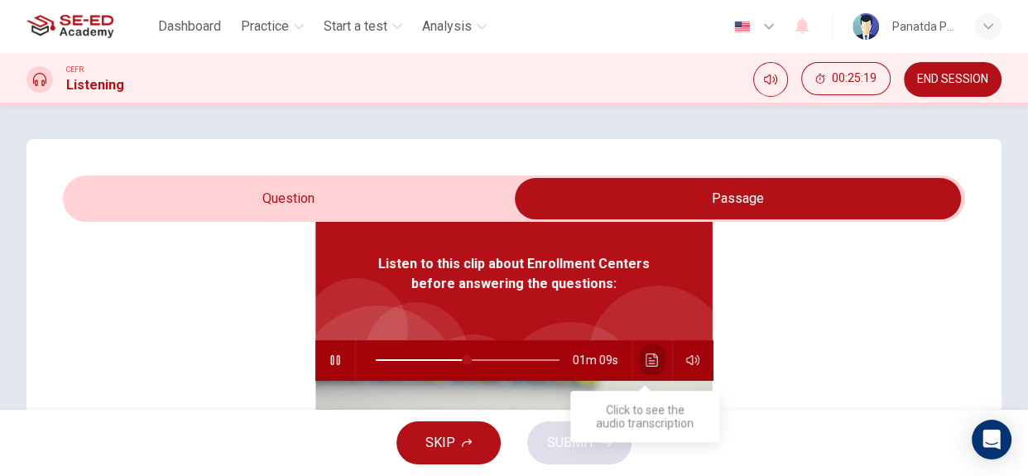
click at [646, 355] on icon "Click to see the audio transcription" at bounding box center [652, 359] width 13 height 13
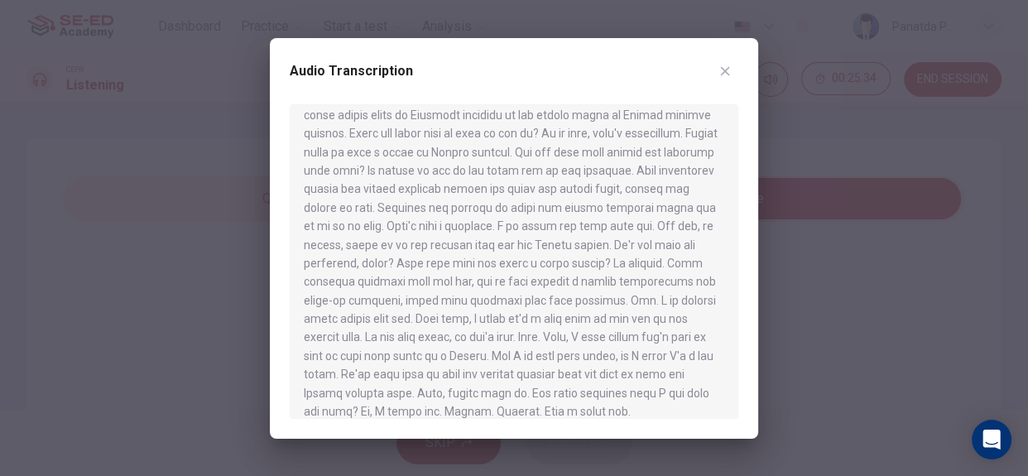
scroll to position [225, 0]
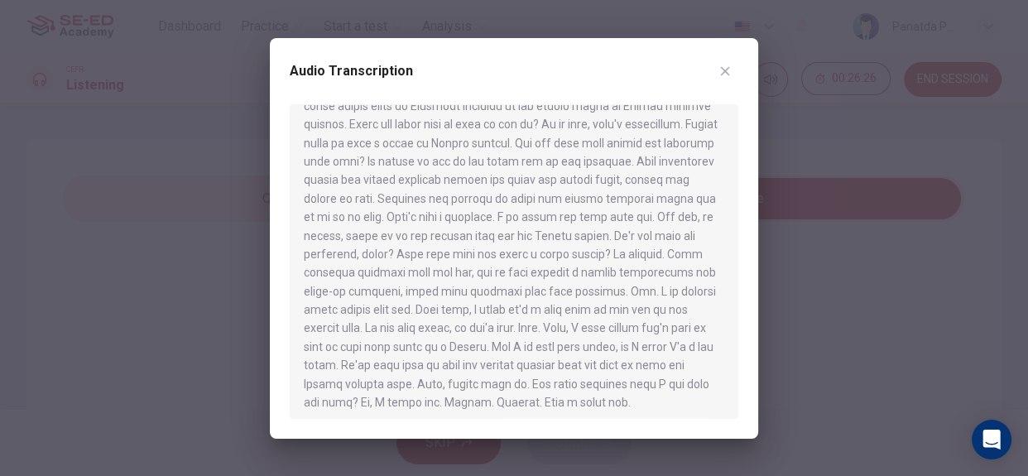
click at [722, 69] on icon "button" at bounding box center [725, 70] width 9 height 9
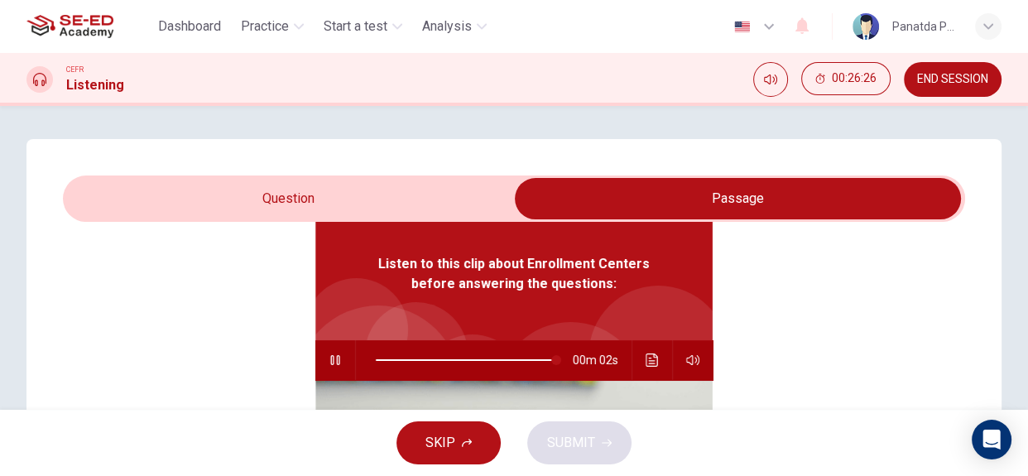
type input "99"
click at [273, 192] on input "checkbox" at bounding box center [737, 198] width 1353 height 41
checkbox input "false"
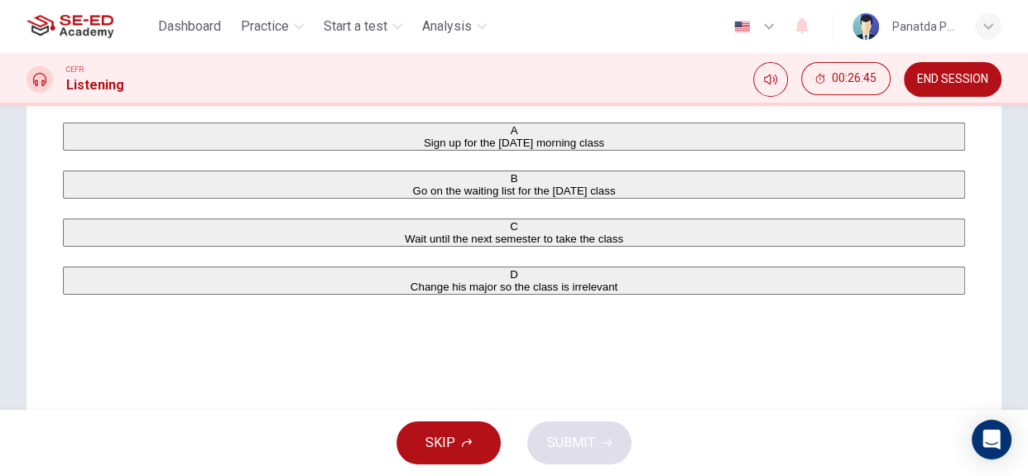
click at [413, 197] on span "Go on the waiting list for the Monday class" at bounding box center [514, 191] width 203 height 12
click at [559, 429] on button "SUBMIT" at bounding box center [579, 442] width 104 height 43
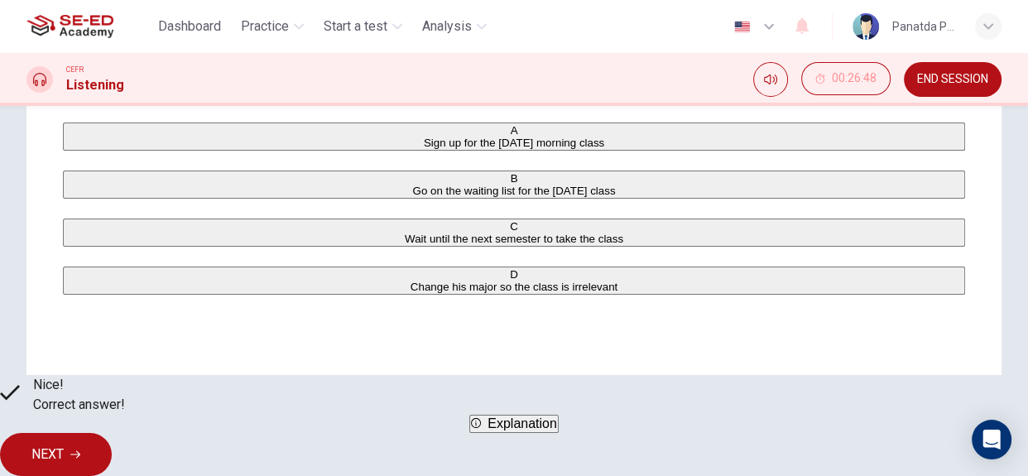
click at [557, 430] on span "Explanation" at bounding box center [522, 423] width 70 height 14
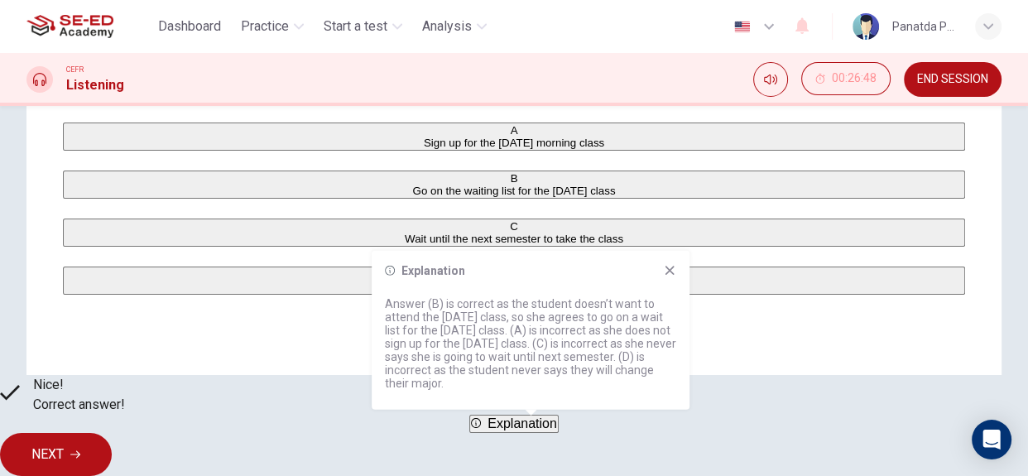
click at [670, 263] on div "Explanation Answer (B) is correct as the student doesn’t want to attend the Fri…" at bounding box center [531, 330] width 318 height 159
click at [669, 271] on icon at bounding box center [669, 270] width 9 height 9
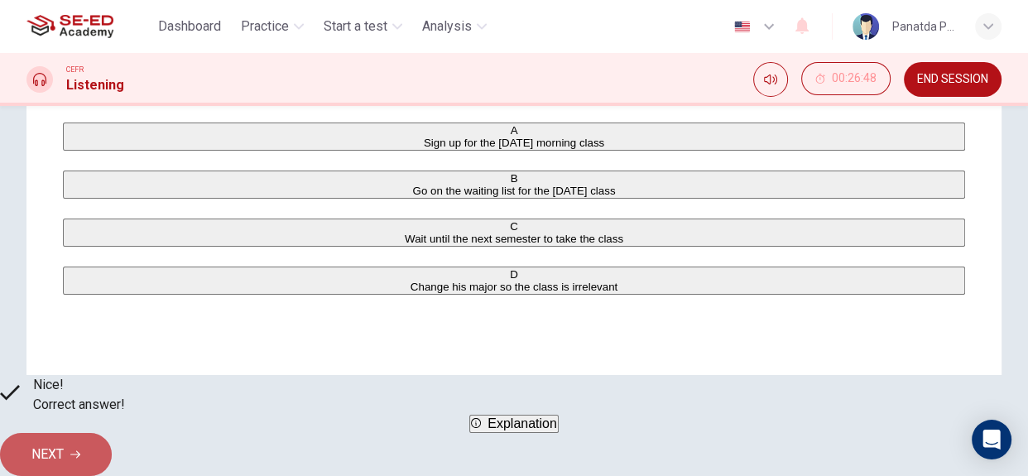
click at [112, 433] on button "NEXT" at bounding box center [56, 454] width 112 height 43
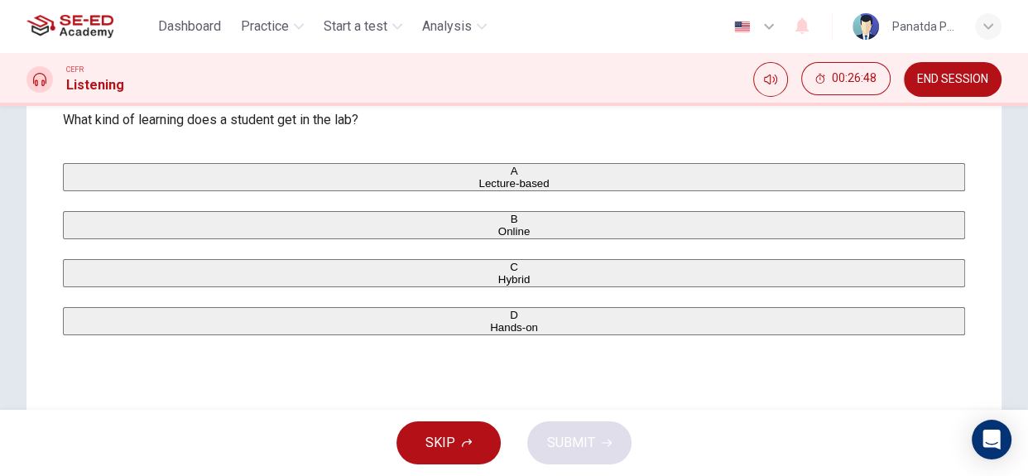
scroll to position [150, 0]
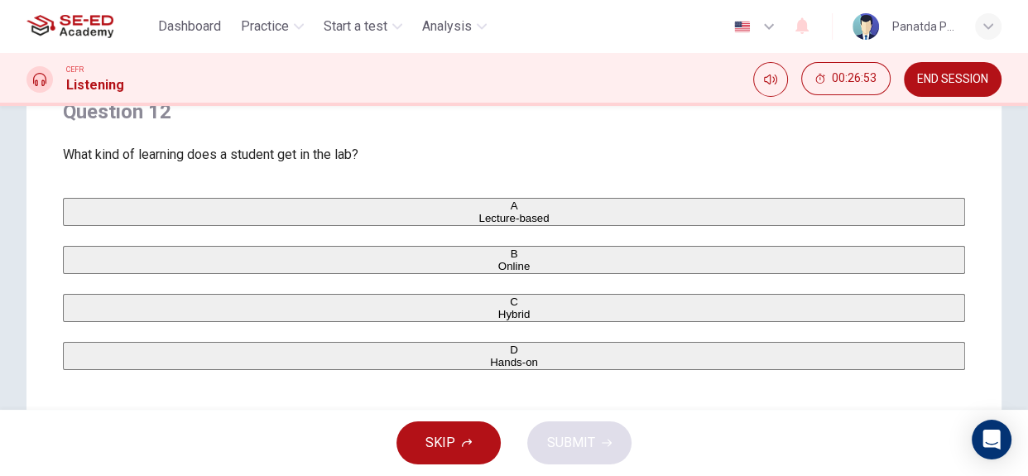
click at [233, 220] on button "A Lecture-based" at bounding box center [514, 212] width 902 height 28
click at [578, 431] on span "SUBMIT" at bounding box center [571, 442] width 48 height 23
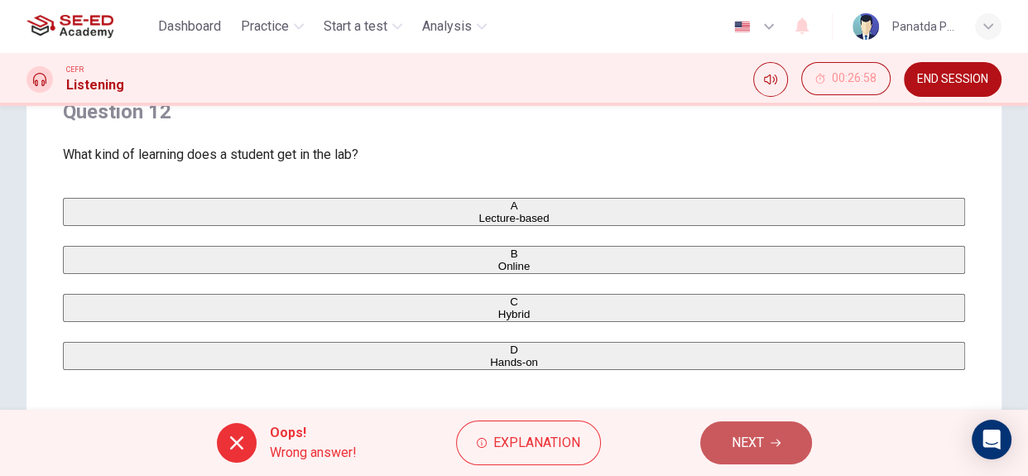
click at [753, 440] on span "NEXT" at bounding box center [748, 442] width 32 height 23
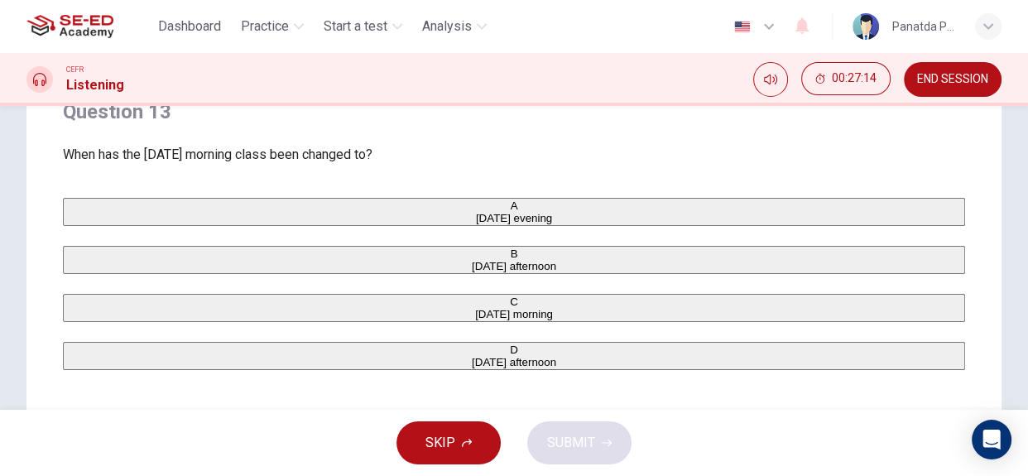
click at [214, 322] on button "C Friday morning" at bounding box center [514, 308] width 902 height 28
click at [567, 457] on button "SUBMIT" at bounding box center [579, 442] width 104 height 43
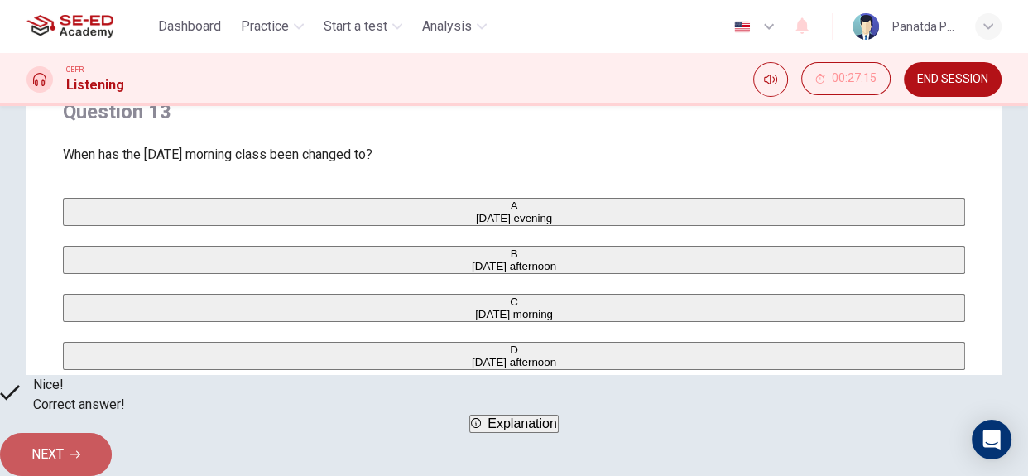
click at [64, 451] on span "NEXT" at bounding box center [47, 454] width 32 height 23
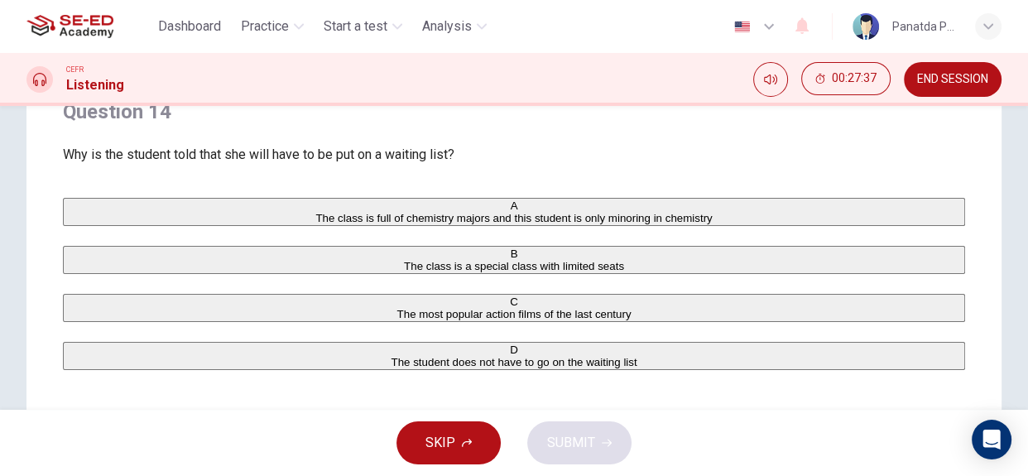
scroll to position [225, 0]
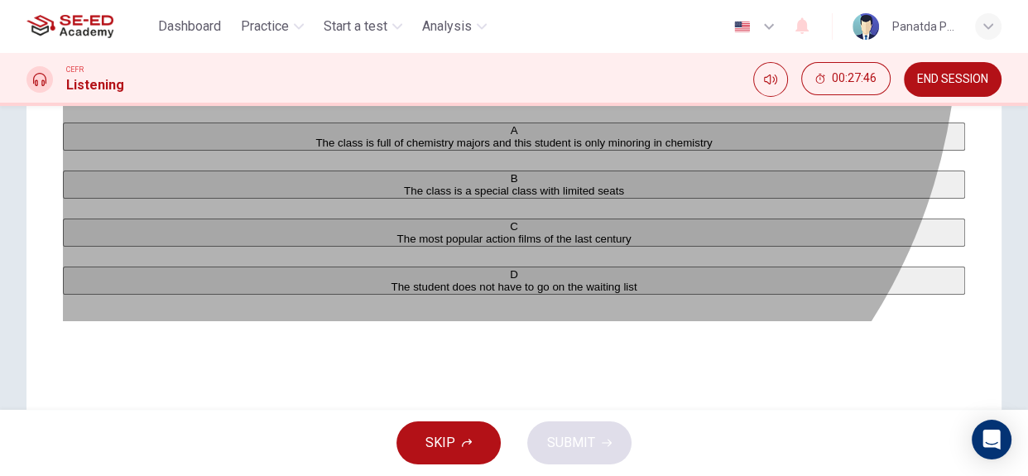
click at [401, 149] on span "The class is full of chemistry majors and this student is only minoring in chem…" at bounding box center [513, 143] width 396 height 12
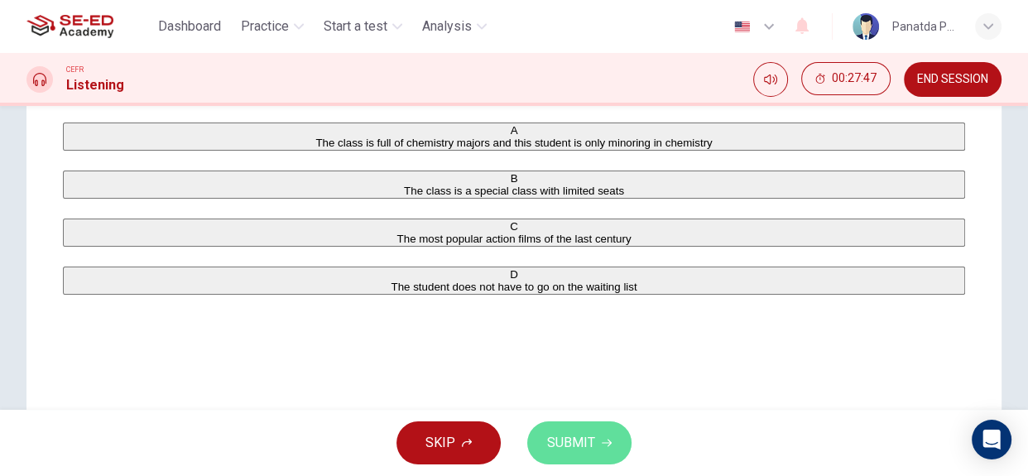
click at [550, 434] on span "SUBMIT" at bounding box center [571, 442] width 48 height 23
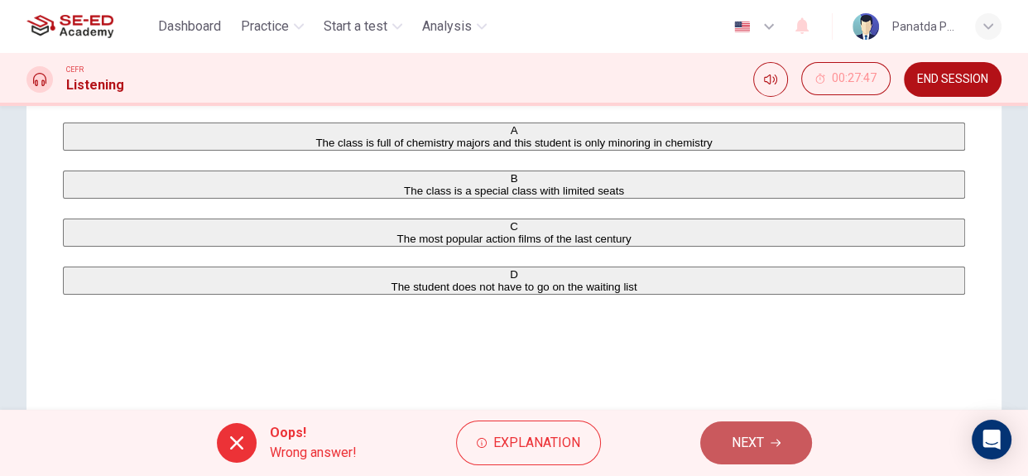
click at [734, 435] on span "NEXT" at bounding box center [748, 442] width 32 height 23
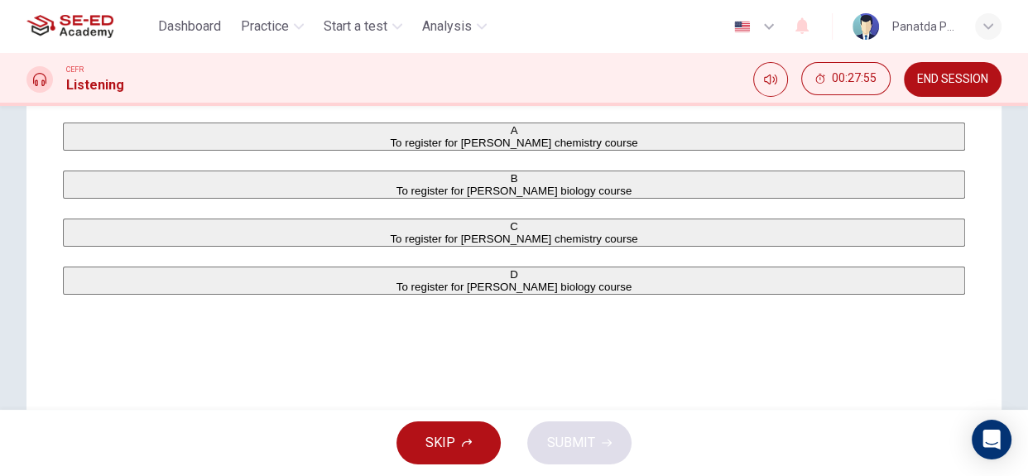
click at [396, 143] on span "To register for Professor Taylor's chemistry course" at bounding box center [513, 143] width 247 height 12
click at [581, 439] on span "SUBMIT" at bounding box center [571, 442] width 48 height 23
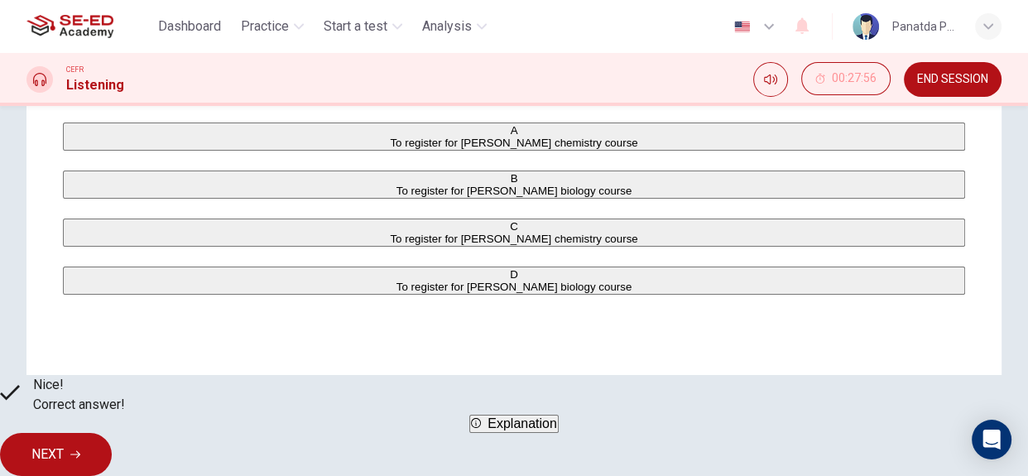
click at [64, 447] on span "NEXT" at bounding box center [47, 454] width 32 height 23
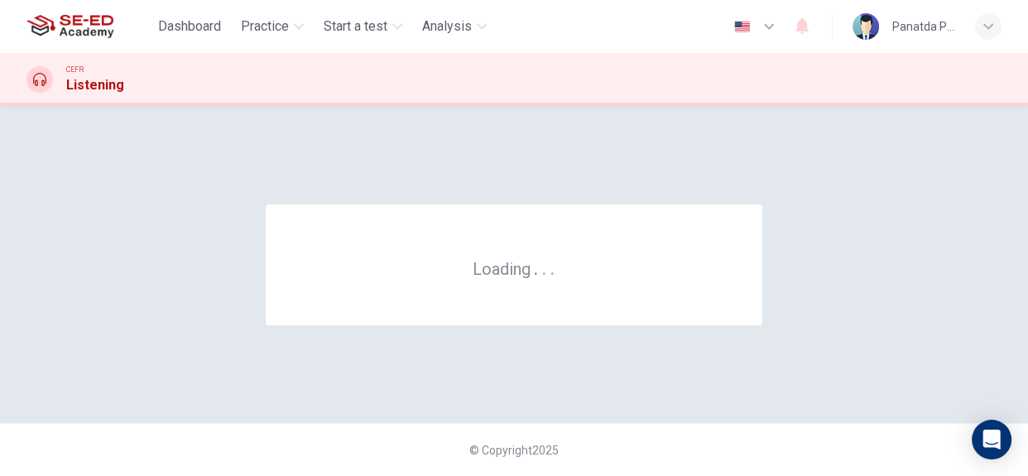
scroll to position [0, 0]
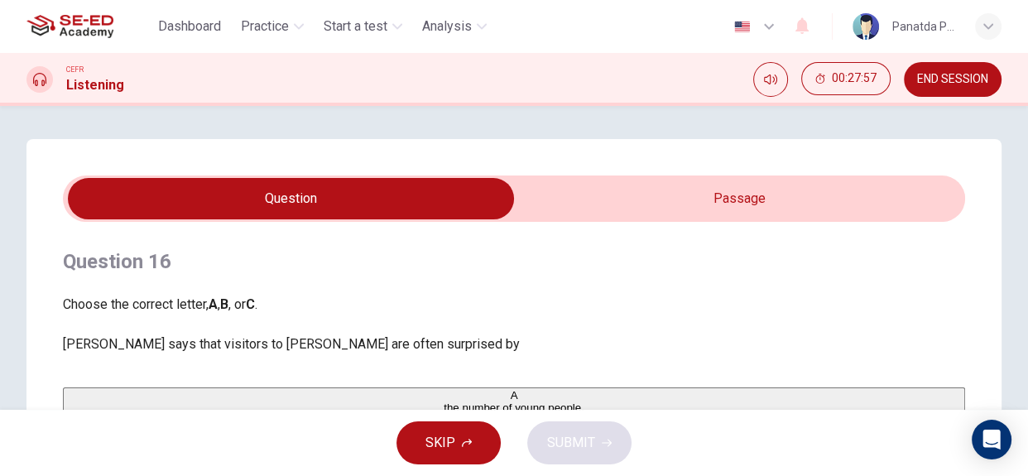
click at [751, 194] on input "checkbox" at bounding box center [290, 198] width 1353 height 41
checkbox input "true"
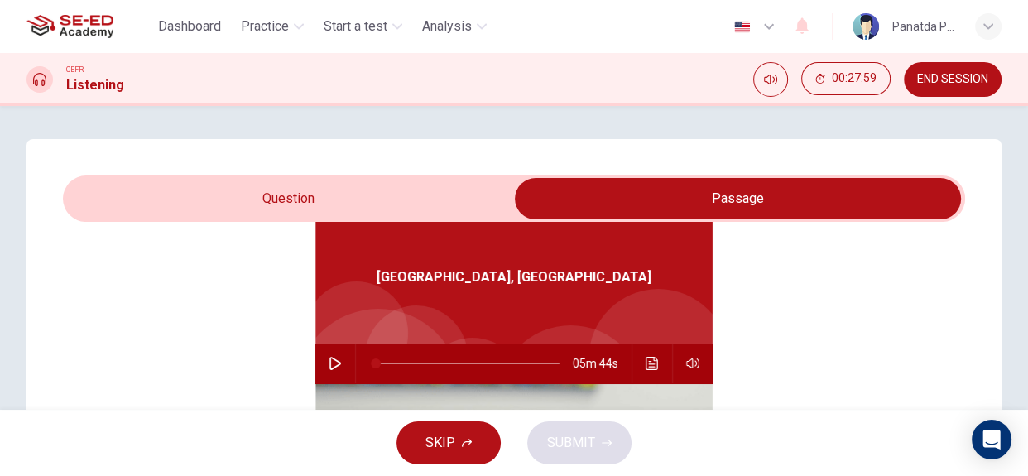
scroll to position [92, 0]
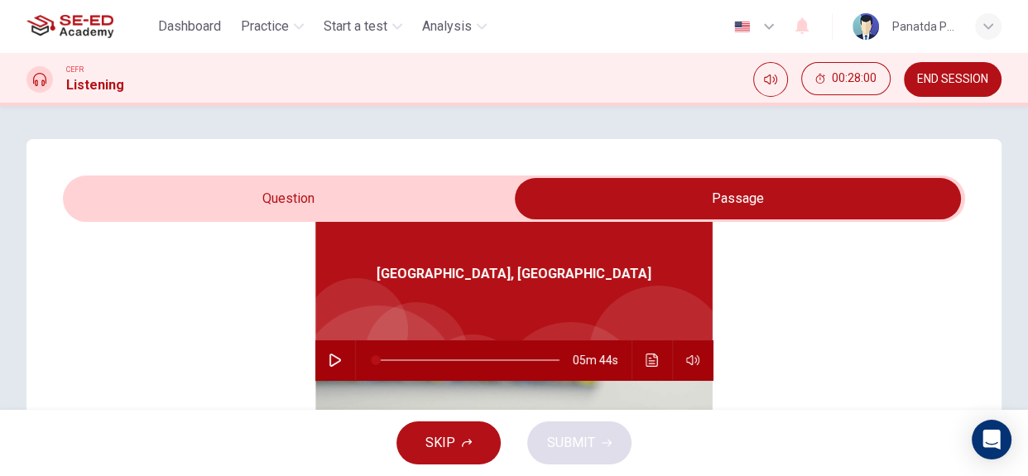
click at [322, 358] on button "button" at bounding box center [335, 360] width 26 height 40
type input "3"
click at [245, 202] on input "checkbox" at bounding box center [737, 198] width 1353 height 41
checkbox input "false"
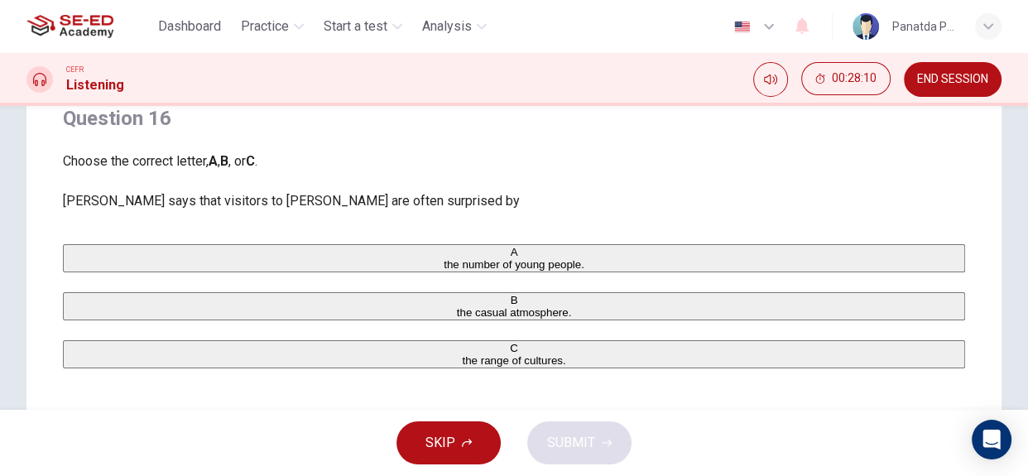
scroll to position [150, 0]
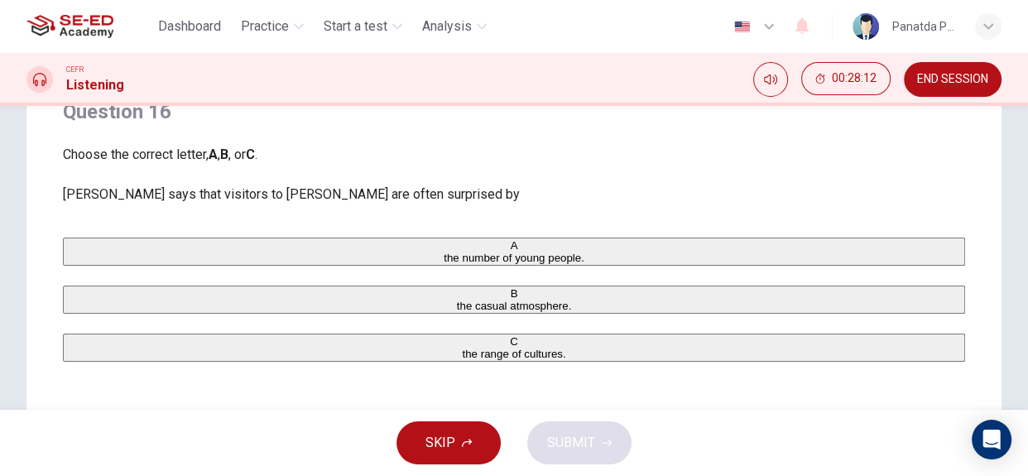
click at [287, 258] on button "A the number of young people." at bounding box center [514, 252] width 902 height 28
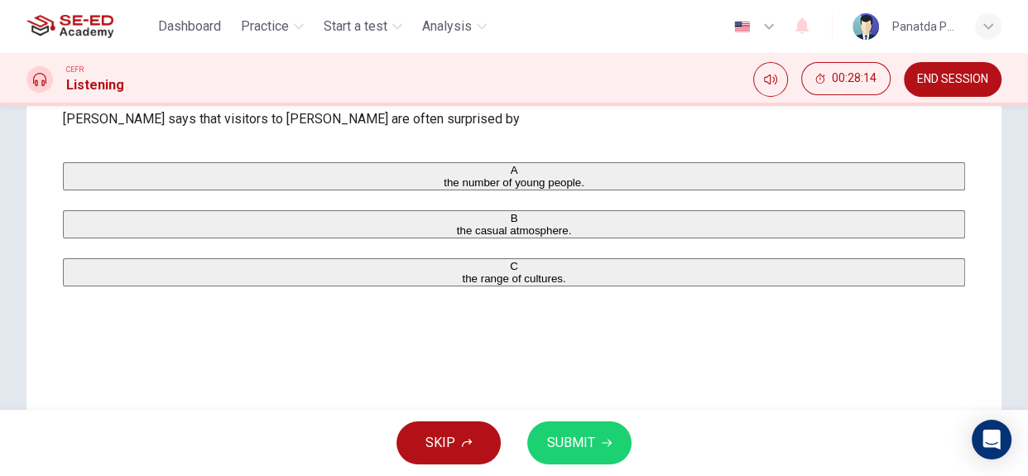
click at [588, 443] on span "SUBMIT" at bounding box center [571, 442] width 48 height 23
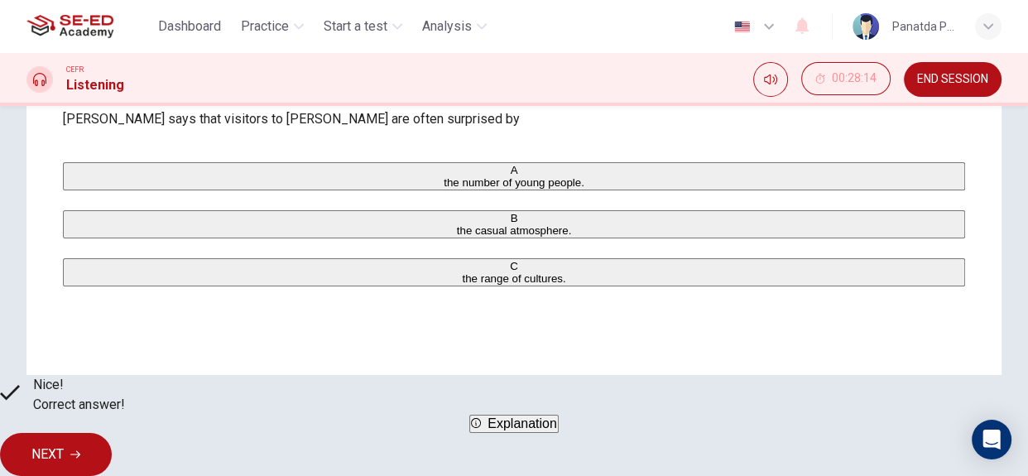
click at [64, 449] on span "NEXT" at bounding box center [47, 454] width 32 height 23
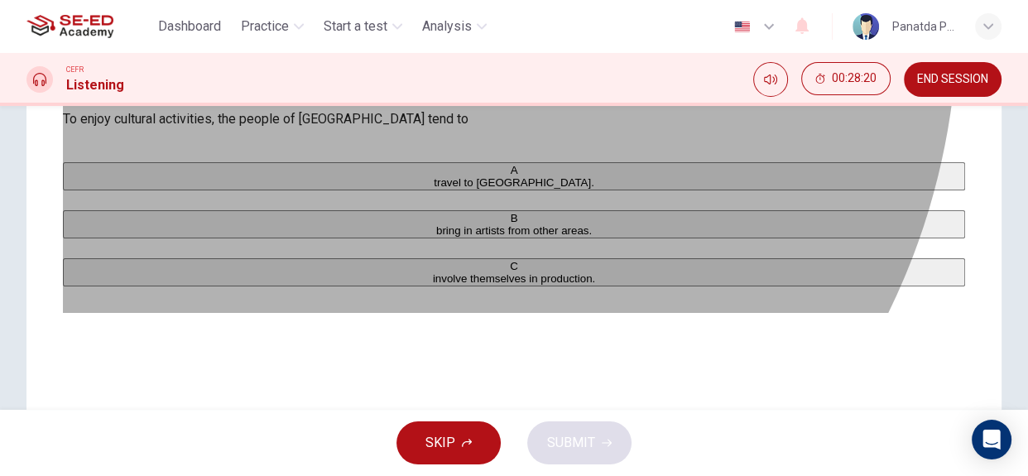
click at [436, 237] on span "bring in artists from other areas." at bounding box center [514, 230] width 156 height 12
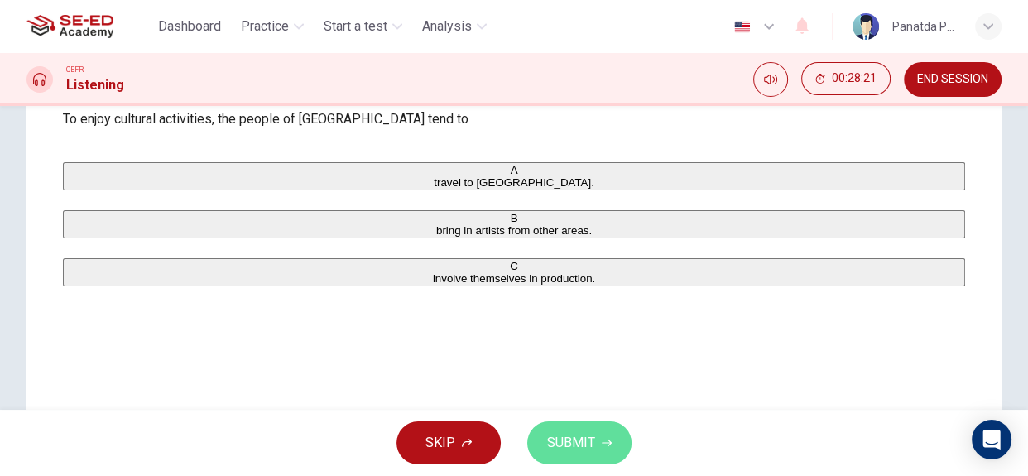
click at [567, 444] on span "SUBMIT" at bounding box center [571, 442] width 48 height 23
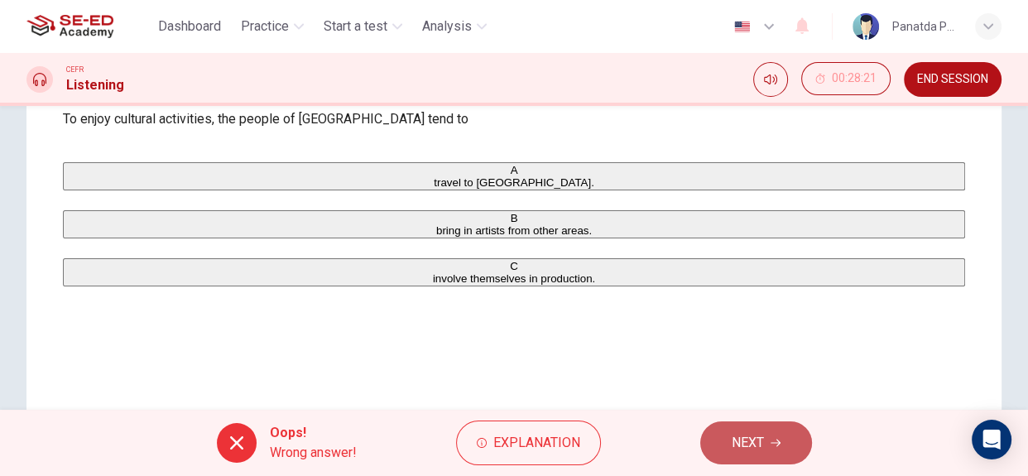
click at [752, 438] on span "NEXT" at bounding box center [748, 442] width 32 height 23
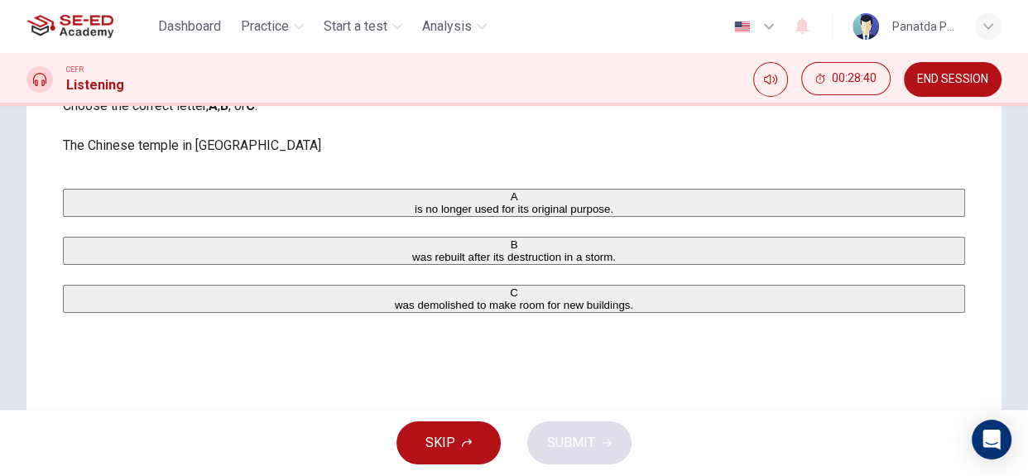
scroll to position [150, 0]
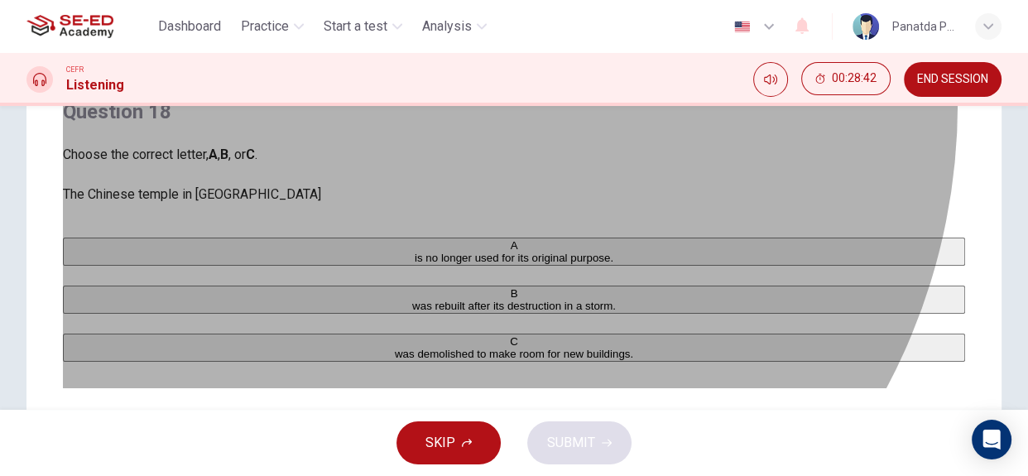
click at [352, 266] on button "A is no longer used for its original purpose." at bounding box center [514, 252] width 902 height 28
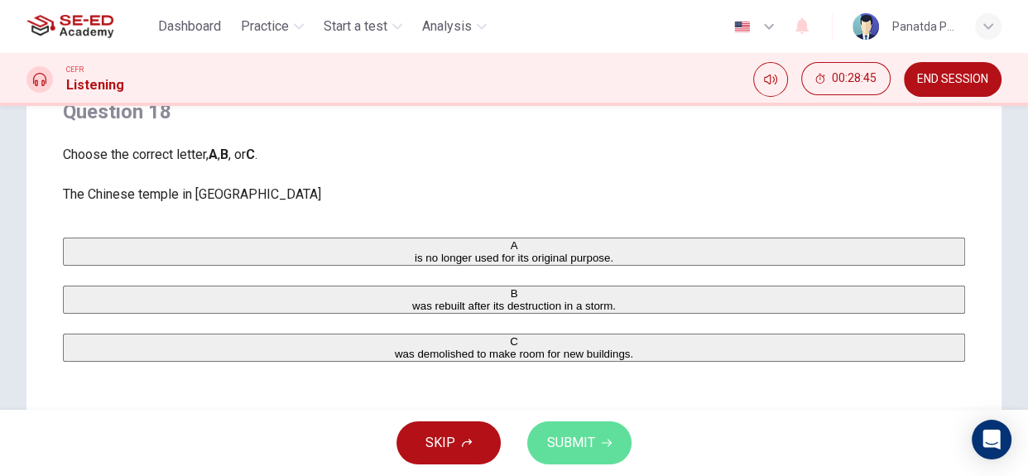
click at [573, 433] on span "SUBMIT" at bounding box center [571, 442] width 48 height 23
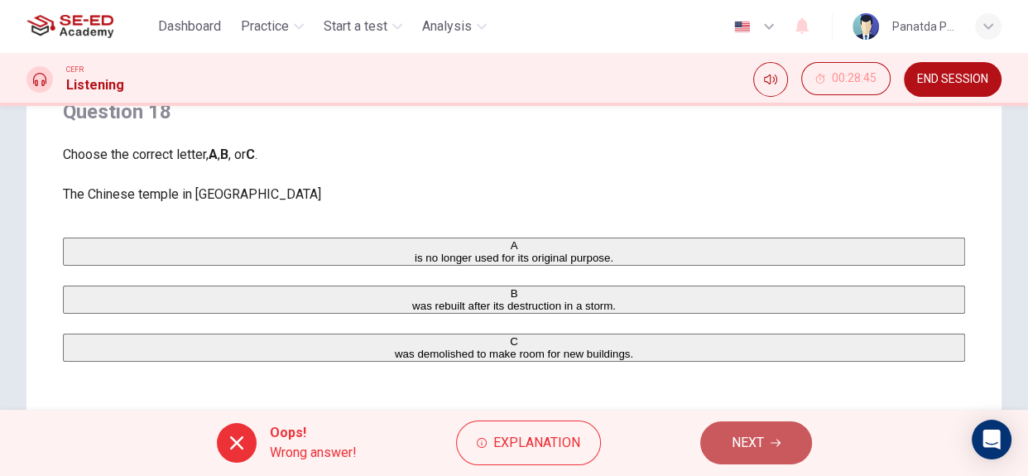
click at [729, 439] on button "NEXT" at bounding box center [756, 442] width 112 height 43
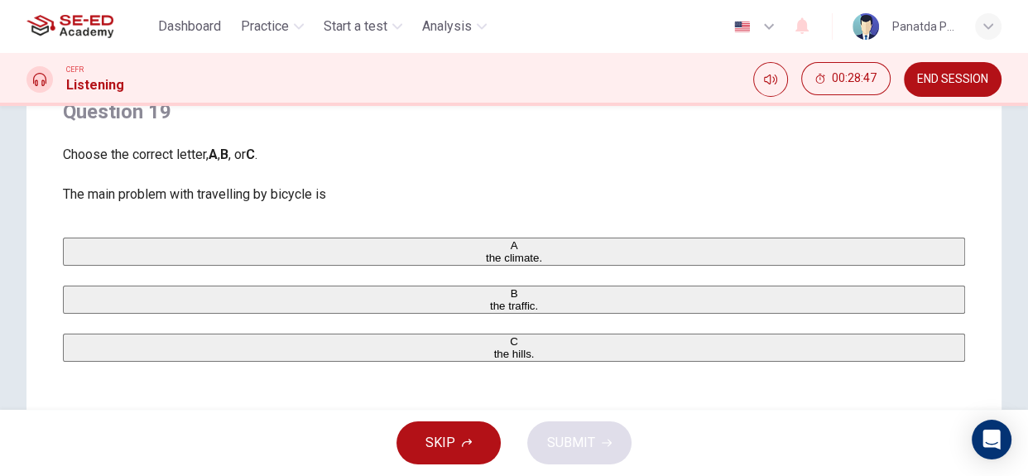
click at [215, 266] on button "A the climate." at bounding box center [514, 252] width 902 height 28
click at [560, 439] on span "SUBMIT" at bounding box center [571, 442] width 48 height 23
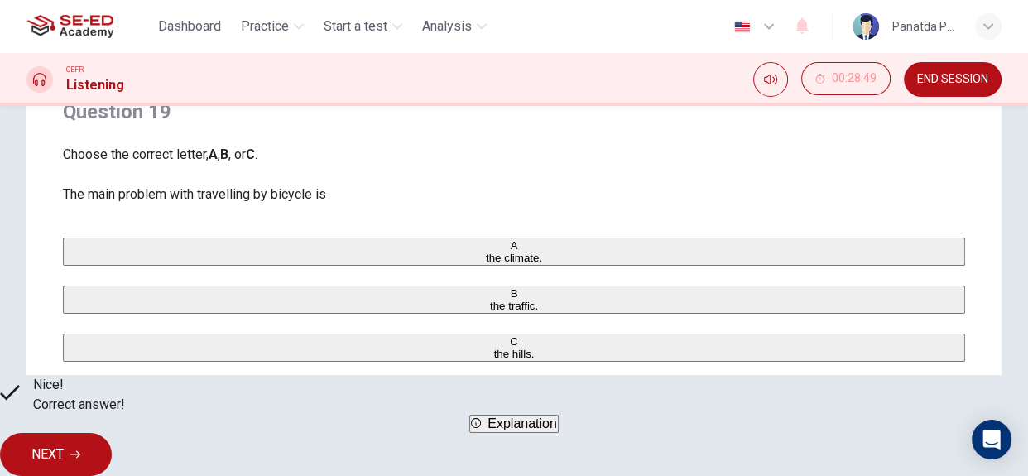
click at [112, 439] on button "NEXT" at bounding box center [56, 454] width 112 height 43
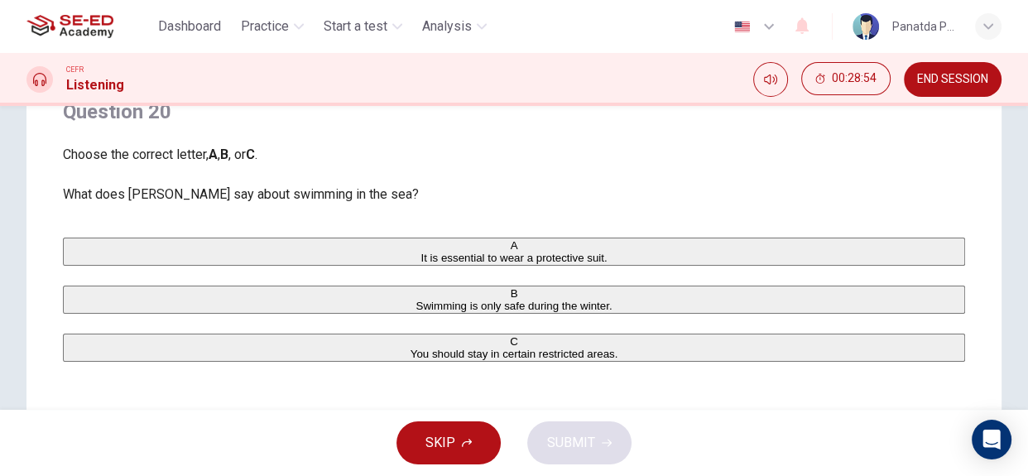
click at [440, 314] on button "B Swimming is only safe during the winter." at bounding box center [514, 300] width 902 height 28
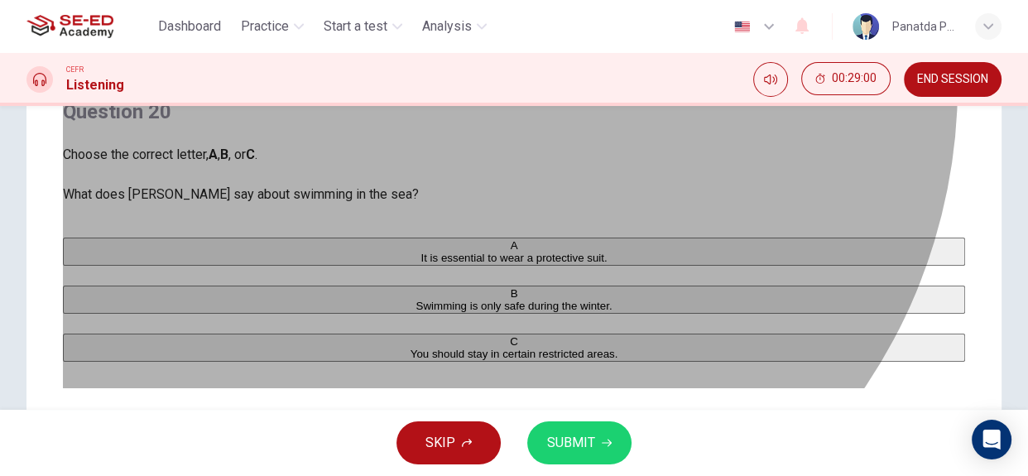
click at [415, 249] on button "A It is essential to wear a protective suit." at bounding box center [514, 252] width 902 height 28
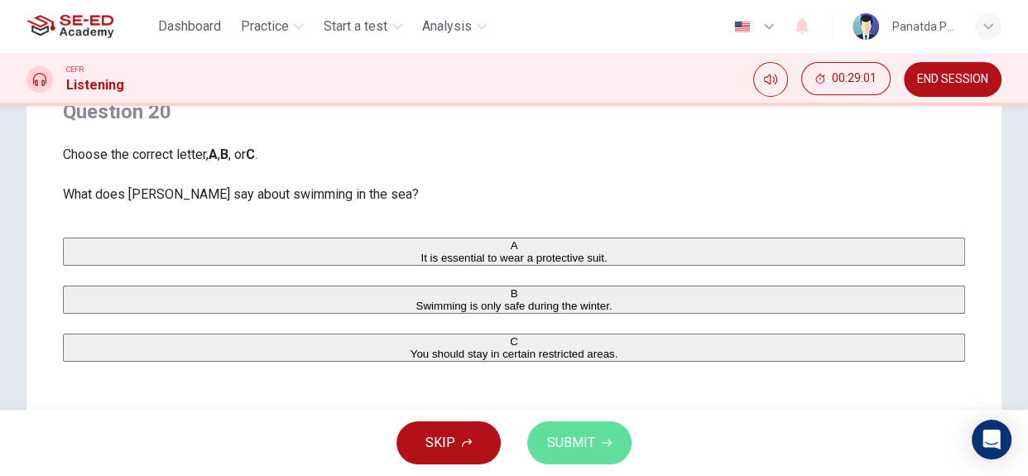
click at [569, 439] on span "SUBMIT" at bounding box center [571, 442] width 48 height 23
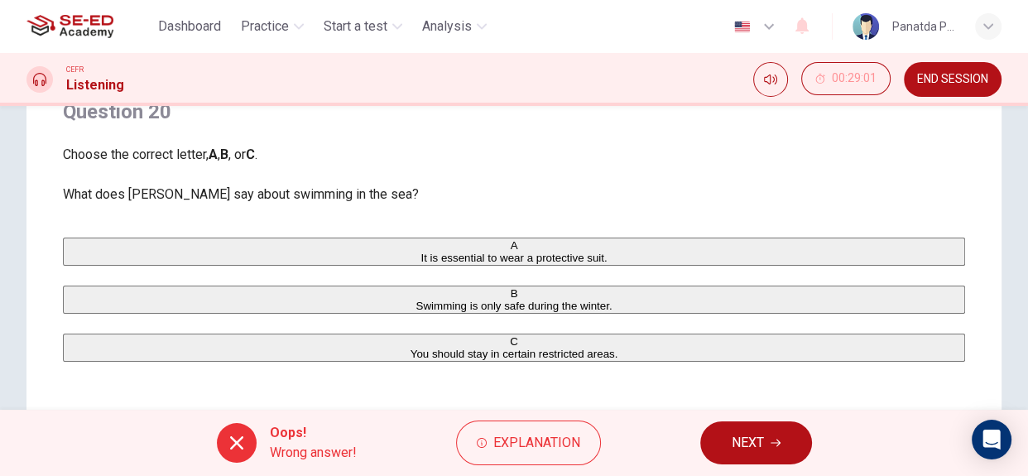
click at [746, 449] on span "NEXT" at bounding box center [748, 442] width 32 height 23
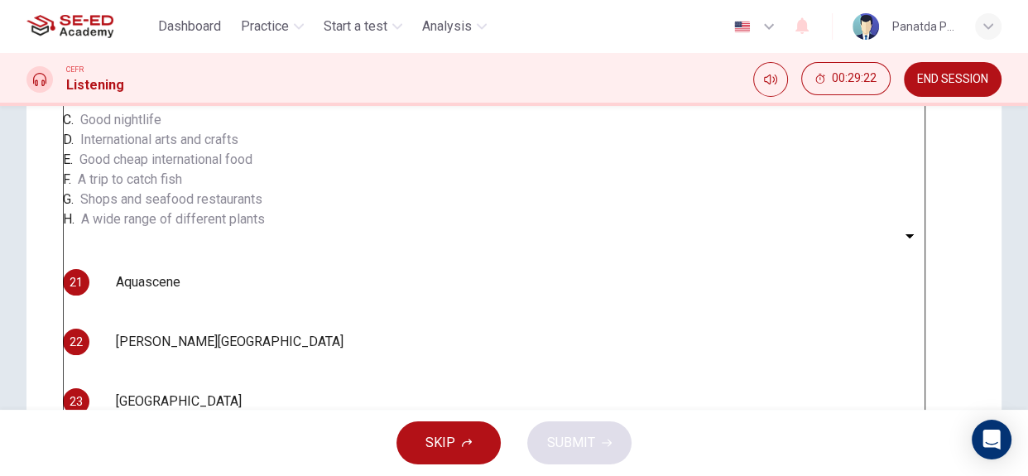
scroll to position [182, 0]
click at [166, 342] on body "This site uses cookies, as explained in our Privacy Policy . If you agree to th…" at bounding box center [514, 238] width 1028 height 476
type input "B"
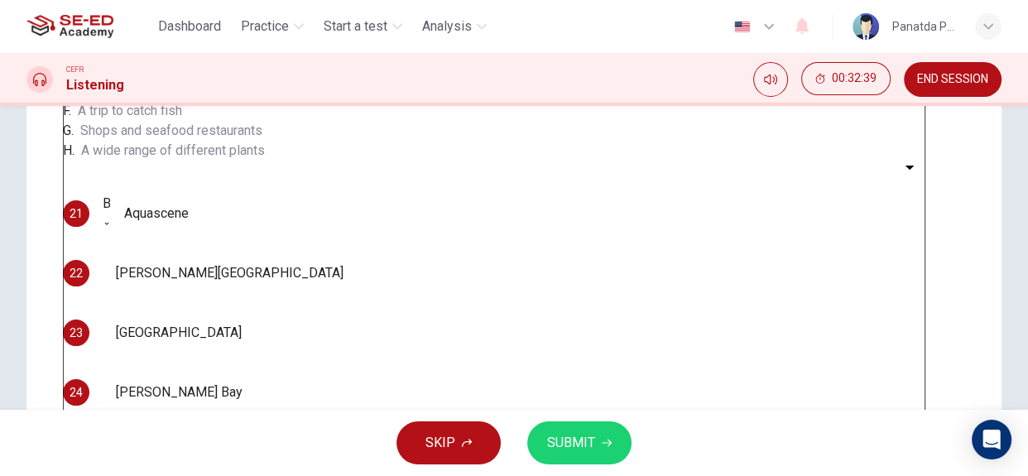
scroll to position [276, 0]
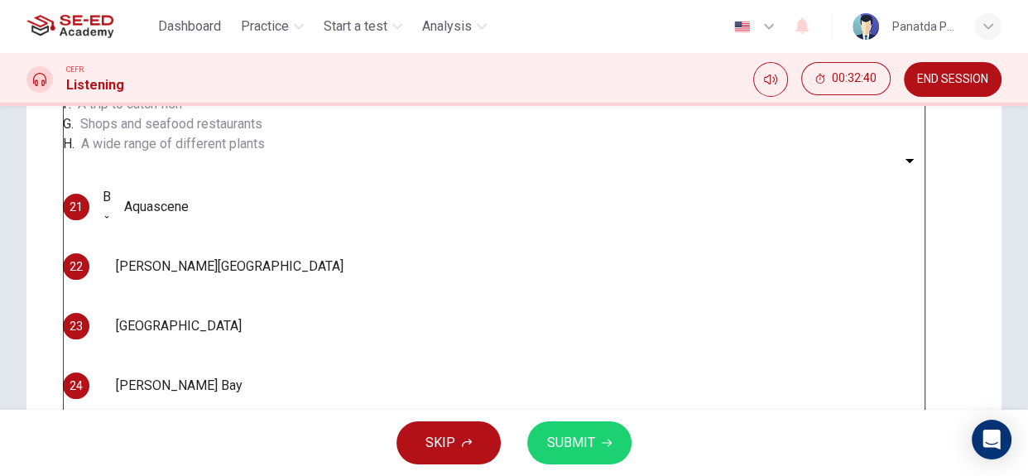
click at [180, 313] on body "This site uses cookies, as explained in our Privacy Policy . If you agree to th…" at bounding box center [514, 238] width 1028 height 476
type input "D"
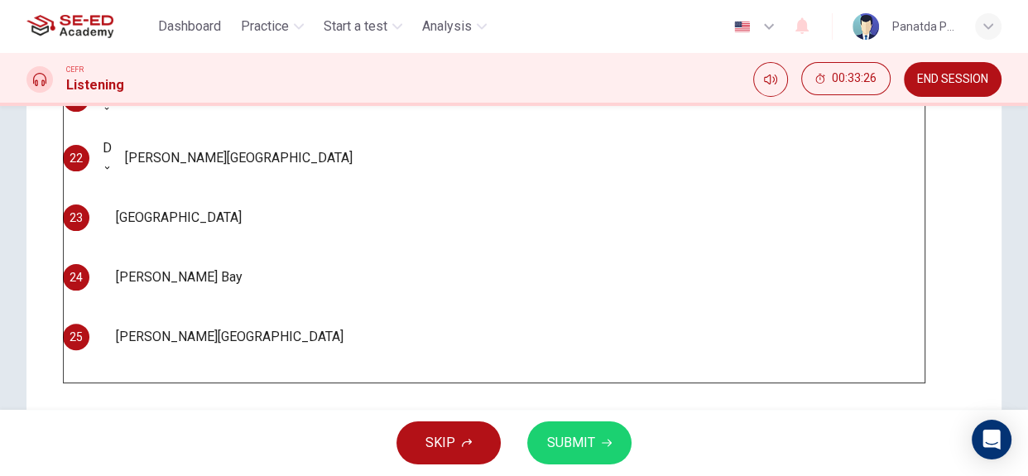
scroll to position [427, 0]
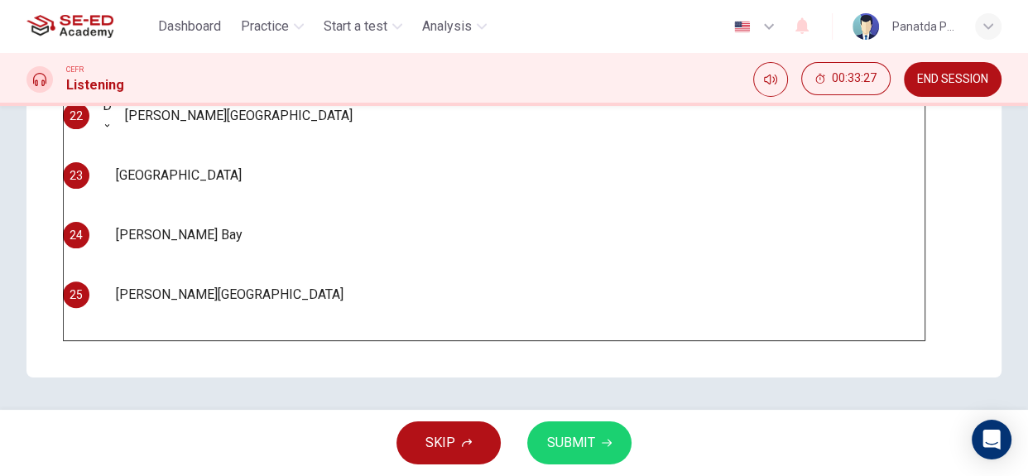
click at [170, 204] on body "This site uses cookies, as explained in our Privacy Policy . If you agree to th…" at bounding box center [514, 238] width 1028 height 476
click at [481, 475] on div at bounding box center [514, 476] width 1028 height 0
click at [162, 199] on body "This site uses cookies, as explained in our Privacy Policy . If you agree to th…" at bounding box center [514, 238] width 1028 height 476
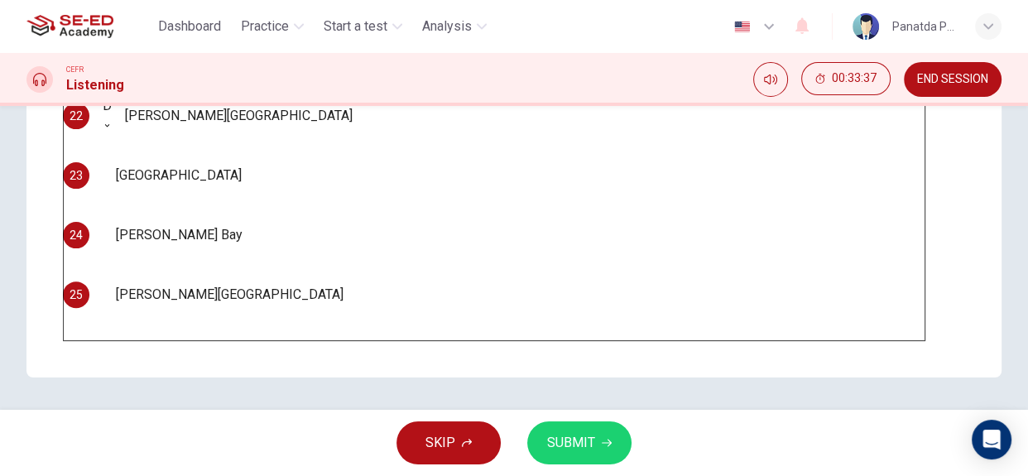
type input "E"
click at [155, 260] on body "This site uses cookies, as explained in our Privacy Policy . If you agree to th…" at bounding box center [514, 238] width 1028 height 476
type input "F"
click at [156, 291] on body "This site uses cookies, as explained in our Privacy Policy . If you agree to th…" at bounding box center [514, 238] width 1028 height 476
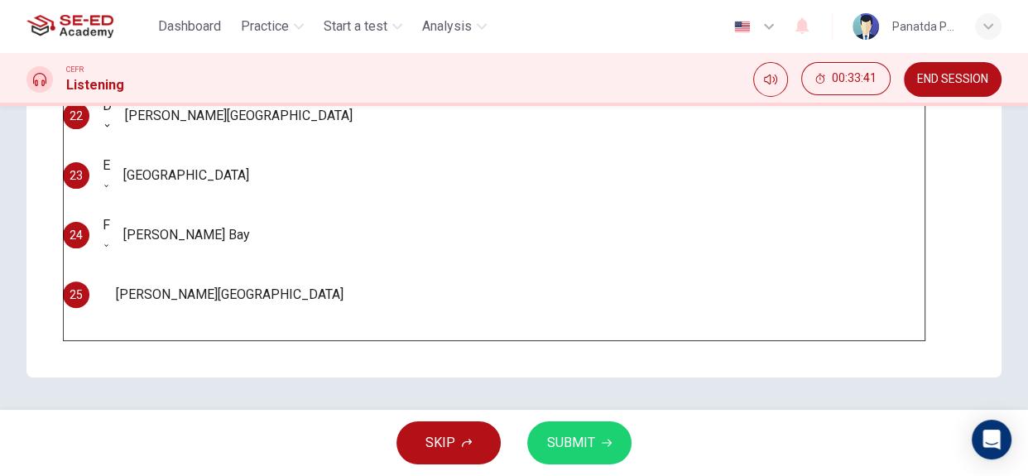
scroll to position [9, 0]
type input "G"
click at [561, 443] on span "SUBMIT" at bounding box center [571, 442] width 48 height 23
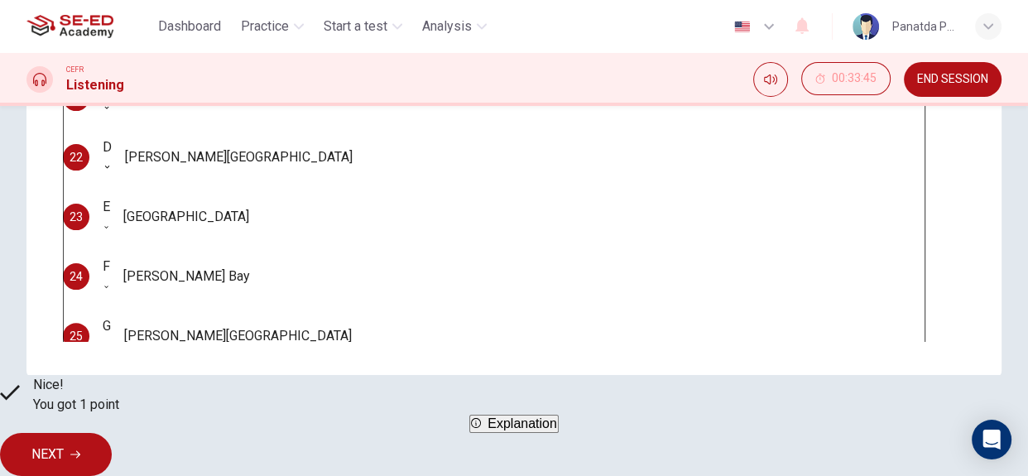
scroll to position [9, 0]
click at [64, 443] on span "NEXT" at bounding box center [47, 454] width 32 height 23
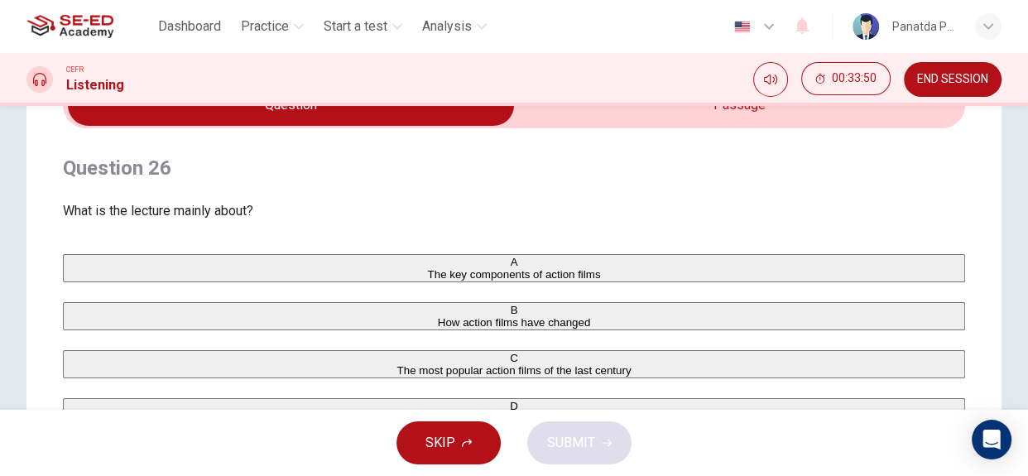
scroll to position [0, 0]
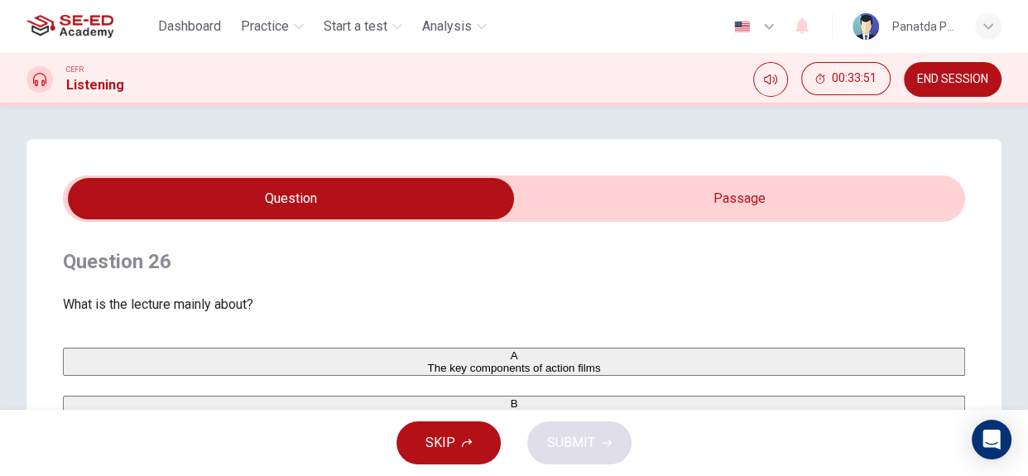
click at [649, 196] on input "checkbox" at bounding box center [290, 198] width 1353 height 41
checkbox input "true"
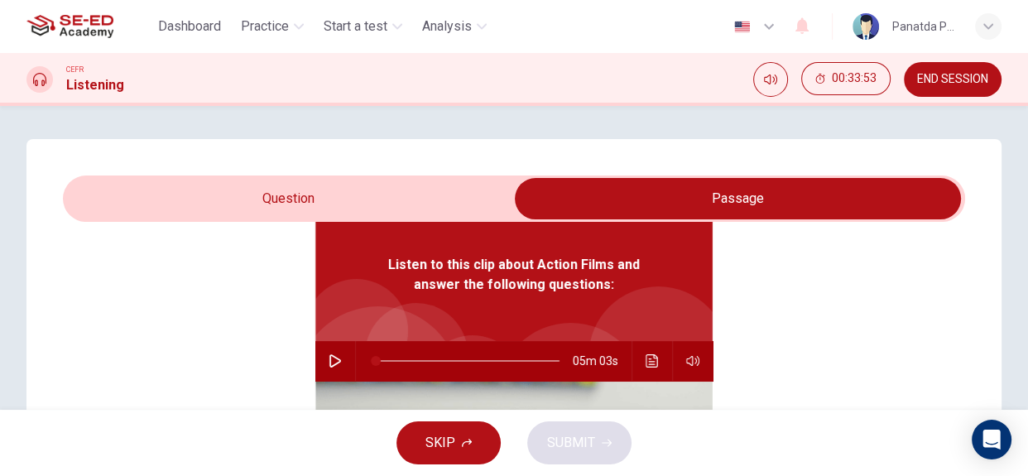
scroll to position [92, 0]
click at [338, 362] on button "button" at bounding box center [335, 360] width 26 height 40
drag, startPoint x: 475, startPoint y: 362, endPoint x: 372, endPoint y: 367, distance: 103.6
click at [374, 365] on span at bounding box center [379, 360] width 10 height 10
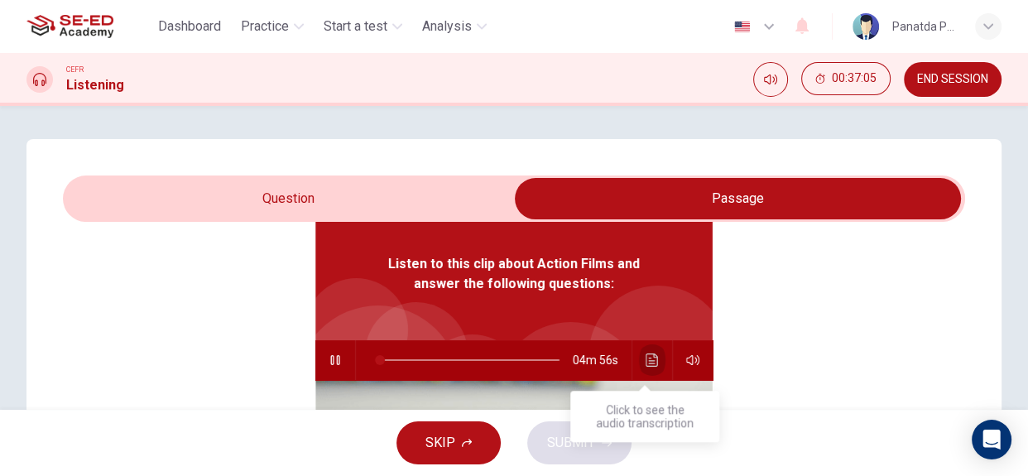
click at [645, 366] on button "Click to see the audio transcription" at bounding box center [652, 360] width 26 height 40
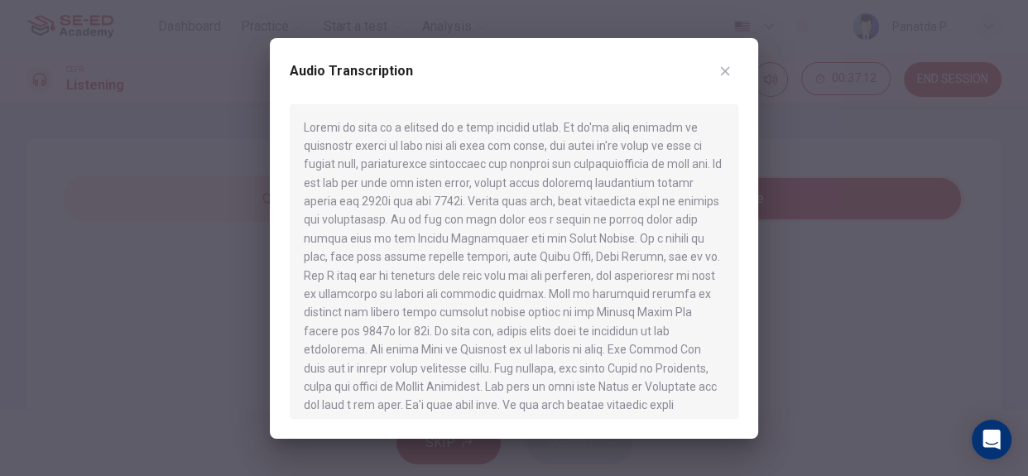
click at [718, 68] on icon "button" at bounding box center [724, 71] width 13 height 13
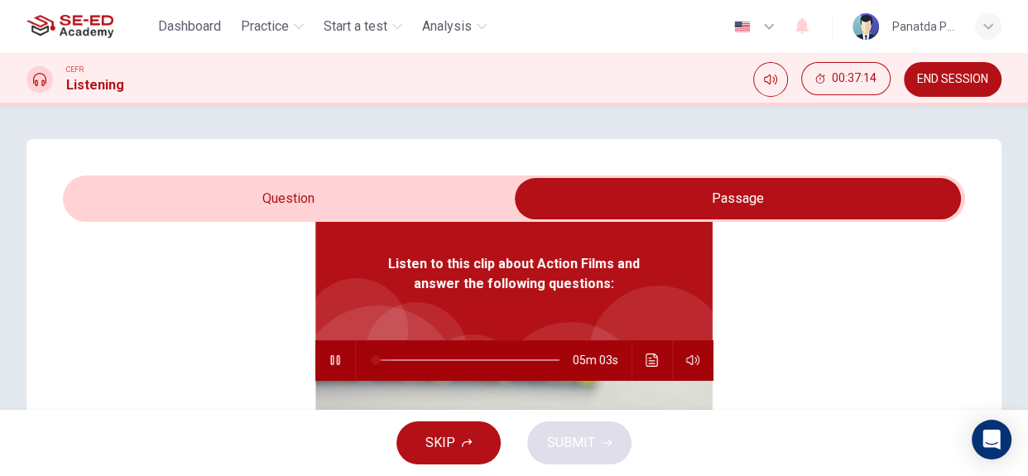
drag, startPoint x: 374, startPoint y: 359, endPoint x: 349, endPoint y: 362, distance: 25.0
click at [356, 362] on div at bounding box center [464, 360] width 217 height 40
click at [651, 358] on icon "Click to see the audio transcription" at bounding box center [652, 359] width 13 height 13
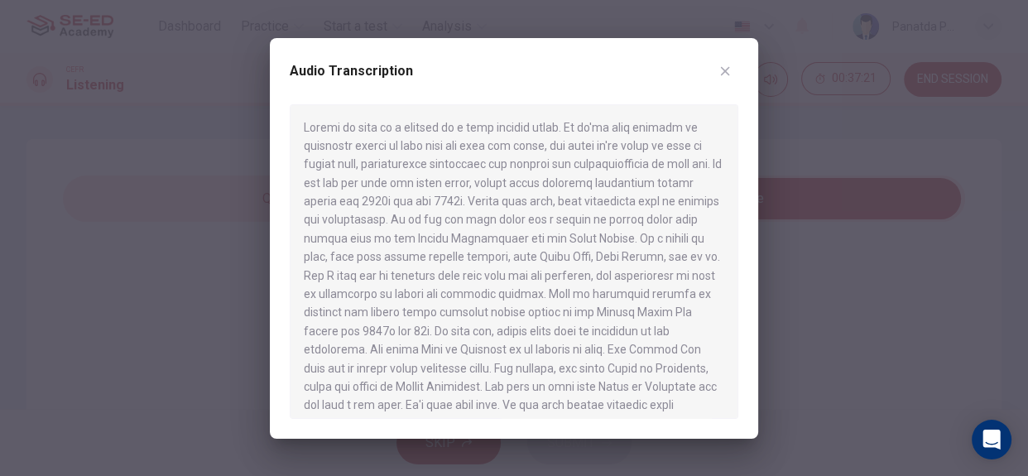
click at [129, 175] on div at bounding box center [514, 238] width 1028 height 476
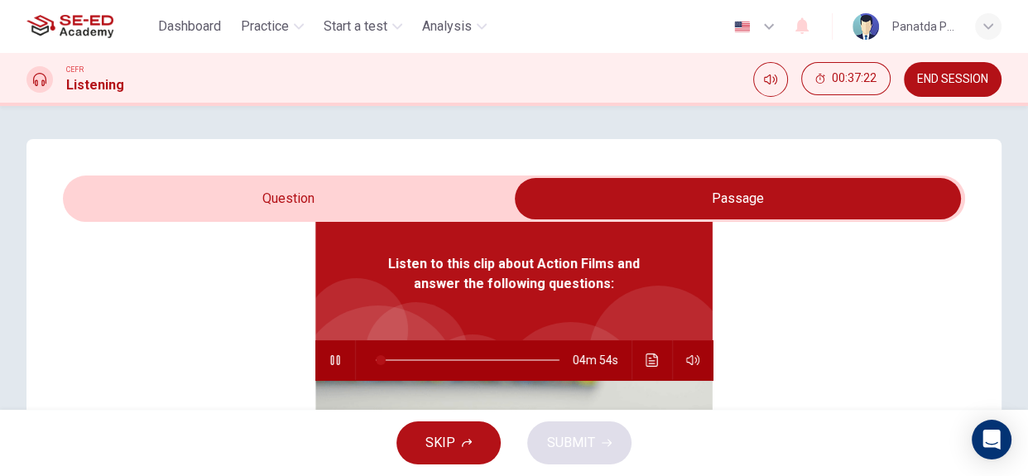
click at [648, 362] on icon "Click to see the audio transcription" at bounding box center [652, 359] width 13 height 13
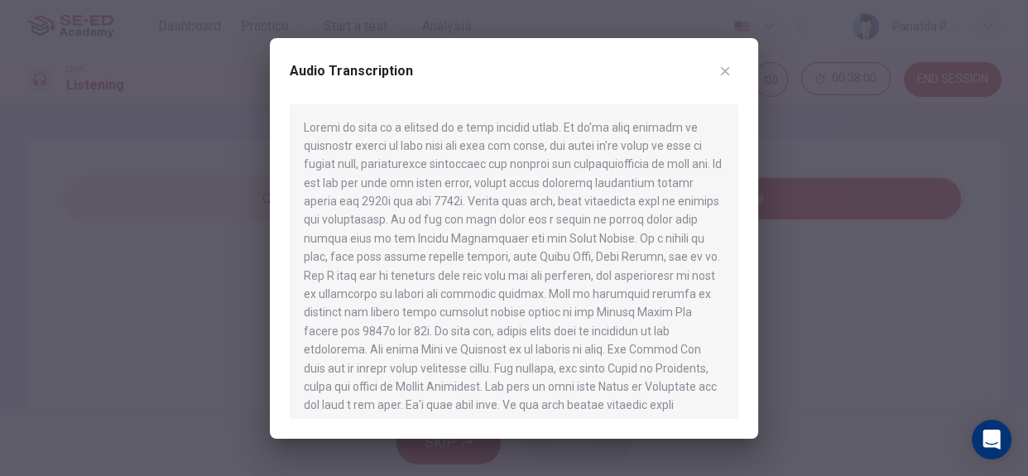
click at [772, 113] on div at bounding box center [514, 238] width 1028 height 476
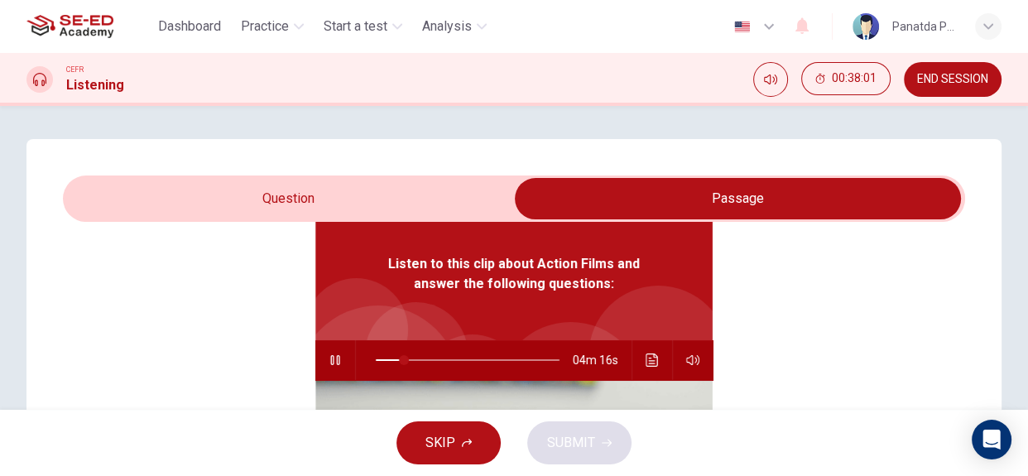
click at [322, 358] on button "button" at bounding box center [335, 360] width 26 height 40
type input "0"
drag, startPoint x: 395, startPoint y: 361, endPoint x: 358, endPoint y: 363, distance: 36.5
click at [371, 363] on span at bounding box center [376, 360] width 10 height 10
